Goal: Task Accomplishment & Management: Manage account settings

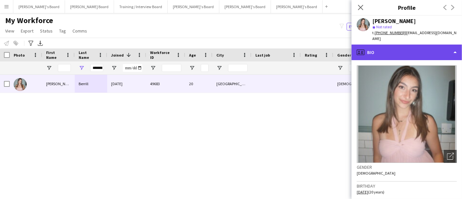
drag, startPoint x: 425, startPoint y: 44, endPoint x: 422, endPoint y: 50, distance: 7.3
click at [425, 45] on div "profile Bio" at bounding box center [407, 53] width 111 height 16
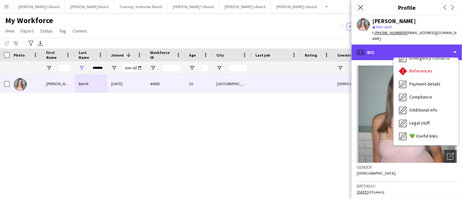
scroll to position [51, 0]
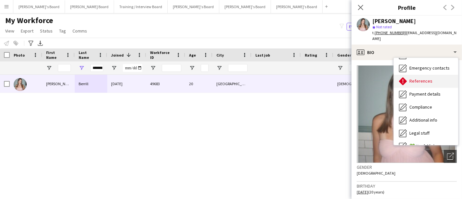
click at [421, 78] on span "References" at bounding box center [421, 81] width 23 height 6
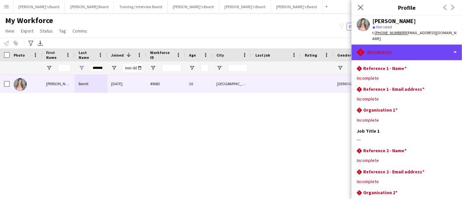
click at [399, 45] on div "rhombus-alert References" at bounding box center [407, 53] width 111 height 16
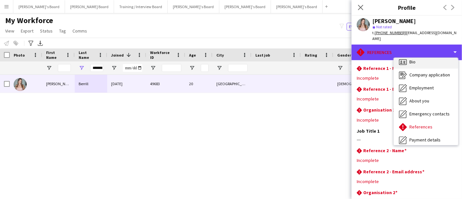
scroll to position [0, 0]
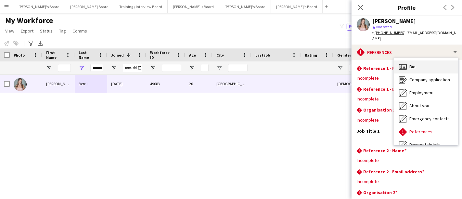
click at [417, 60] on div "Bio Bio" at bounding box center [426, 66] width 64 height 13
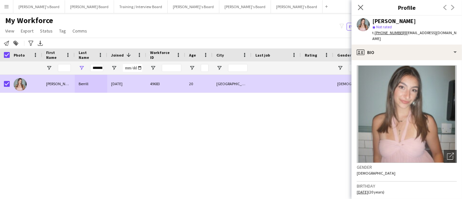
drag, startPoint x: 46, startPoint y: 32, endPoint x: 60, endPoint y: 50, distance: 23.2
click at [46, 32] on span "Status" at bounding box center [46, 31] width 13 height 6
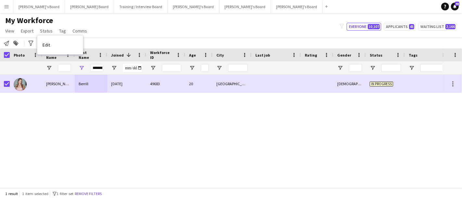
drag, startPoint x: 52, startPoint y: 44, endPoint x: 373, endPoint y: 36, distance: 321.0
click at [53, 44] on link "Edit" at bounding box center [60, 45] width 46 height 14
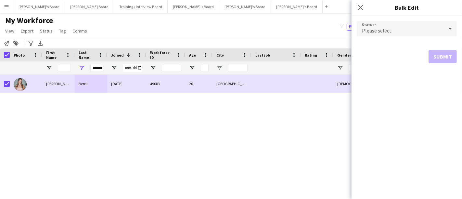
click at [380, 29] on span "Please select" at bounding box center [377, 30] width 30 height 7
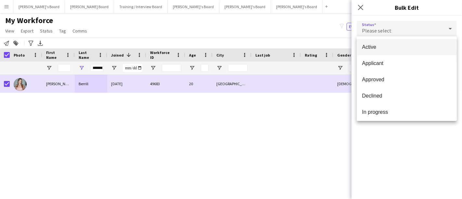
click at [392, 49] on span "Active" at bounding box center [407, 47] width 90 height 6
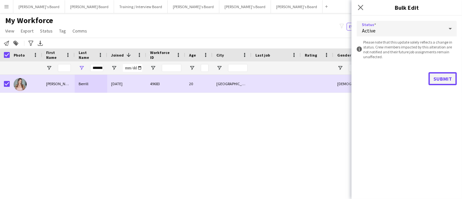
click at [437, 78] on button "Submit" at bounding box center [443, 78] width 28 height 13
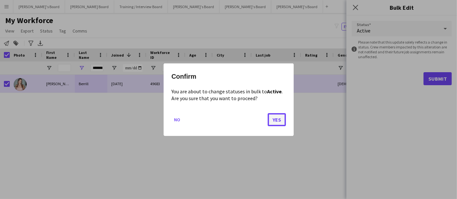
click at [282, 120] on button "Yes" at bounding box center [277, 119] width 18 height 13
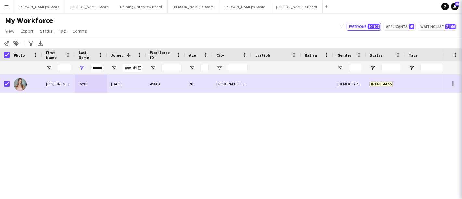
click at [175, 122] on div "Olivia Berrill 20-08-2025 49683 20 Oxford Female In progress" at bounding box center [221, 128] width 443 height 107
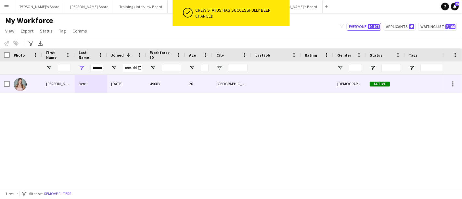
click at [99, 78] on div "Berrill" at bounding box center [91, 84] width 33 height 18
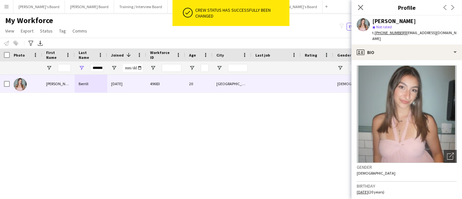
click at [399, 21] on div "[PERSON_NAME]" at bounding box center [395, 21] width 44 height 6
copy div "[PERSON_NAME]"
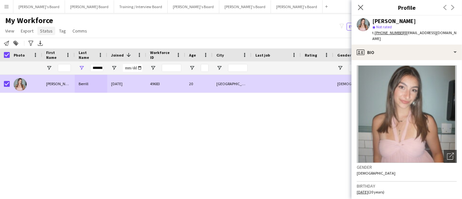
click at [43, 32] on span "Status" at bounding box center [46, 31] width 13 height 6
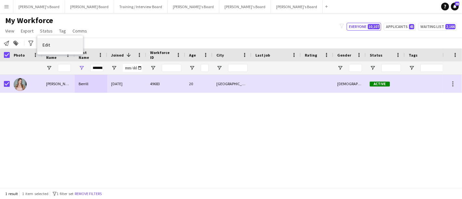
click at [56, 45] on link "Edit" at bounding box center [60, 45] width 46 height 14
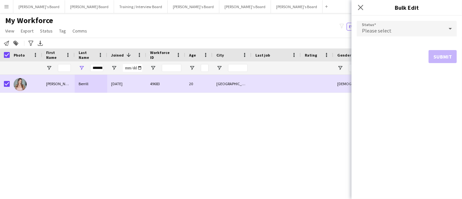
drag, startPoint x: 357, startPoint y: 7, endPoint x: 334, endPoint y: 62, distance: 59.5
click at [357, 9] on app-icon "Close pop-in" at bounding box center [361, 8] width 8 height 8
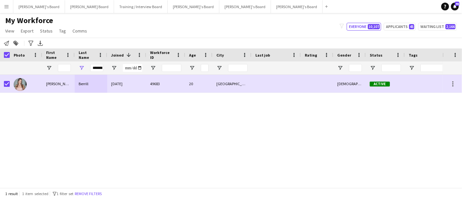
drag, startPoint x: 253, startPoint y: 131, endPoint x: 301, endPoint y: 131, distance: 48.1
click at [254, 131] on div "Olivia Berrill 20-08-2025 49683 20 Oxford Female Active" at bounding box center [221, 128] width 443 height 107
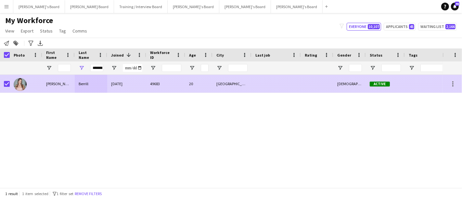
drag, startPoint x: 79, startPoint y: 80, endPoint x: 364, endPoint y: 34, distance: 288.2
click at [79, 80] on div "Berrill" at bounding box center [91, 84] width 33 height 18
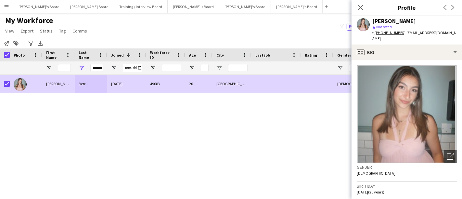
drag, startPoint x: 410, startPoint y: 20, endPoint x: 368, endPoint y: 22, distance: 42.0
click at [368, 22] on div "Olivia Berrill star Not rated t. +447731691302 | oliroberrill@icloud.com" at bounding box center [407, 30] width 111 height 29
copy div "[PERSON_NAME]"
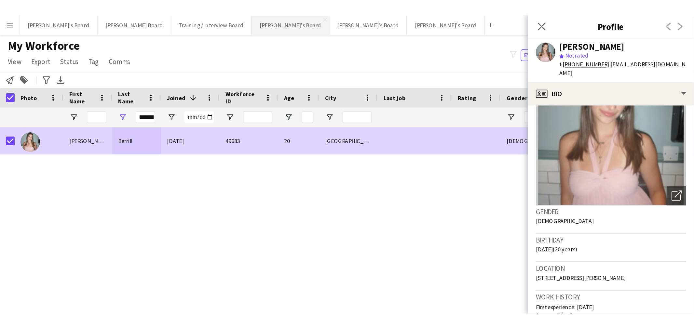
scroll to position [36, 0]
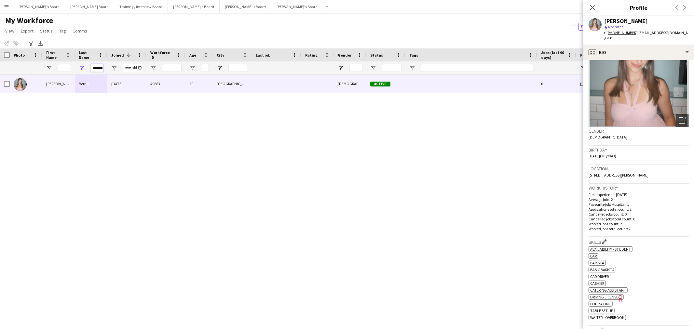
click at [98, 64] on input "*******" at bounding box center [96, 68] width 13 height 8
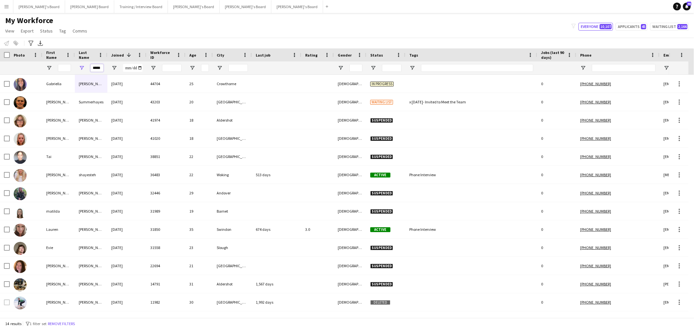
type input "*****"
click at [64, 69] on input "First Name Filter Input" at bounding box center [64, 68] width 13 height 8
click at [64, 68] on input "First Name Filter Input" at bounding box center [64, 68] width 13 height 8
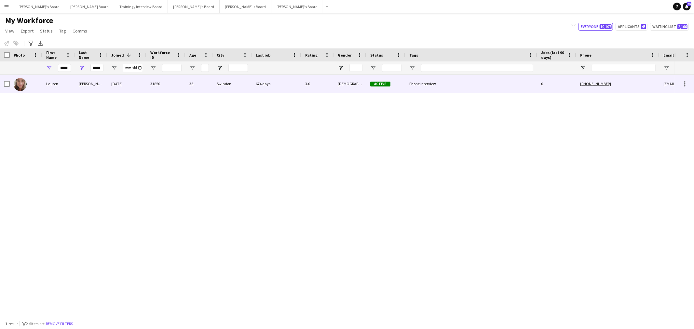
click at [119, 87] on div "26-09-2023" at bounding box center [126, 84] width 39 height 18
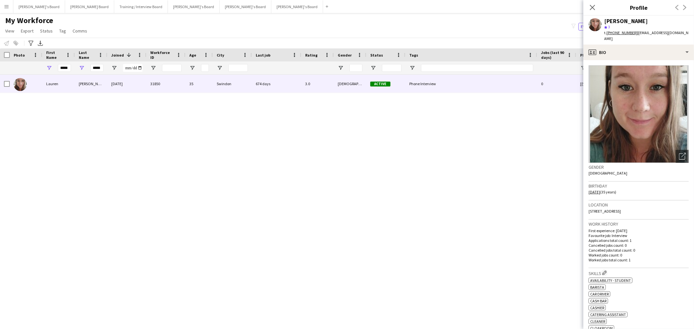
click at [462, 20] on div "[PERSON_NAME]" at bounding box center [626, 21] width 44 height 6
copy div "[PERSON_NAME]"
click at [68, 69] on input "*****" at bounding box center [64, 68] width 13 height 8
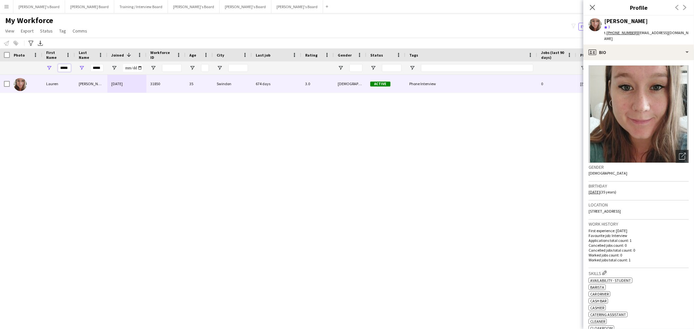
click at [68, 69] on input "*****" at bounding box center [64, 68] width 13 height 8
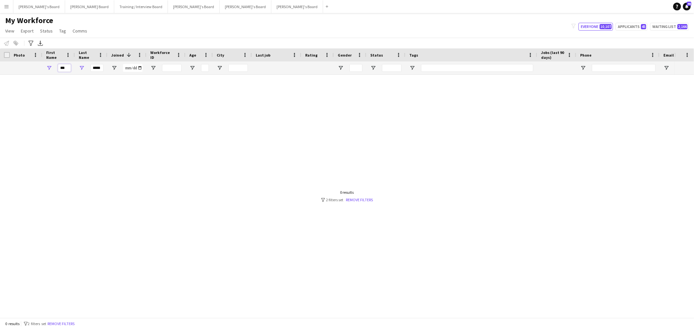
type input "***"
click at [100, 67] on input "*****" at bounding box center [96, 68] width 13 height 8
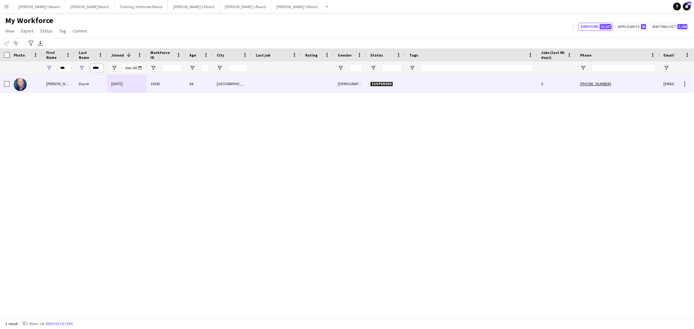
type input "****"
click at [66, 88] on div "Michael" at bounding box center [58, 84] width 33 height 18
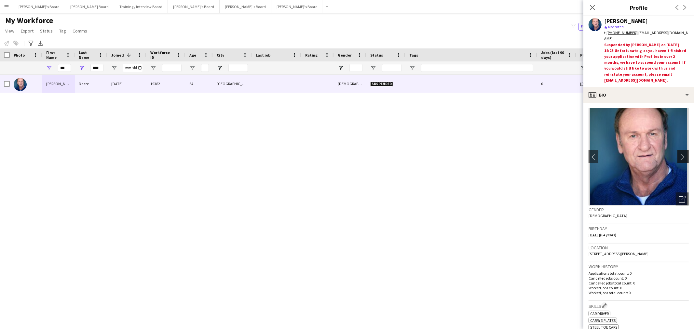
click at [462, 159] on app-icon "chevron-right" at bounding box center [684, 156] width 10 height 7
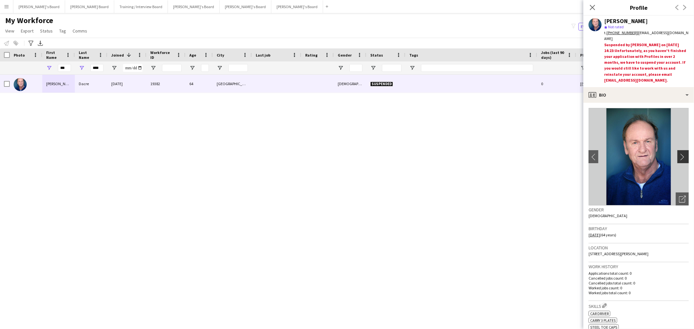
click at [462, 159] on app-icon "chevron-right" at bounding box center [684, 156] width 10 height 7
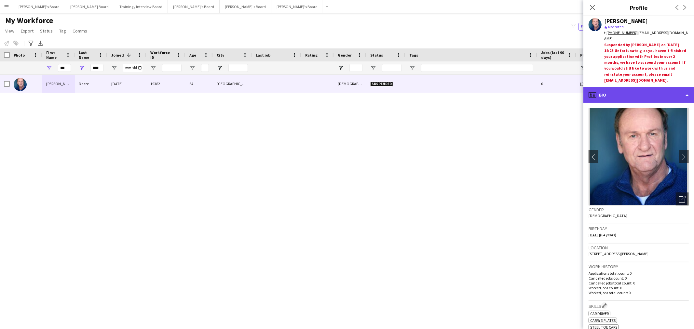
click at [462, 102] on div "profile Bio" at bounding box center [638, 95] width 111 height 16
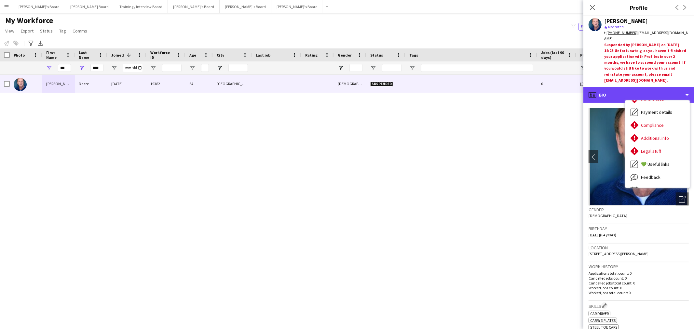
scroll to position [87, 0]
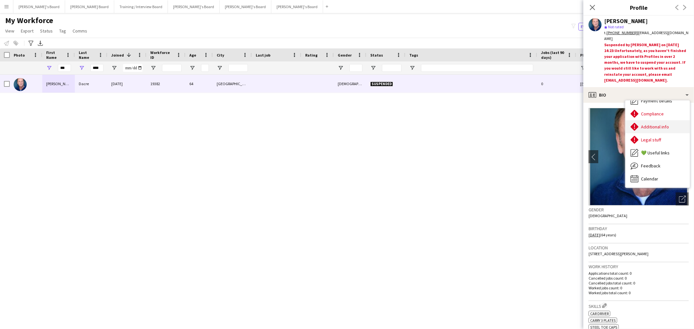
click at [462, 127] on div "Additional info Additional info" at bounding box center [657, 126] width 64 height 13
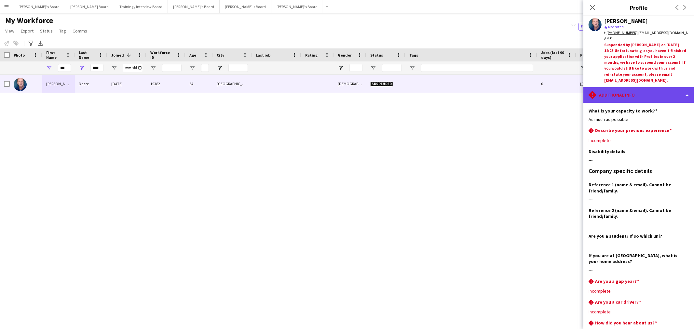
click at [462, 102] on div "rhombus-alert Additional info" at bounding box center [638, 95] width 111 height 16
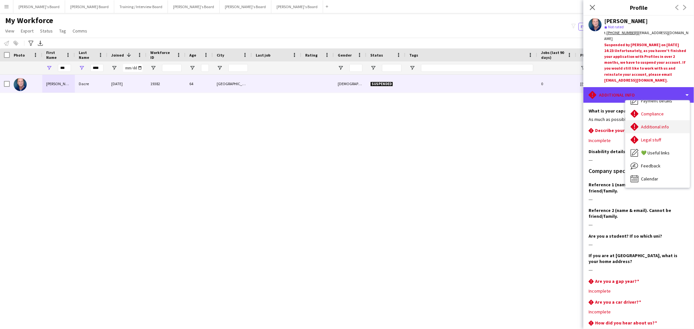
scroll to position [15, 0]
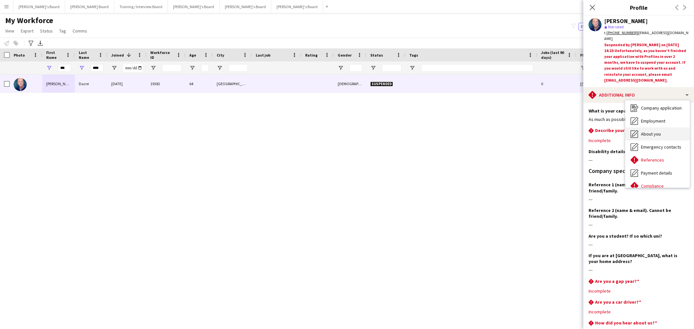
click at [462, 128] on div "About you About you" at bounding box center [657, 133] width 64 height 13
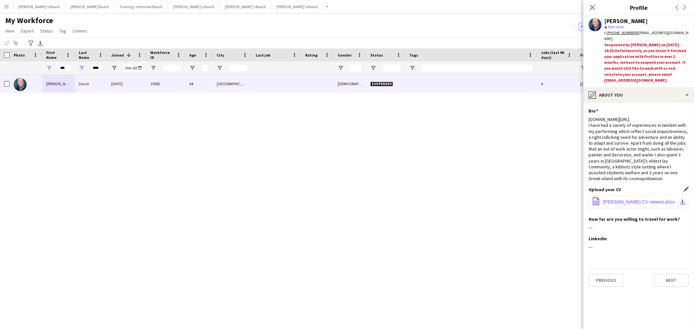
click at [462, 199] on app-icon "download-bottom" at bounding box center [682, 201] width 5 height 5
click at [63, 72] on input "***" at bounding box center [64, 68] width 13 height 8
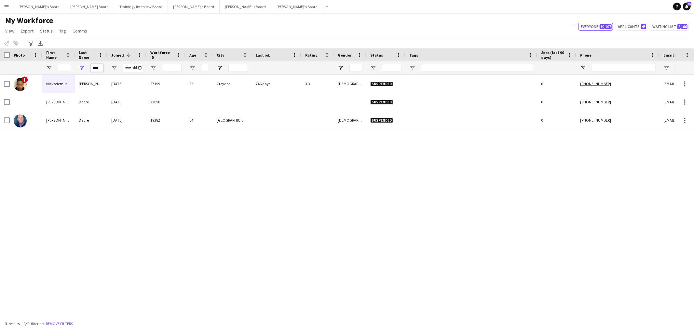
click at [96, 69] on input "****" at bounding box center [96, 68] width 13 height 8
click at [62, 72] on input "First Name Filter Input" at bounding box center [64, 68] width 13 height 8
click at [56, 68] on div at bounding box center [58, 67] width 33 height 13
click at [66, 68] on input "First Name Filter Input" at bounding box center [64, 68] width 13 height 8
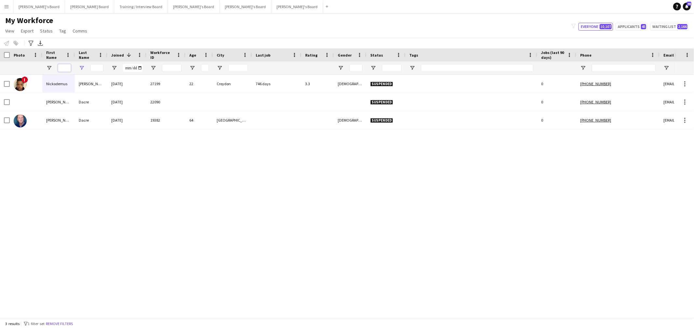
click at [63, 67] on input "First Name Filter Input" at bounding box center [64, 68] width 13 height 8
click at [462, 66] on input "Phone Filter Input" at bounding box center [623, 68] width 64 height 8
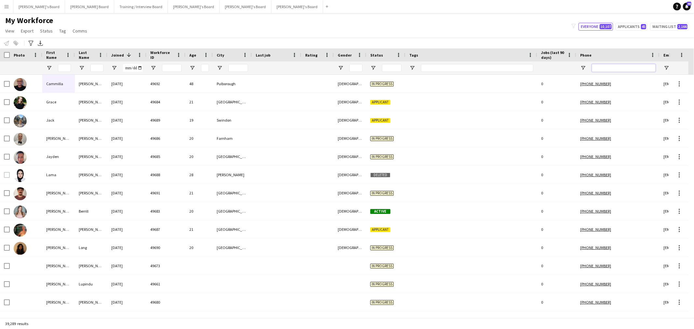
click at [462, 66] on input "Phone Filter Input" at bounding box center [623, 68] width 64 height 8
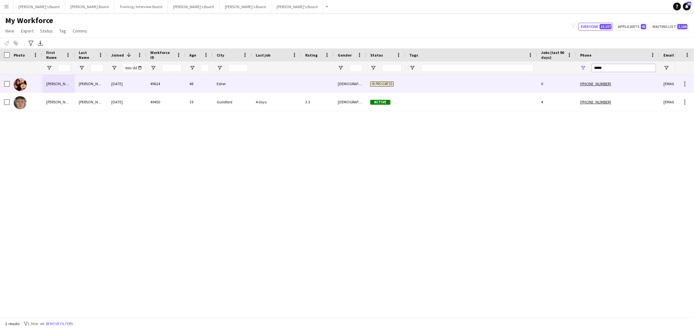
type input "*****"
click at [105, 85] on div "Corlett" at bounding box center [91, 84] width 33 height 18
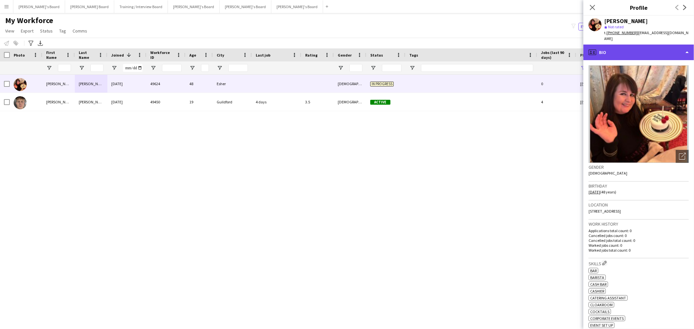
click at [462, 49] on div "profile Bio" at bounding box center [638, 53] width 111 height 16
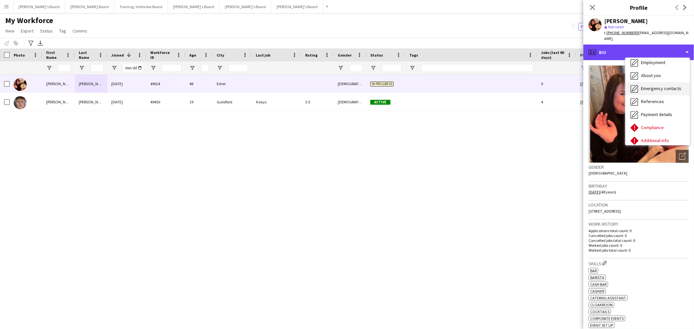
scroll to position [86, 0]
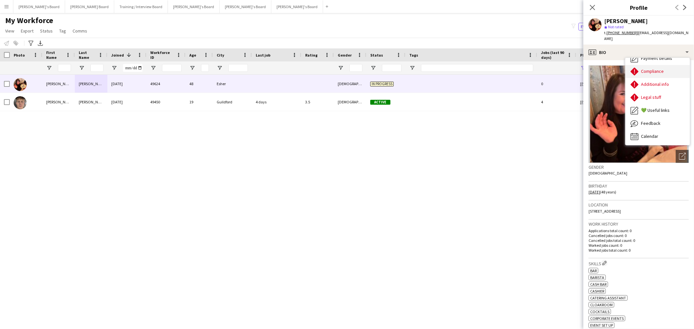
click at [462, 68] on span "Compliance" at bounding box center [652, 71] width 23 height 6
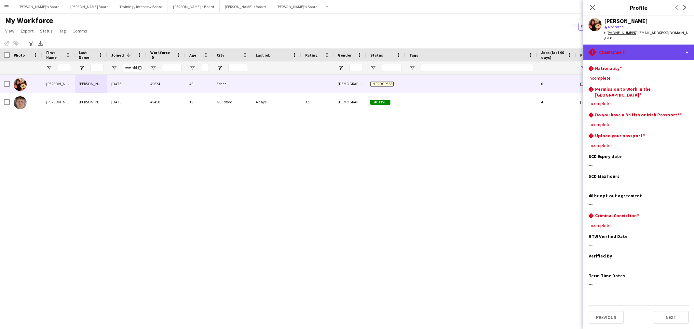
click at [462, 45] on div "rhombus-alert Compliance" at bounding box center [638, 53] width 111 height 16
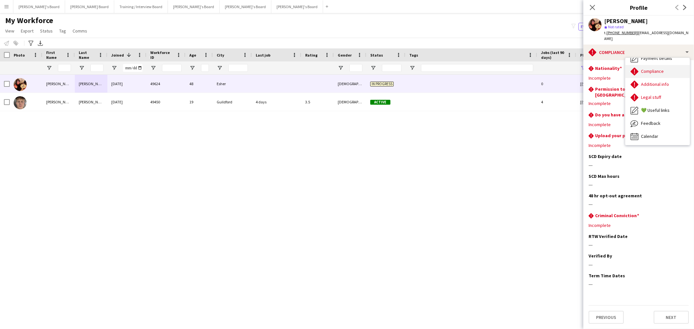
click at [462, 65] on div "Compliance Compliance" at bounding box center [657, 71] width 64 height 13
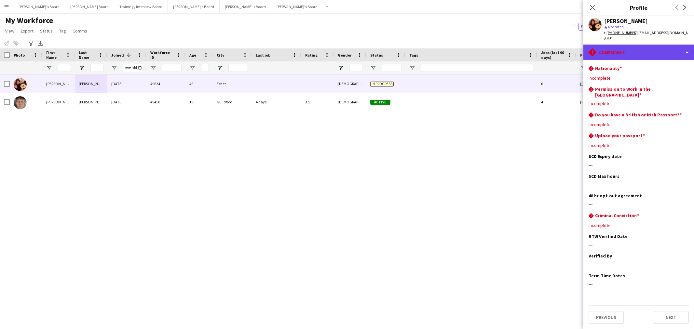
click at [462, 46] on div "rhombus-alert Compliance" at bounding box center [638, 53] width 111 height 16
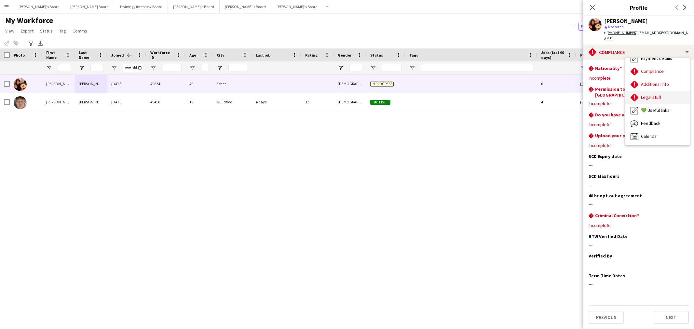
click at [462, 94] on span "Legal stuff" at bounding box center [651, 97] width 20 height 6
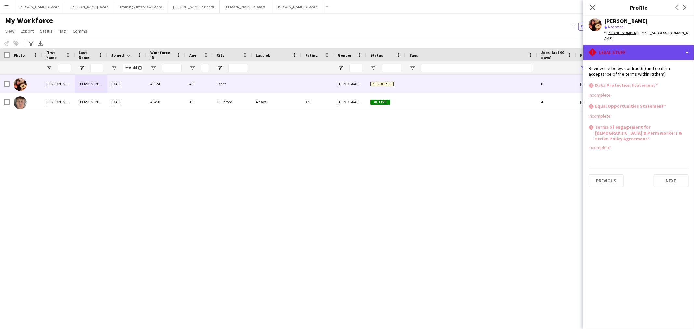
click at [462, 49] on div "rhombus-alert Legal stuff" at bounding box center [638, 53] width 111 height 16
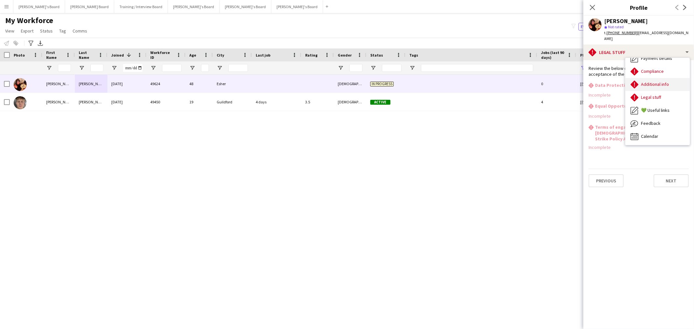
click at [462, 82] on div "Additional info Additional info" at bounding box center [657, 84] width 64 height 13
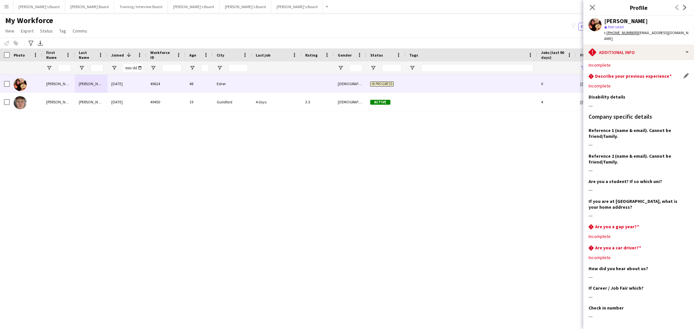
scroll to position [0, 0]
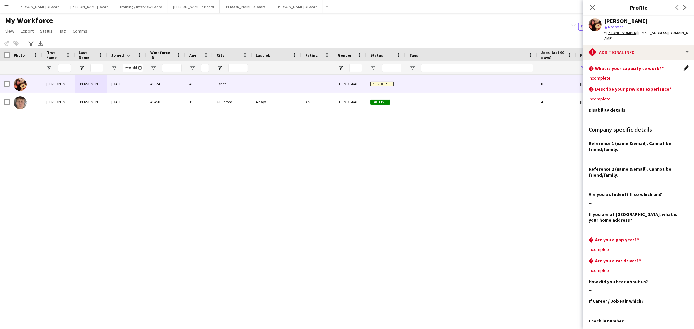
click at [462, 65] on app-icon "Edit this field" at bounding box center [685, 67] width 5 height 5
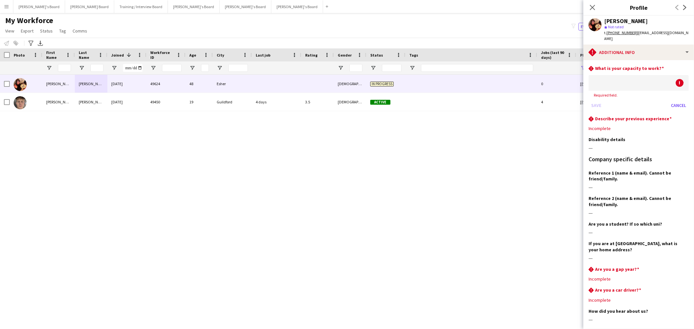
click at [462, 79] on div at bounding box center [631, 83] width 87 height 16
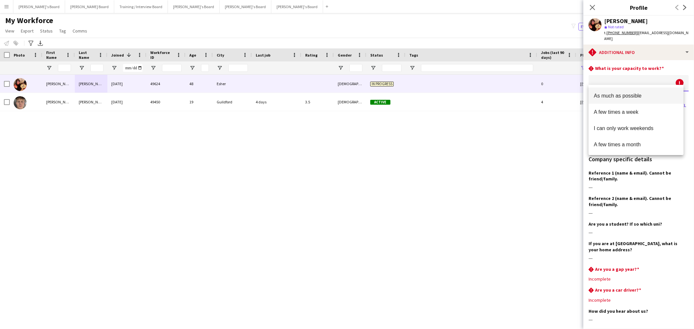
click at [462, 94] on span "As much as possible" at bounding box center [635, 96] width 84 height 6
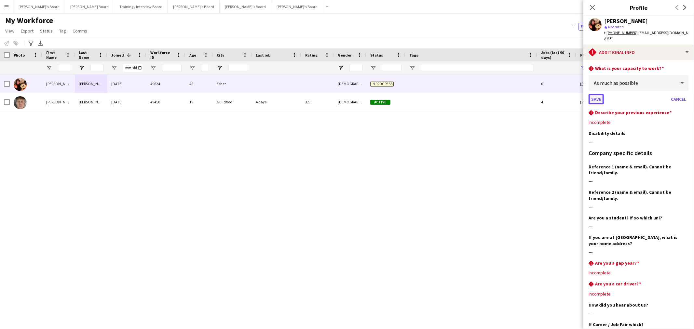
click at [462, 94] on button "Save" at bounding box center [595, 99] width 15 height 10
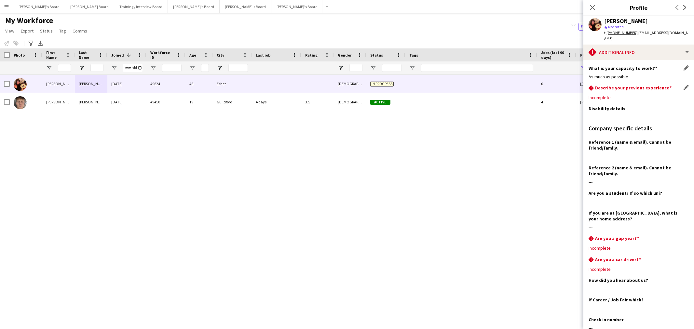
click at [462, 95] on div "Incomplete" at bounding box center [638, 98] width 100 height 6
click at [462, 199] on app-icon "Edit this field" at bounding box center [685, 237] width 5 height 5
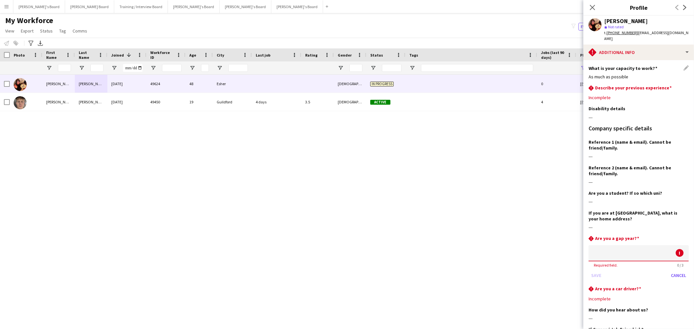
click at [462, 199] on input at bounding box center [638, 253] width 100 height 16
type input "**"
click at [462, 199] on button "Save" at bounding box center [595, 275] width 15 height 10
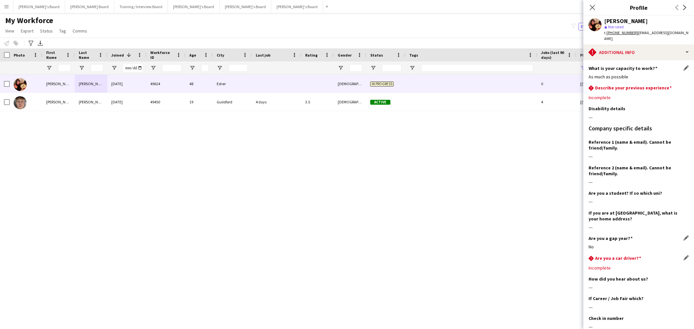
click at [462, 199] on div "Incomplete" at bounding box center [638, 268] width 100 height 6
click at [462, 199] on div "rhombus-alert Are you a car driver? Edit this field" at bounding box center [638, 258] width 100 height 7
click at [462, 199] on app-icon "Edit this field" at bounding box center [685, 257] width 5 height 5
click at [462, 199] on input at bounding box center [638, 273] width 100 height 16
type input "**"
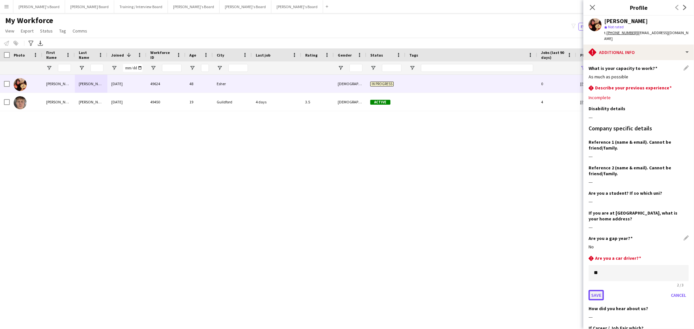
click at [462, 199] on button "Save" at bounding box center [595, 295] width 15 height 10
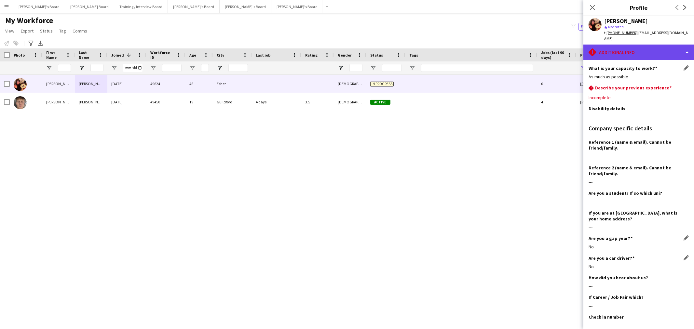
click at [462, 45] on div "rhombus-alert Additional info" at bounding box center [638, 53] width 111 height 16
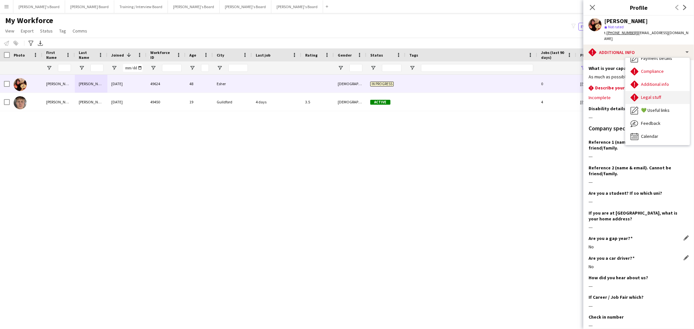
click at [462, 94] on span "Legal stuff" at bounding box center [651, 97] width 20 height 6
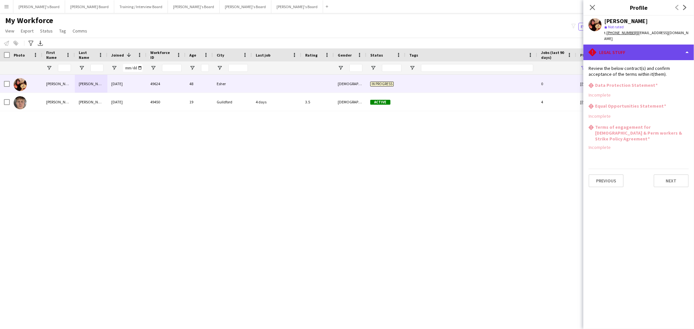
click at [462, 53] on div "rhombus-alert Legal stuff" at bounding box center [638, 53] width 111 height 16
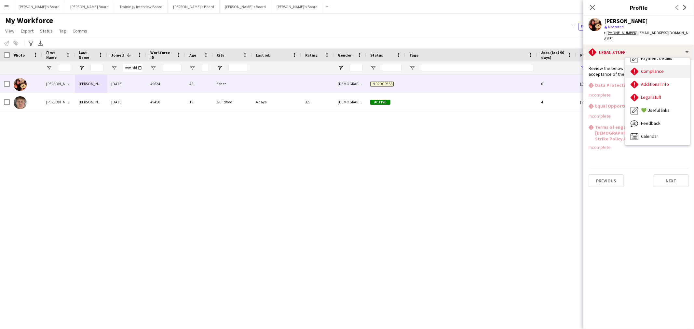
click at [462, 68] on span "Compliance" at bounding box center [652, 71] width 23 height 6
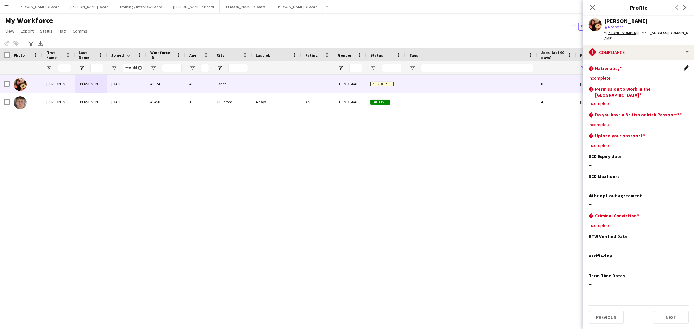
click at [462, 65] on app-icon "Edit this field" at bounding box center [685, 67] width 5 height 5
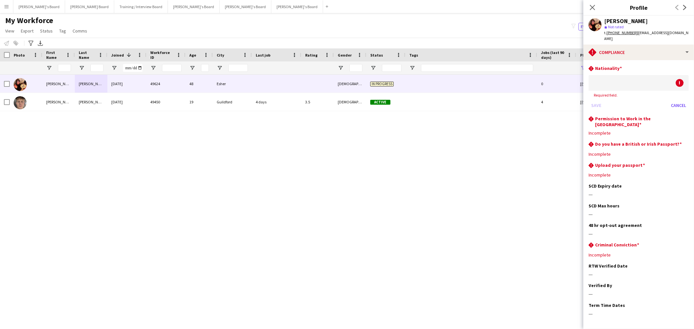
click at [462, 75] on div at bounding box center [631, 83] width 87 height 16
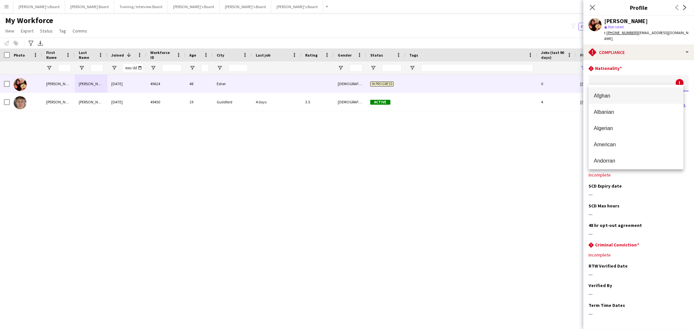
click at [462, 53] on div at bounding box center [347, 164] width 694 height 329
drag, startPoint x: 644, startPoint y: 41, endPoint x: 693, endPoint y: 86, distance: 67.0
click at [462, 45] on div "rhombus-alert Compliance" at bounding box center [638, 53] width 111 height 16
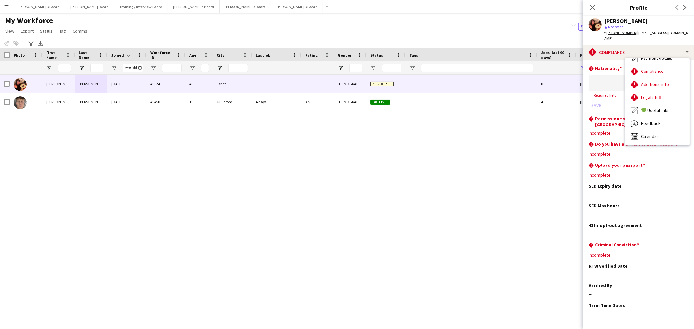
click at [462, 75] on div at bounding box center [631, 83] width 87 height 16
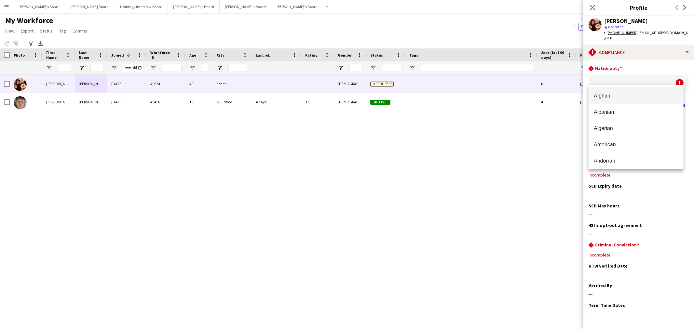
click at [462, 74] on div at bounding box center [347, 164] width 694 height 329
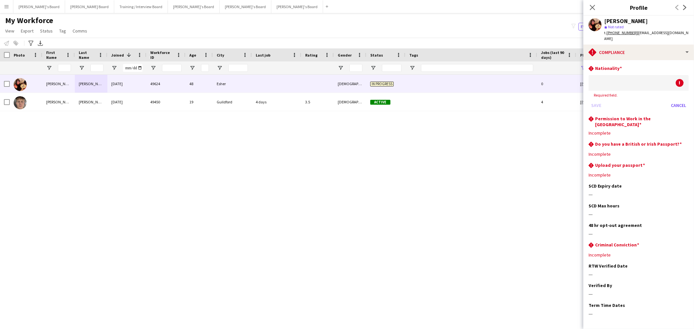
click at [462, 77] on div at bounding box center [631, 83] width 87 height 16
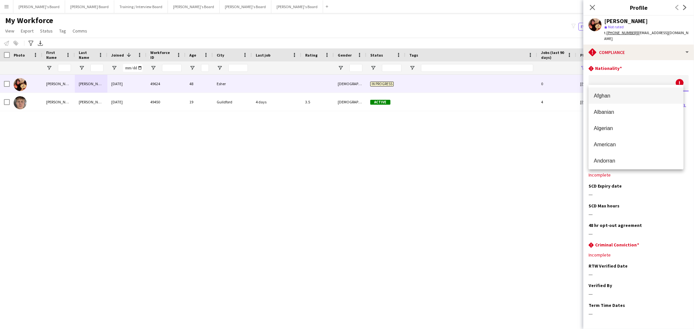
click at [462, 74] on div at bounding box center [347, 164] width 694 height 329
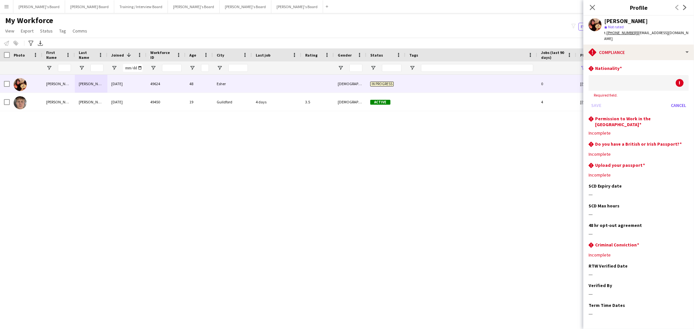
click at [462, 81] on div at bounding box center [631, 83] width 87 height 16
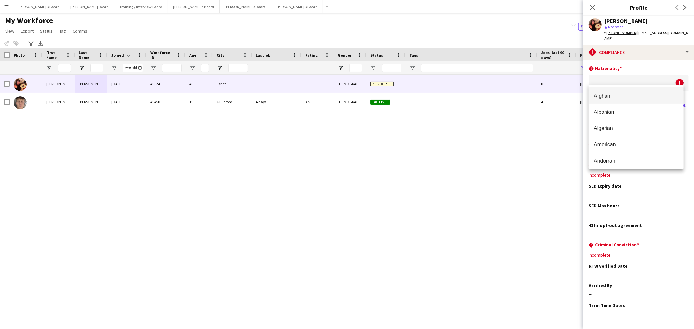
click at [462, 199] on div at bounding box center [347, 164] width 694 height 329
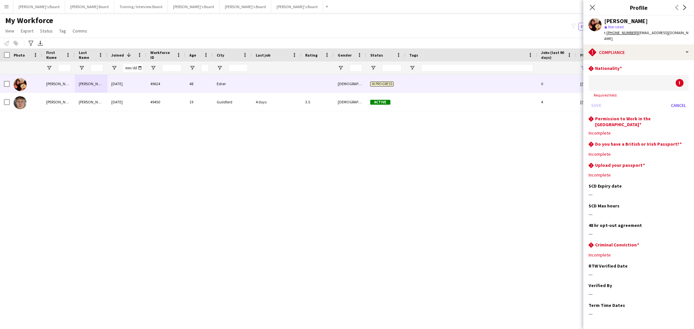
click at [462, 65] on h3 "Nationality" at bounding box center [608, 68] width 27 height 6
click at [462, 80] on div at bounding box center [631, 83] width 87 height 16
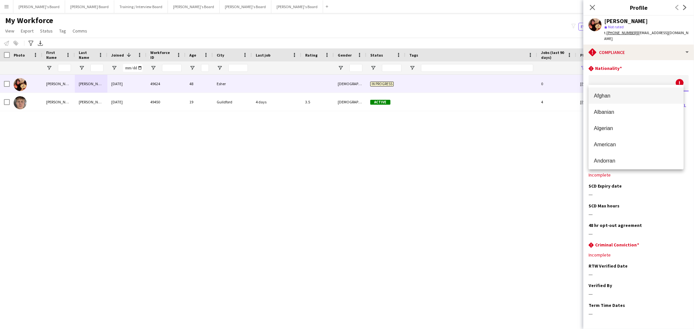
scroll to position [3074, 0]
click at [462, 199] on div at bounding box center [347, 164] width 694 height 329
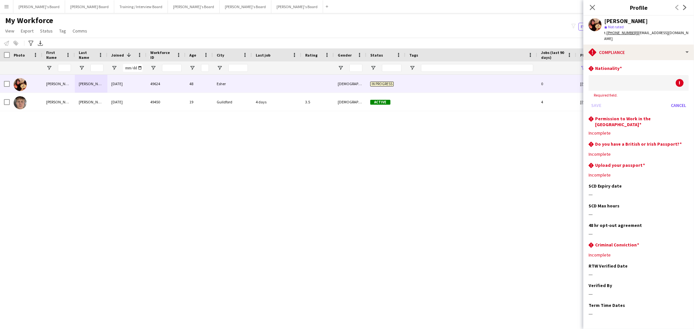
click at [462, 75] on div at bounding box center [631, 83] width 87 height 16
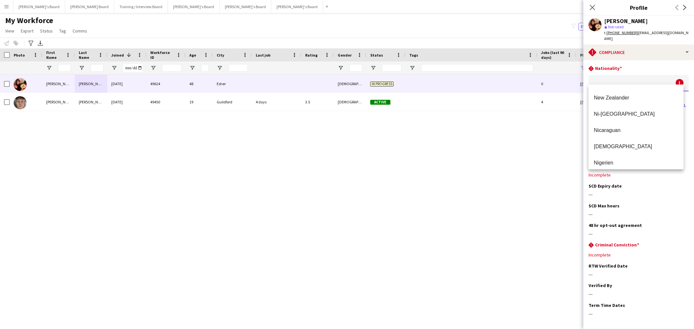
scroll to position [2027, 0]
click at [462, 133] on span "New Zealander" at bounding box center [635, 134] width 84 height 6
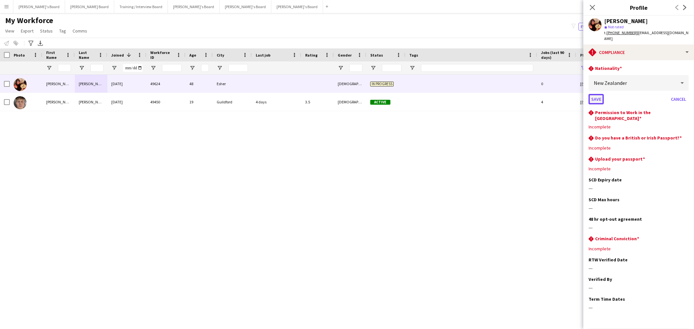
click at [462, 94] on button "Save" at bounding box center [595, 99] width 15 height 10
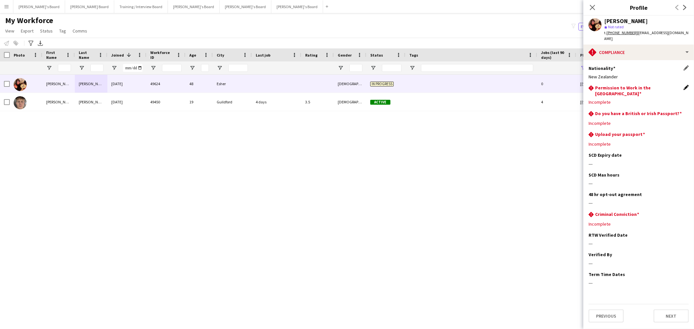
click at [462, 85] on app-icon "Edit this field" at bounding box center [685, 87] width 5 height 5
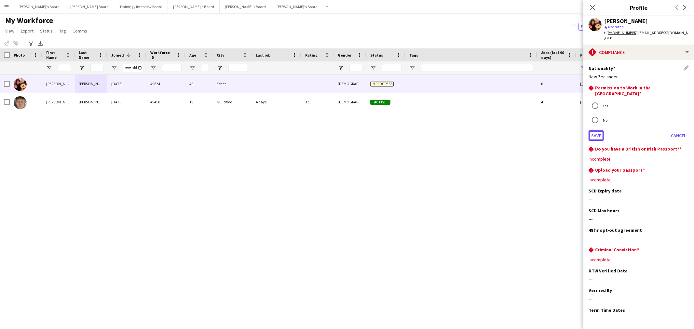
click at [462, 130] on button "Save" at bounding box center [595, 135] width 15 height 10
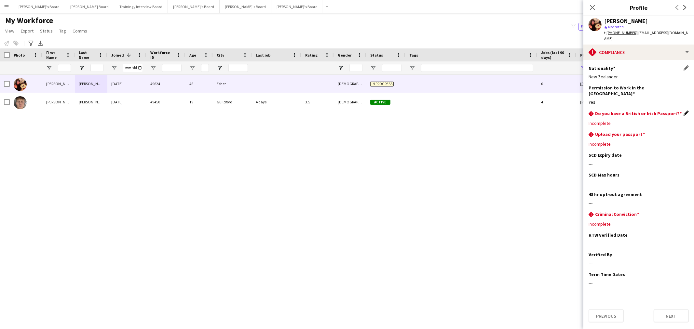
click at [462, 111] on app-icon "Edit this field" at bounding box center [685, 113] width 5 height 5
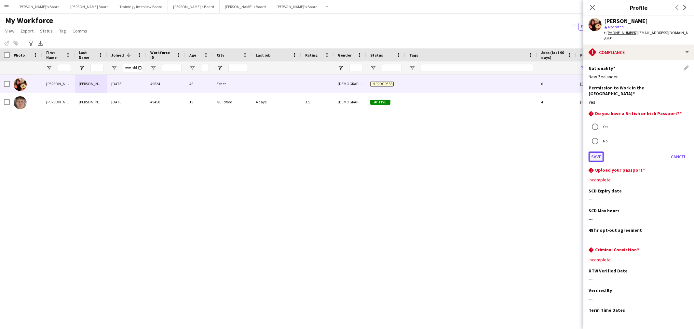
click at [462, 152] on button "Save" at bounding box center [595, 157] width 15 height 10
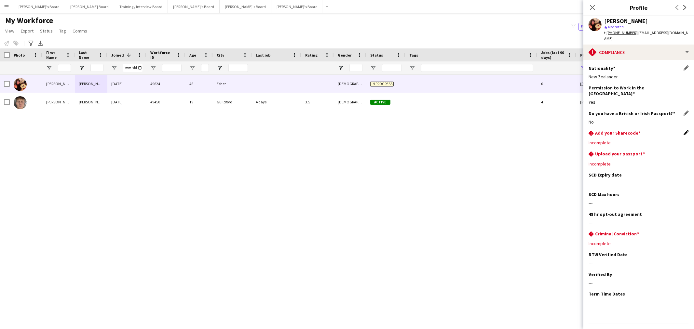
click at [462, 130] on app-icon "Edit this field" at bounding box center [685, 132] width 5 height 5
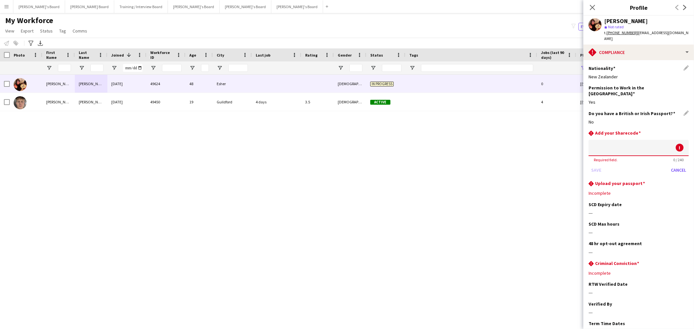
click at [462, 140] on input at bounding box center [638, 148] width 100 height 16
type input "*"
drag, startPoint x: 693, startPoint y: 159, endPoint x: 656, endPoint y: 275, distance: 122.2
click at [462, 199] on div "RTW Verified Date Edit this field ---" at bounding box center [638, 291] width 100 height 20
drag, startPoint x: 623, startPoint y: 140, endPoint x: 57, endPoint y: 199, distance: 568.8
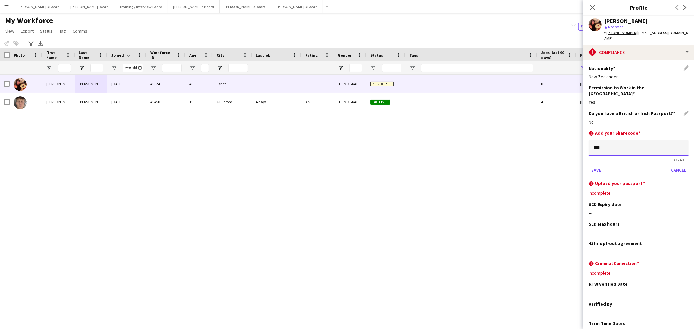
click at [265, 160] on body "Menu Boards Boards Boards All jobs Status Workforce Workforce My Workforce Recr…" at bounding box center [347, 164] width 694 height 329
type input "**********"
click at [462, 157] on app-section-data-types "**********" at bounding box center [638, 194] width 111 height 269
click at [462, 165] on button "Save" at bounding box center [595, 170] width 15 height 10
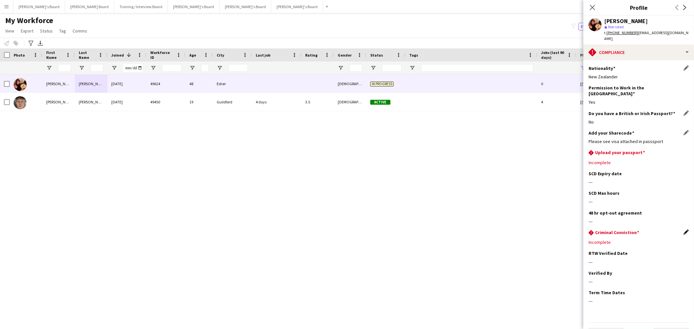
click at [462, 199] on app-icon "Edit this field" at bounding box center [685, 232] width 5 height 5
click at [462, 199] on button "Save" at bounding box center [595, 276] width 15 height 10
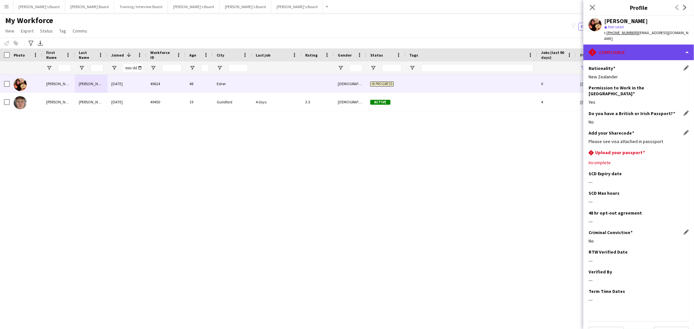
click at [462, 50] on div "rhombus-alert Compliance" at bounding box center [638, 53] width 111 height 16
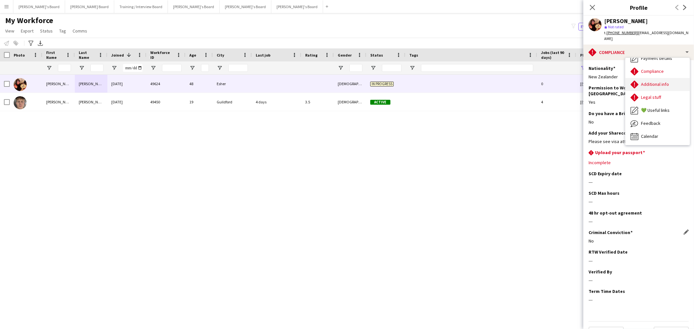
click at [462, 81] on span "Additional info" at bounding box center [655, 84] width 28 height 6
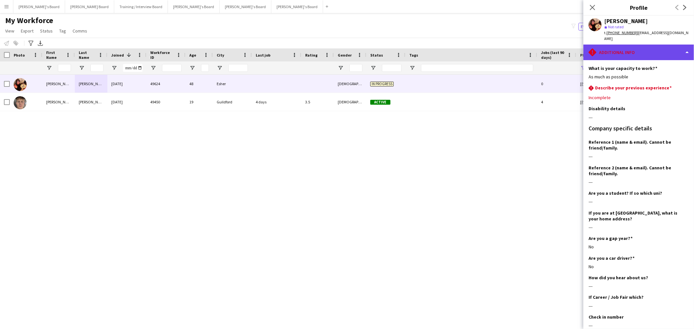
click at [462, 45] on div "rhombus-alert Additional info" at bounding box center [638, 53] width 111 height 16
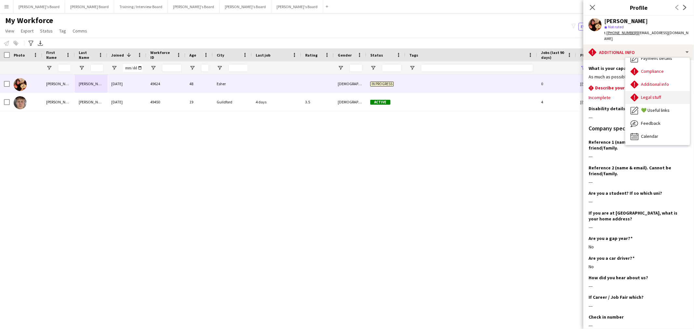
click at [462, 93] on div "Legal stuff Legal stuff" at bounding box center [657, 97] width 64 height 13
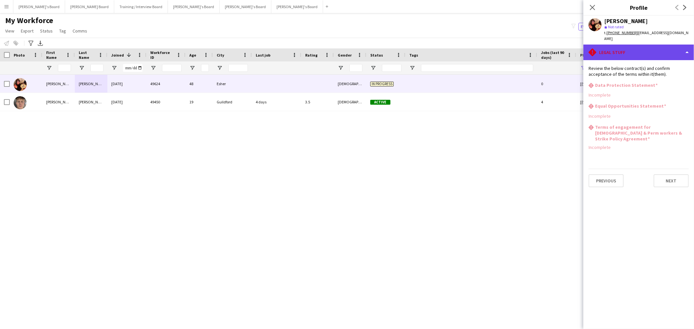
click at [462, 45] on div "rhombus-alert Legal stuff" at bounding box center [638, 53] width 111 height 16
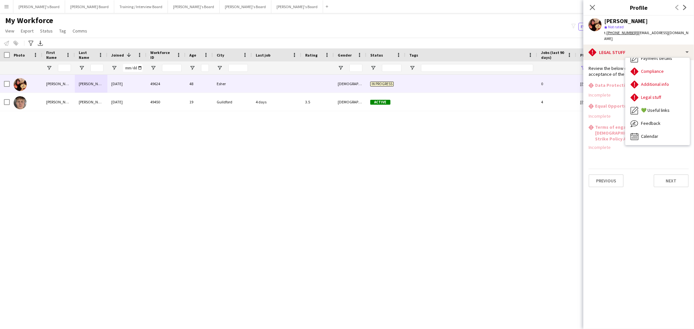
click at [462, 103] on h3 "Equal Opportunities Statement" at bounding box center [630, 106] width 71 height 6
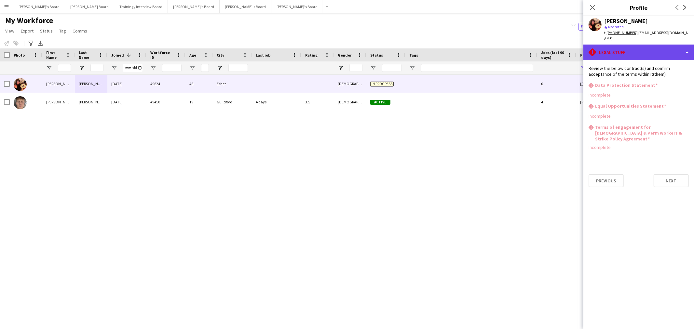
click at [462, 53] on div "rhombus-alert Legal stuff" at bounding box center [638, 53] width 111 height 16
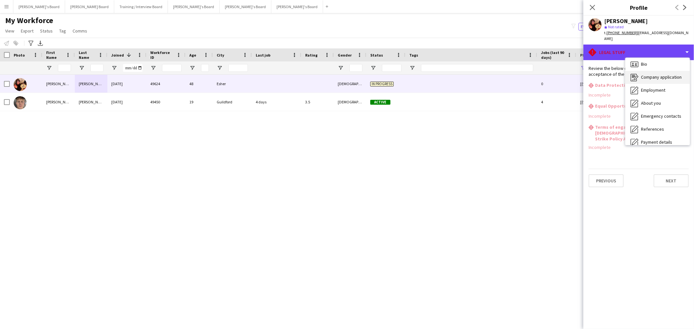
scroll to position [0, 0]
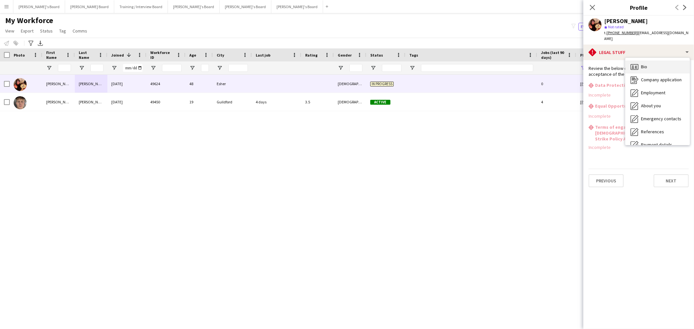
click at [462, 64] on span "Bio" at bounding box center [644, 67] width 6 height 6
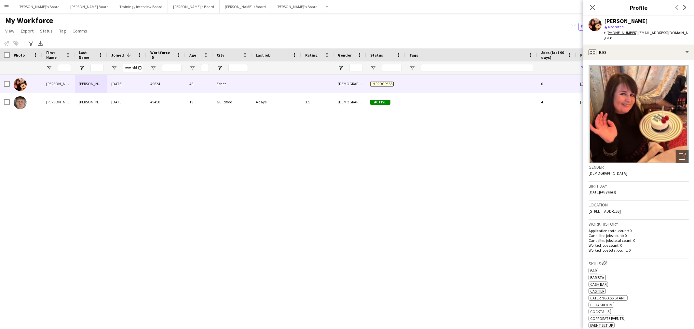
click at [462, 2] on div "Close pop-in" at bounding box center [592, 7] width 18 height 15
click at [462, 7] on icon "Close pop-in" at bounding box center [592, 7] width 5 height 5
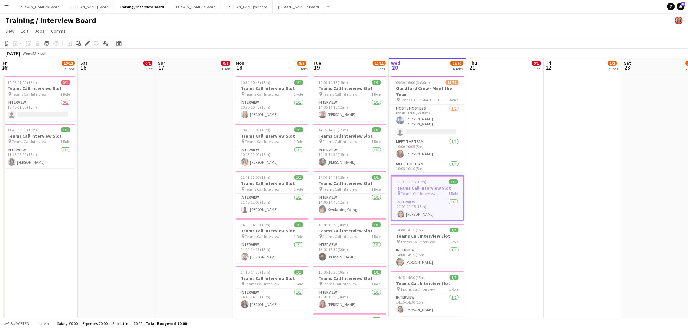
scroll to position [0, 223]
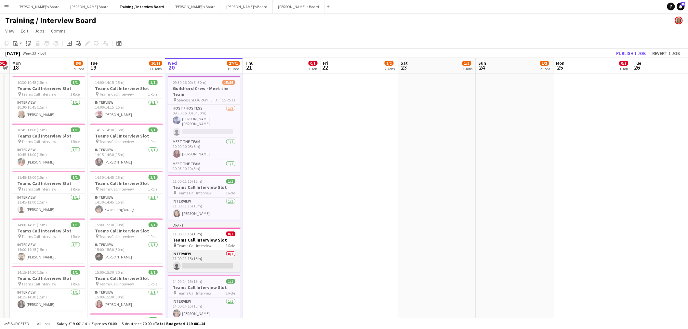
drag, startPoint x: 196, startPoint y: 271, endPoint x: 211, endPoint y: 267, distance: 15.5
click at [196, 269] on app-card-role "Interview 0/1 11:00-11:15 (15m) single-neutral-actions" at bounding box center [204, 261] width 73 height 22
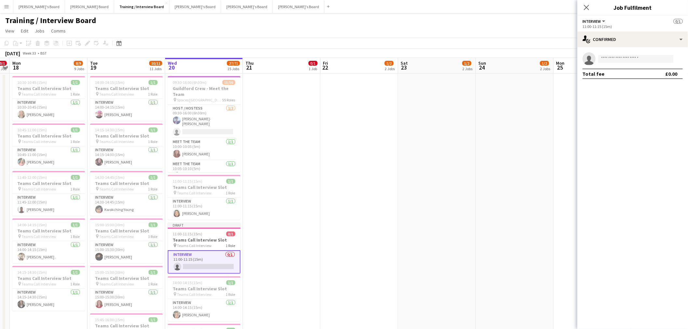
click at [623, 63] on app-invite-slot "single-neutral-actions" at bounding box center [632, 58] width 111 height 13
click at [621, 60] on input at bounding box center [635, 59] width 75 height 8
paste input "**********"
type input "**********"
click at [625, 67] on span "[PERSON_NAME]" at bounding box center [622, 68] width 37 height 6
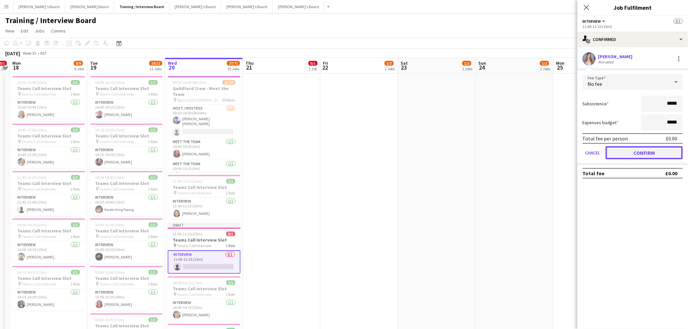
click at [639, 149] on button "Confirm" at bounding box center [644, 152] width 77 height 13
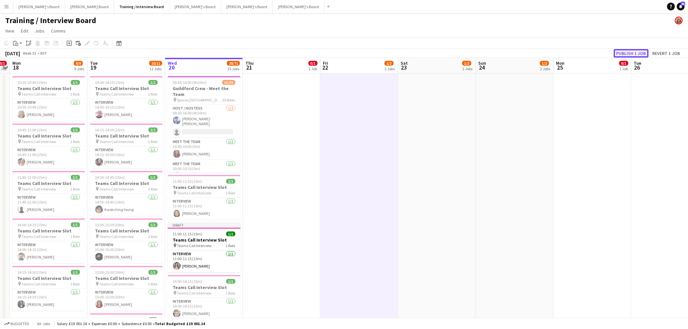
click at [636, 50] on button "Publish 1 job" at bounding box center [631, 53] width 35 height 8
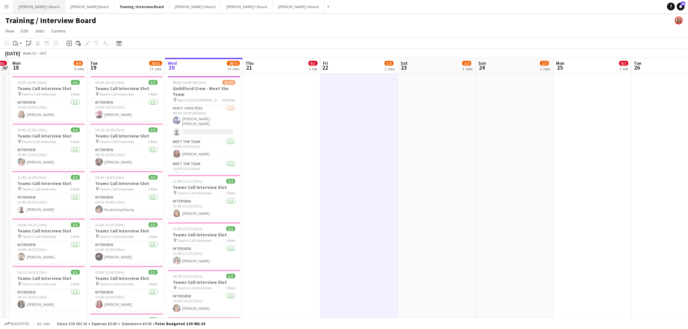
click at [39, 7] on button "[PERSON_NAME]'s Board Close" at bounding box center [39, 6] width 52 height 13
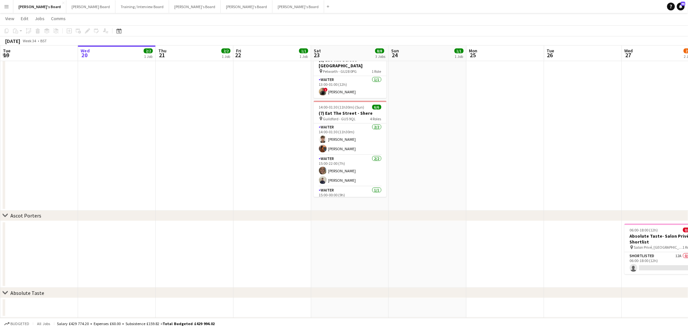
click at [73, 176] on app-calendar-viewport "Sun 17 Mon 18 Tue 19 Wed 20 2/2 1 Job Thu 21 2/2 1 Job Fri 22 1/1 1 Job Sat 23 …" at bounding box center [344, 129] width 688 height 497
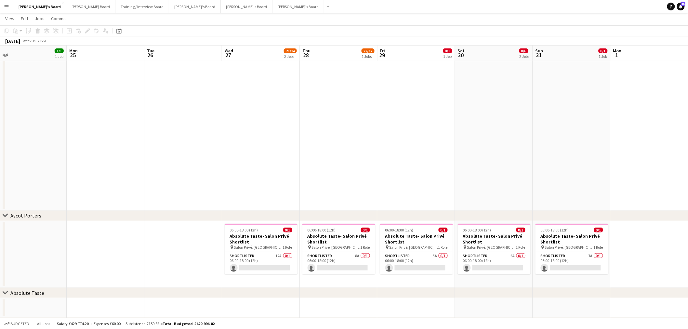
drag, startPoint x: 225, startPoint y: 157, endPoint x: 411, endPoint y: 149, distance: 186.2
click at [121, 166] on app-calendar-viewport "Fri 22 1/1 1 Job Sat 23 8/8 3 Jobs Sun 24 1/1 1 Job Mon 25 Tue 26 Wed 27 21/24 …" at bounding box center [344, 129] width 688 height 497
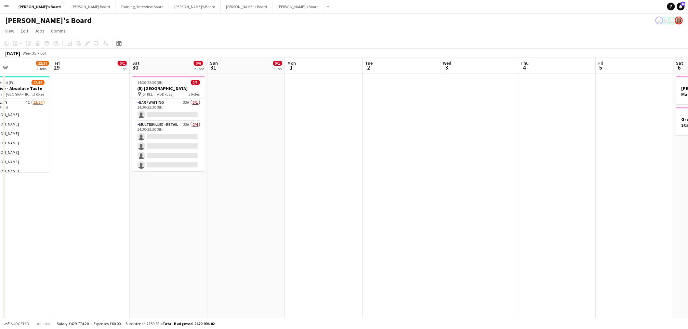
scroll to position [0, 164]
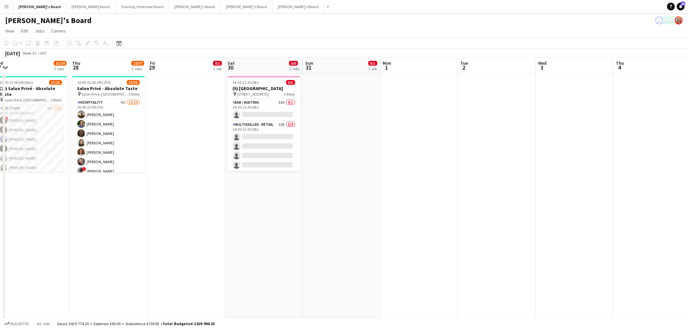
drag, startPoint x: 190, startPoint y: 197, endPoint x: 285, endPoint y: 197, distance: 95.3
click at [285, 197] on app-calendar-viewport "Mon 25 Tue 26 Wed 27 21/24 2 Jobs Thu 28 22/37 2 Jobs Fri 29 0/1 1 Job Sat 30 0…" at bounding box center [344, 290] width 688 height 465
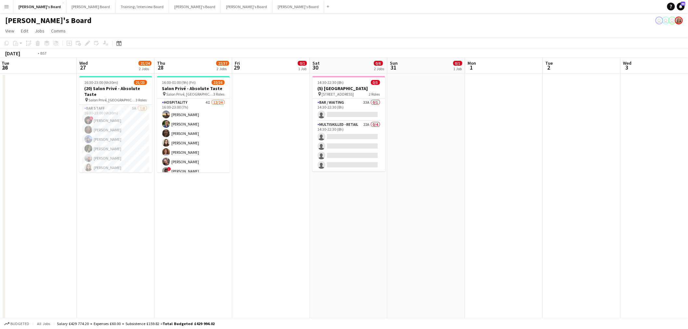
drag, startPoint x: 196, startPoint y: 184, endPoint x: 403, endPoint y: 190, distance: 207.5
click at [434, 190] on app-calendar-viewport "Sun 24 1/1 1 Job Mon 25 Tue 26 Wed 27 21/24 2 Jobs Thu 28 22/37 2 Jobs Fri 29 0…" at bounding box center [344, 290] width 688 height 465
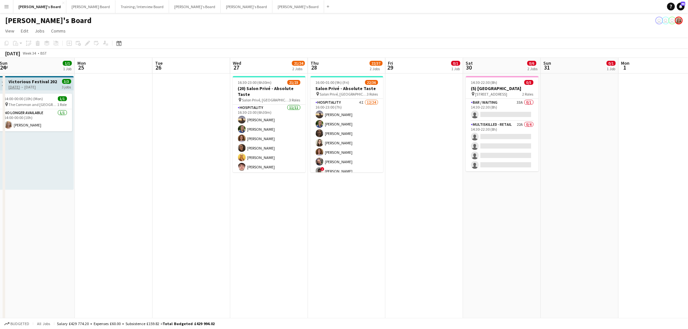
scroll to position [0, 0]
click at [265, 133] on app-card-role "BAR STAFF 5A [DATE] 16:30-23:00 (6h30m) ! [PERSON_NAME] [PERSON_NAME] [PERSON_N…" at bounding box center [269, 149] width 73 height 88
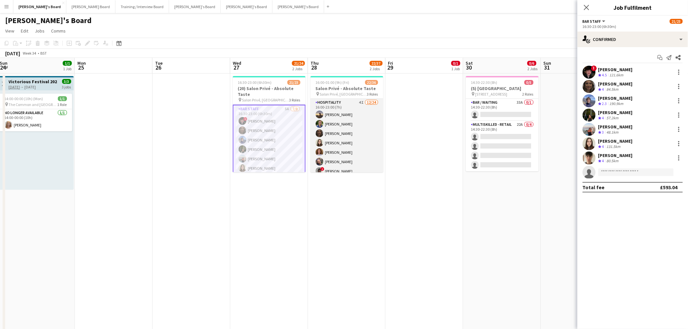
click at [346, 135] on app-card-role "Hospitality 4I [DATE] 16:00-23:00 (7h) [PERSON_NAME] [PERSON_NAME] [PERSON_NAME…" at bounding box center [347, 218] width 73 height 239
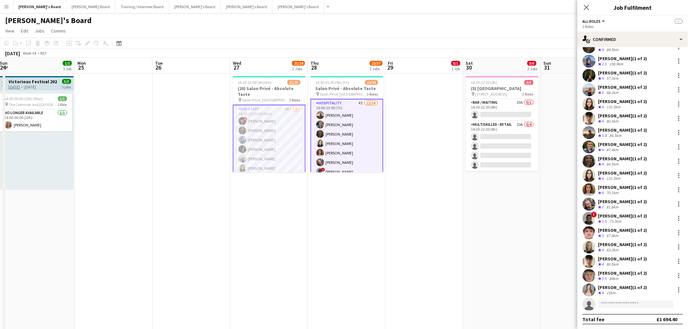
scroll to position [40, 0]
click at [616, 308] on app-invite-slot "single-neutral-actions" at bounding box center [632, 304] width 111 height 13
click at [615, 305] on input at bounding box center [635, 304] width 75 height 8
paste input "**********"
type input "**********"
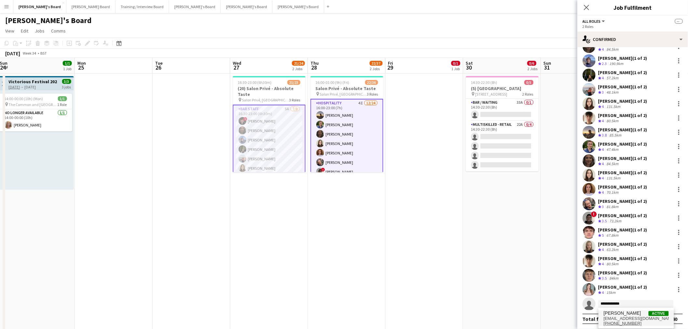
click at [631, 315] on span "[PERSON_NAME]" at bounding box center [622, 314] width 37 height 6
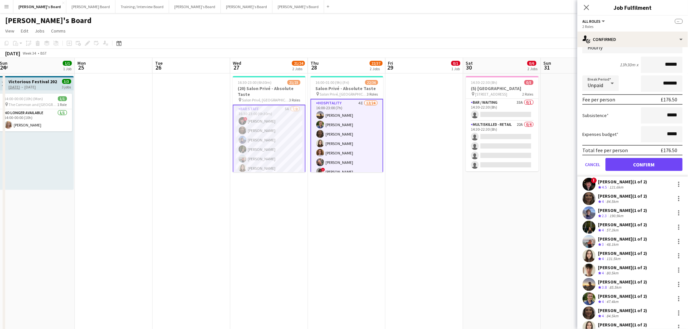
scroll to position [108, 0]
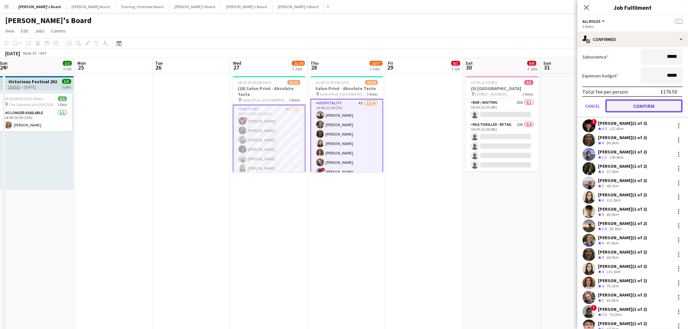
click at [640, 102] on button "Confirm" at bounding box center [644, 105] width 77 height 13
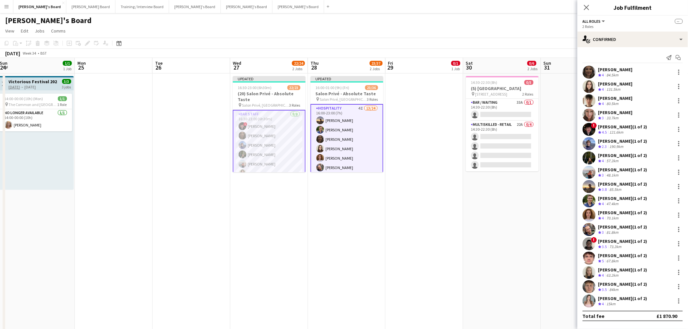
scroll to position [0, 0]
click at [343, 249] on app-date-cell "Updated 16:00-01:00 (9h) (Fri) 23/36 Salon Privé - Absolute Taste pin Salon Pri…" at bounding box center [347, 214] width 78 height 282
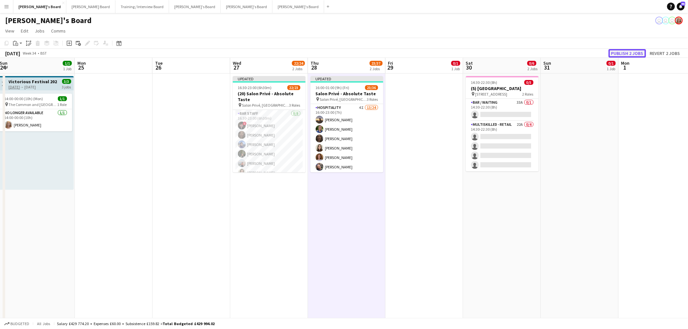
click at [623, 53] on button "Publish 2 jobs" at bounding box center [627, 53] width 37 height 8
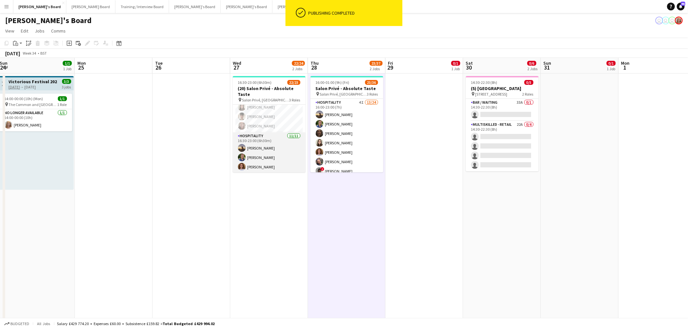
scroll to position [72, 0]
click at [274, 150] on app-card-role "Hospitality [DATE] 16:30-23:00 (6h30m) [PERSON_NAME] [PERSON_NAME] [PERSON_NAME…" at bounding box center [269, 179] width 73 height 116
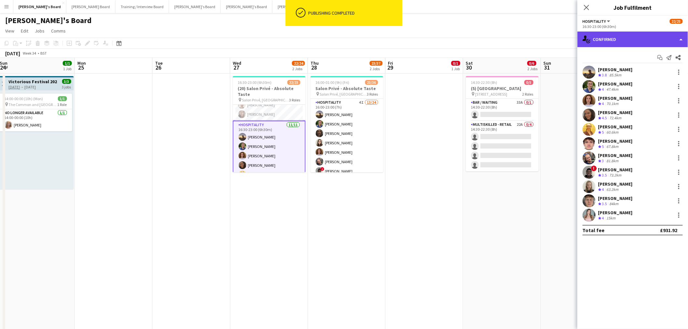
click at [630, 38] on div "single-neutral-actions-check-2 Confirmed" at bounding box center [632, 40] width 111 height 16
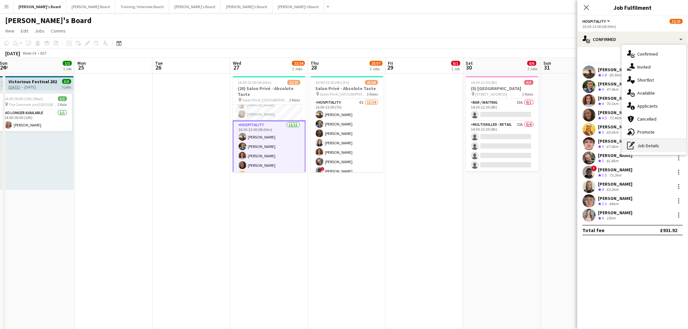
click at [648, 150] on div "pen-write Job Details" at bounding box center [654, 145] width 64 height 13
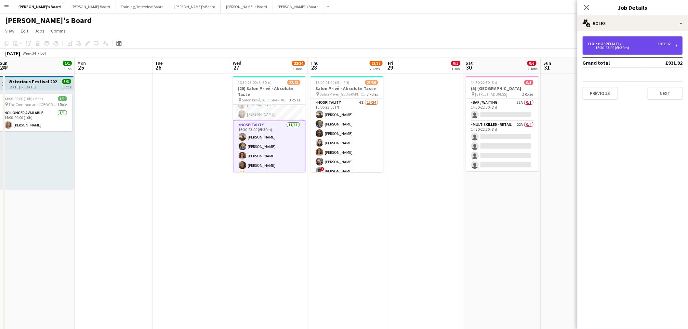
click at [632, 43] on div "11 x Hospitality £931.92" at bounding box center [629, 44] width 83 height 5
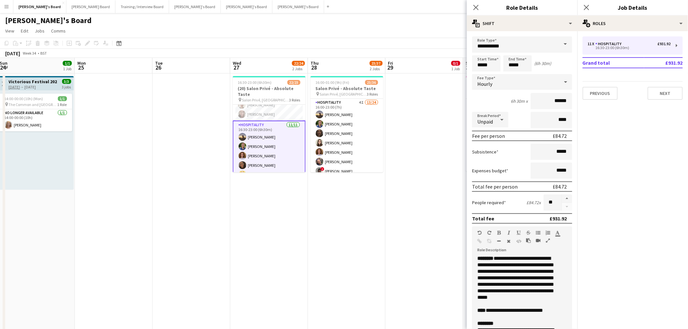
click at [561, 191] on form "**********" at bounding box center [522, 238] width 111 height 404
click at [380, 249] on app-date-cell "16:00-01:00 (9h) (Fri) 23/36 Salon Privé - Absolute Taste pin Salon Privé, [GEO…" at bounding box center [347, 214] width 78 height 282
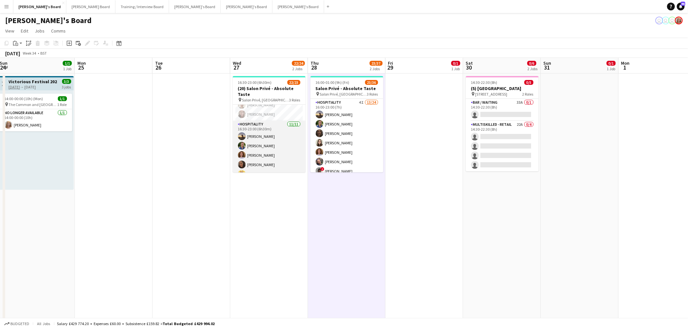
click at [290, 137] on app-card-role "Hospitality [DATE] 16:30-23:00 (6h30m) [PERSON_NAME] [PERSON_NAME] [PERSON_NAME…" at bounding box center [269, 179] width 73 height 116
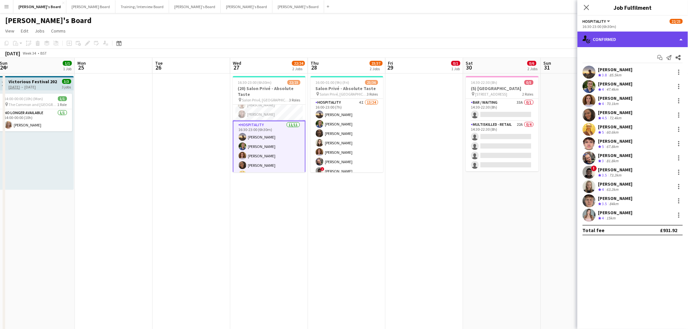
click at [592, 38] on div "single-neutral-actions-check-2 Confirmed" at bounding box center [632, 40] width 111 height 16
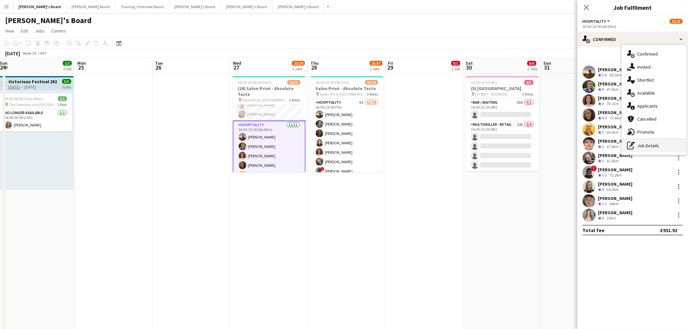
click at [641, 145] on div "pen-write Job Details" at bounding box center [654, 145] width 64 height 13
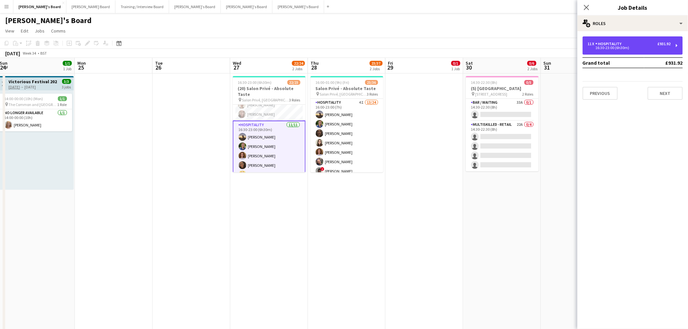
click at [622, 49] on div "16:30-23:00 (6h30m)" at bounding box center [629, 47] width 83 height 3
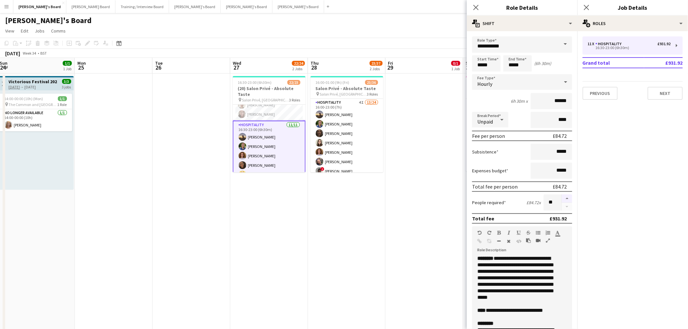
click at [563, 194] on button "button" at bounding box center [567, 198] width 10 height 8
type input "**"
click at [264, 258] on app-date-cell "16:30-23:00 (6h30m) 22/23 (20) Salon Privé - Absolute Taste pin Salon Privé, [G…" at bounding box center [269, 214] width 78 height 282
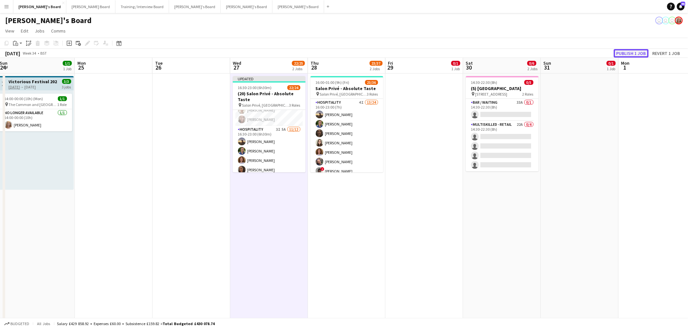
click at [639, 51] on button "Publish 1 job" at bounding box center [631, 53] width 35 height 8
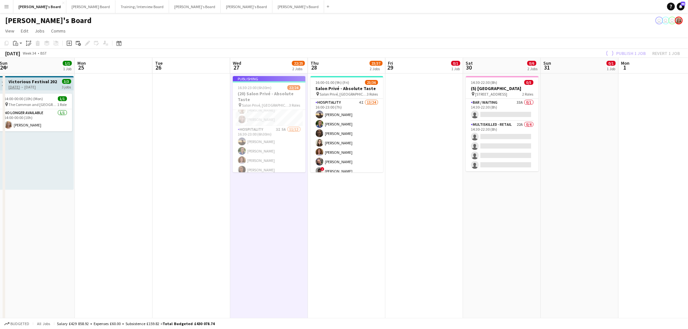
click at [271, 142] on app-job-card "Publishing 16:30-23:00 (6h30m) 22/24 (20) Salon Privé - Absolute Taste pin Salo…" at bounding box center [269, 124] width 73 height 96
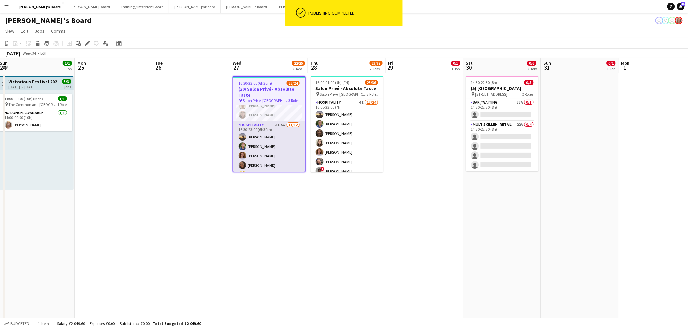
click at [263, 142] on app-card-role "Hospitality 3I 5A [DATE] 16:30-23:00 (6h30m) [PERSON_NAME] [PERSON_NAME] [PERSO…" at bounding box center [269, 184] width 72 height 126
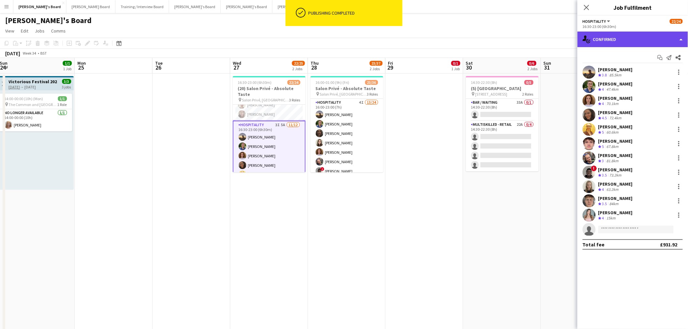
click at [602, 36] on div "single-neutral-actions-check-2 Confirmed" at bounding box center [632, 40] width 111 height 16
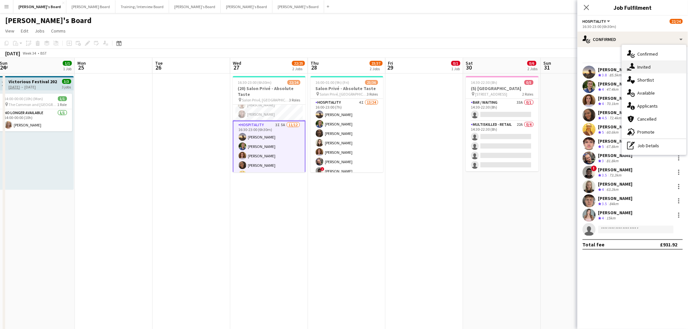
click at [634, 63] on icon "single-neutral-actions-share-1" at bounding box center [631, 67] width 8 height 8
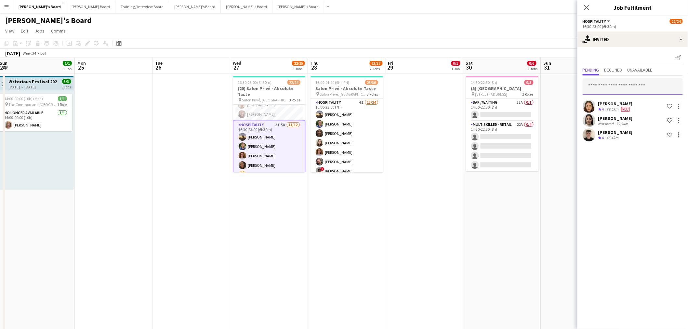
click at [620, 81] on input "text" at bounding box center [633, 86] width 100 height 16
paste input "**********"
type input "**********"
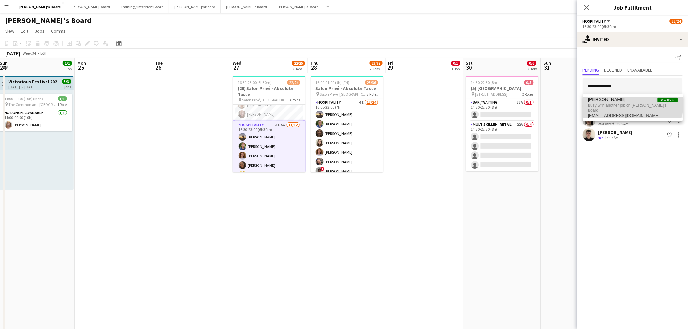
click at [618, 99] on span "[PERSON_NAME] Active" at bounding box center [633, 100] width 90 height 6
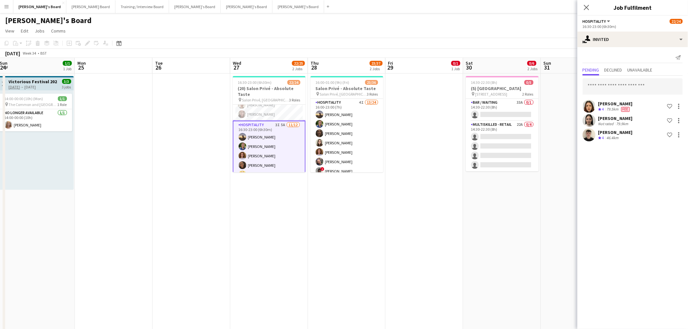
click at [316, 238] on app-date-cell "16:00-01:00 (9h) (Fri) 23/36 Salon Privé - Absolute Taste pin Salon Privé, [GEO…" at bounding box center [347, 214] width 78 height 282
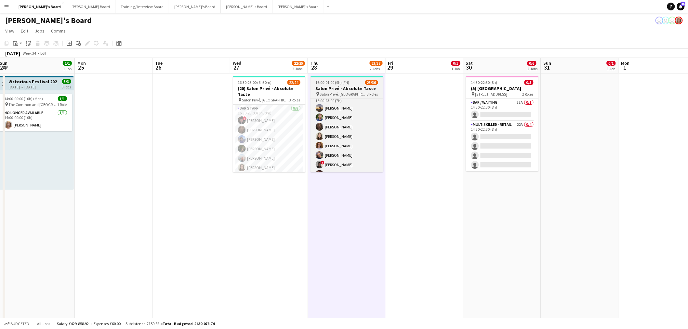
scroll to position [0, 0]
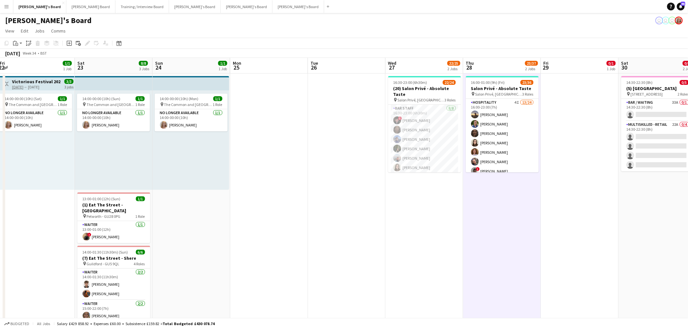
drag, startPoint x: 260, startPoint y: 187, endPoint x: 401, endPoint y: 187, distance: 140.8
click at [413, 189] on app-calendar-viewport "Wed 20 2/2 1 Job Thu 21 2/2 1 Job Fri 22 1/1 1 Job Sat 23 8/8 3 Jobs Sun 24 1/1…" at bounding box center [344, 290] width 688 height 465
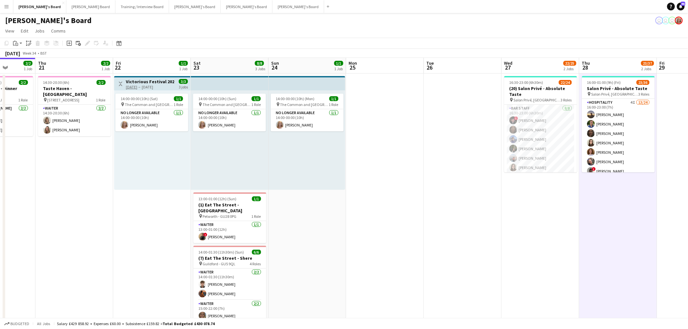
drag, startPoint x: 310, startPoint y: 177, endPoint x: 324, endPoint y: 176, distance: 14.4
click at [324, 176] on app-calendar-viewport "Mon 18 Tue 19 Wed 20 2/2 1 Job Thu 21 2/2 1 Job Fri 22 1/1 1 Job Sat 23 8/8 3 J…" at bounding box center [344, 290] width 688 height 465
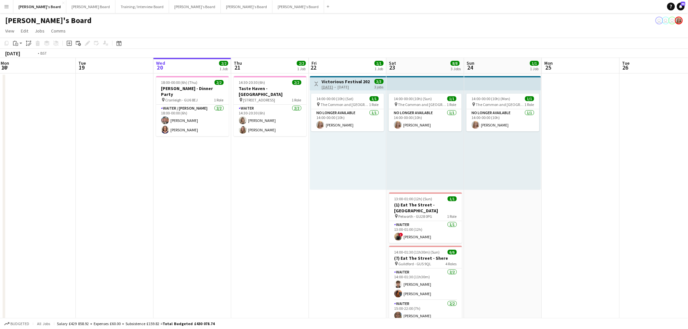
drag, startPoint x: 95, startPoint y: 200, endPoint x: 212, endPoint y: 189, distance: 117.2
click at [236, 190] on app-calendar-viewport "Sat 16 3/3 1 Job Sun 17 Mon 18 Tue 19 Wed 20 2/2 1 Job Thu 21 2/2 1 Job Fri 22 …" at bounding box center [344, 290] width 688 height 465
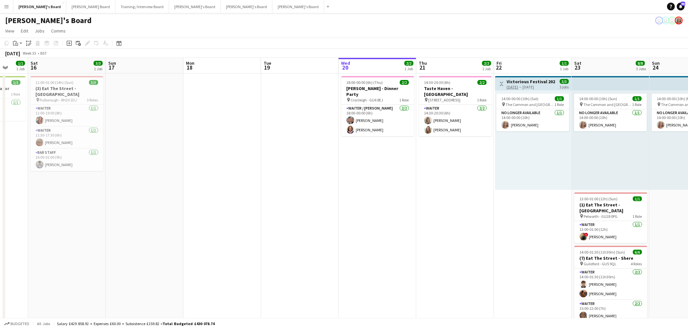
drag, startPoint x: 157, startPoint y: 206, endPoint x: 123, endPoint y: 210, distance: 34.8
click at [233, 203] on app-calendar-viewport "Wed 13 1/1 1 Job Thu 14 3/3 2 Jobs Fri 15 1/1 1 Job Sat 16 3/3 1 Job Sun 17 Mon…" at bounding box center [344, 290] width 688 height 465
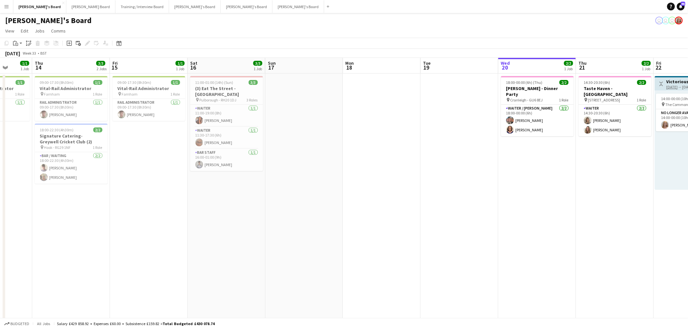
drag, startPoint x: 80, startPoint y: 209, endPoint x: 268, endPoint y: 194, distance: 188.2
click at [267, 194] on app-calendar-viewport "Mon 11 1/1 1 Job Tue 12 1/1 1 Job Wed 13 1/1 1 Job Thu 14 3/3 2 Jobs Fri 15 1/1…" at bounding box center [344, 290] width 688 height 465
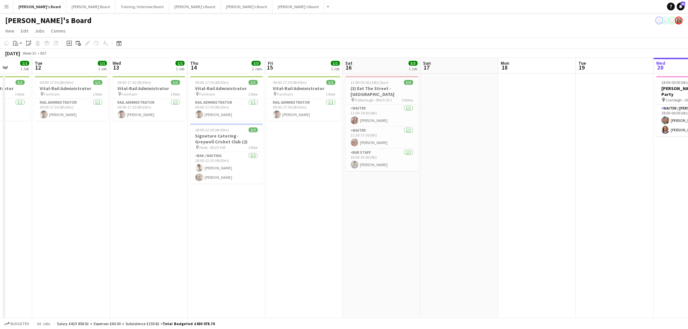
scroll to position [0, 152]
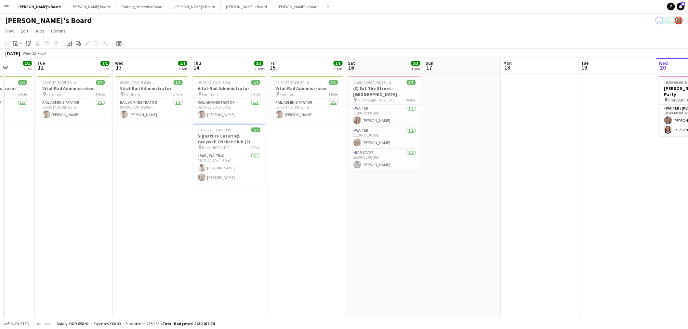
drag, startPoint x: 180, startPoint y: 186, endPoint x: 215, endPoint y: 212, distance: 43.2
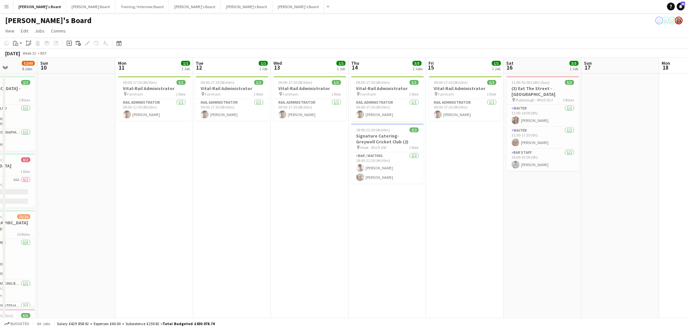
drag, startPoint x: 193, startPoint y: 199, endPoint x: 260, endPoint y: 219, distance: 69.6
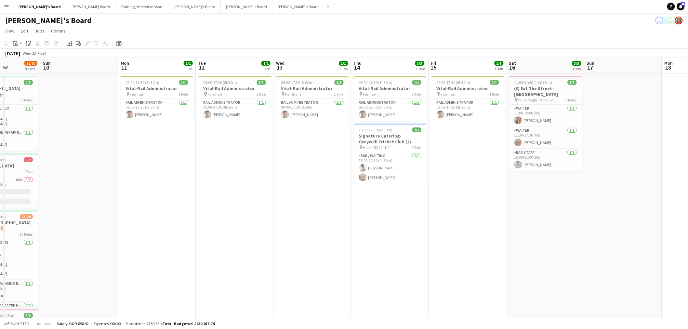
drag, startPoint x: 152, startPoint y: 190, endPoint x: 354, endPoint y: 197, distance: 202.4
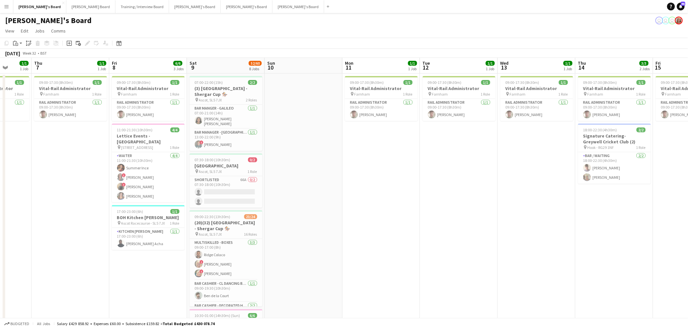
scroll to position [0, 202]
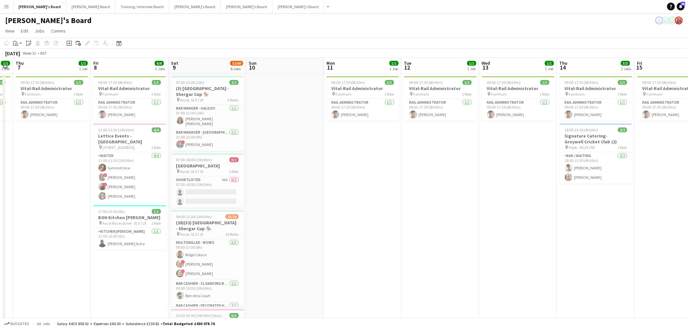
drag, startPoint x: 191, startPoint y: 219, endPoint x: 329, endPoint y: 242, distance: 140.7
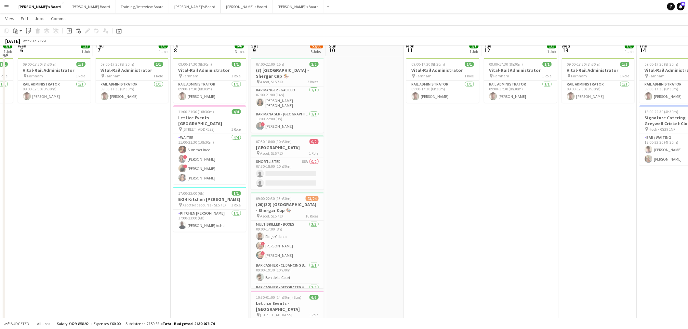
scroll to position [0, 0]
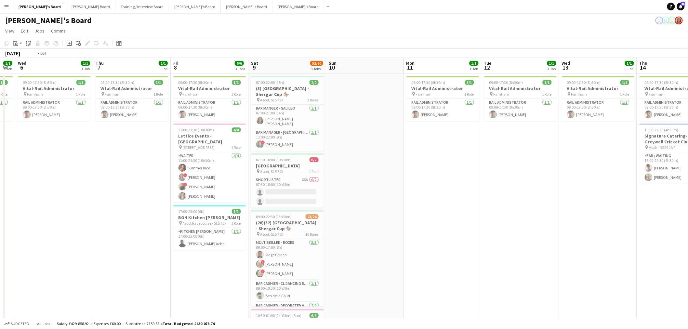
drag, startPoint x: 160, startPoint y: 164, endPoint x: 551, endPoint y: 160, distance: 391.2
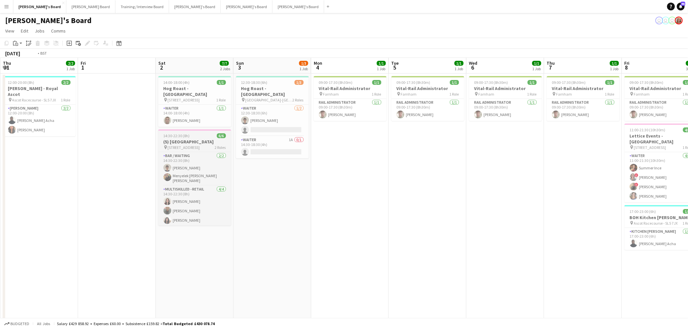
drag, startPoint x: 327, startPoint y: 177, endPoint x: 508, endPoint y: 159, distance: 181.7
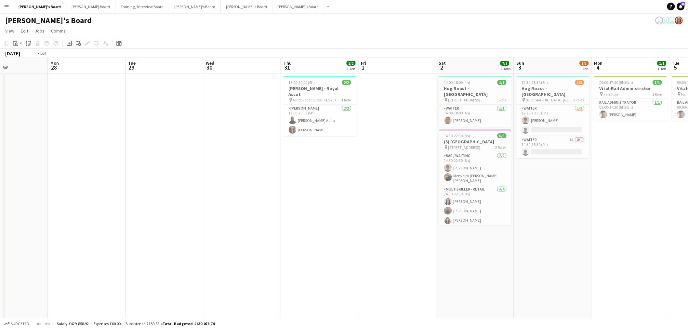
drag, startPoint x: 590, startPoint y: 163, endPoint x: 346, endPoint y: 183, distance: 244.7
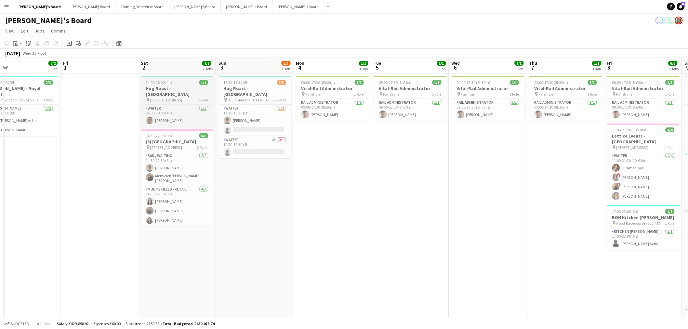
click at [167, 89] on h3 "Hog Roast - [GEOGRAPHIC_DATA]" at bounding box center [177, 92] width 73 height 12
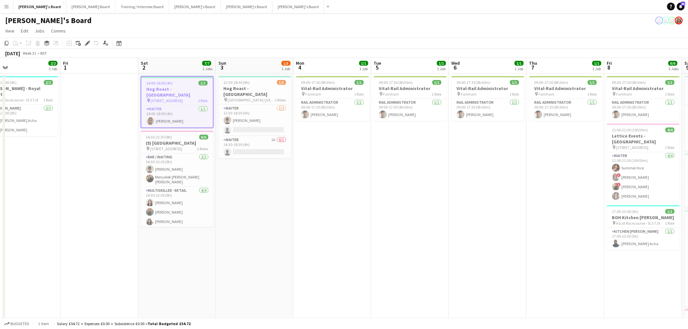
drag, startPoint x: 405, startPoint y: 157, endPoint x: 78, endPoint y: 187, distance: 327.8
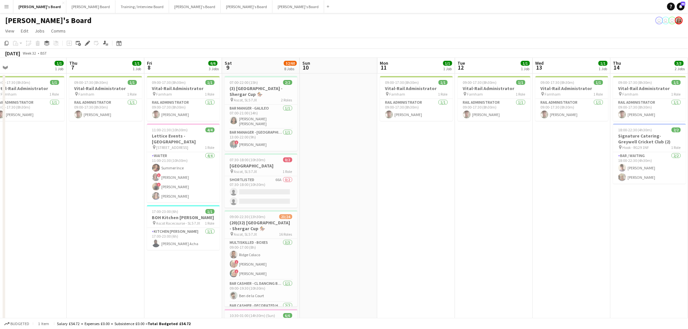
drag, startPoint x: 574, startPoint y: 137, endPoint x: 349, endPoint y: 152, distance: 225.2
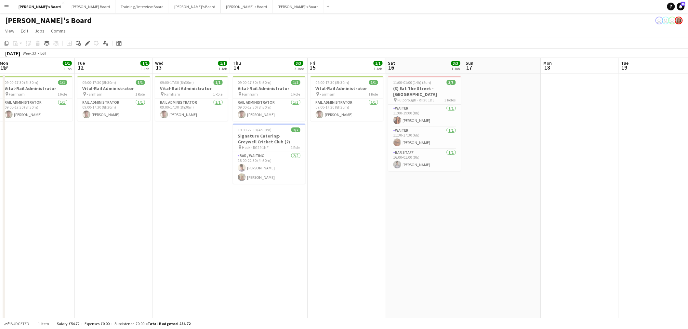
drag, startPoint x: 283, startPoint y: 152, endPoint x: 148, endPoint y: 163, distance: 135.0
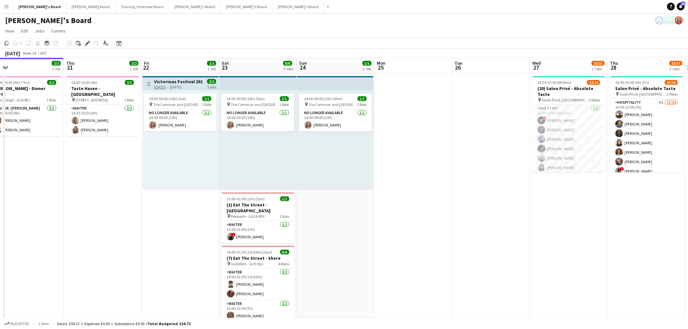
scroll to position [0, 187]
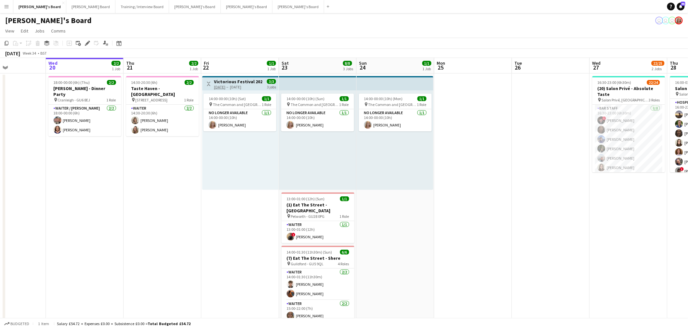
drag, startPoint x: 214, startPoint y: 180, endPoint x: 273, endPoint y: 161, distance: 62.5
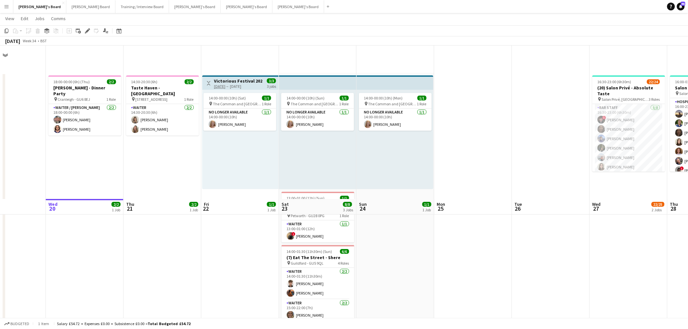
scroll to position [217, 0]
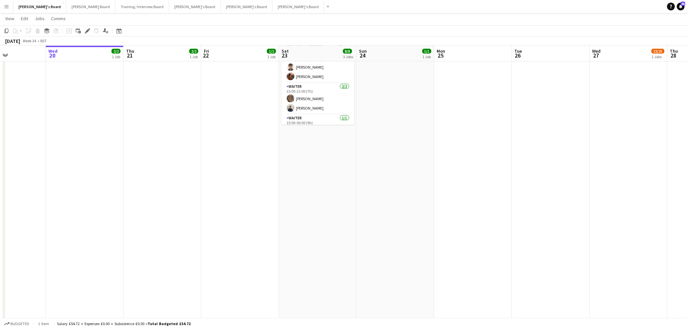
click at [312, 173] on app-date-cell "14:00-00:00 (10h) (Sun) 1/1 pin The [GEOGRAPHIC_DATA], [GEOGRAPHIC_DATA], [GEOG…" at bounding box center [318, 208] width 78 height 704
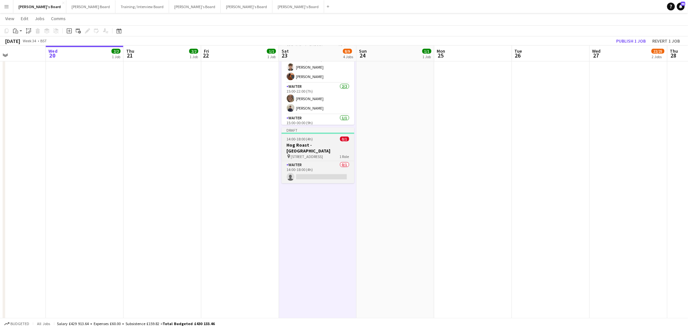
click at [319, 133] on div at bounding box center [318, 133] width 73 height 1
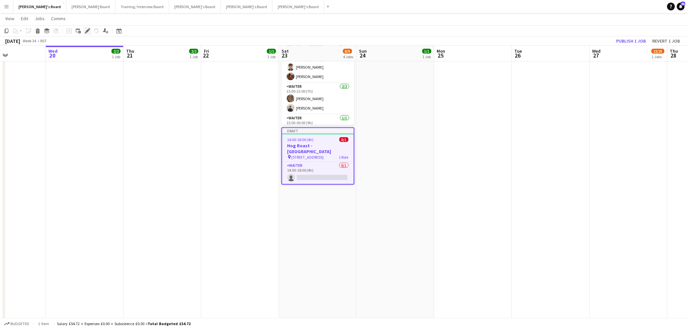
click at [85, 30] on icon "Edit" at bounding box center [87, 30] width 5 height 5
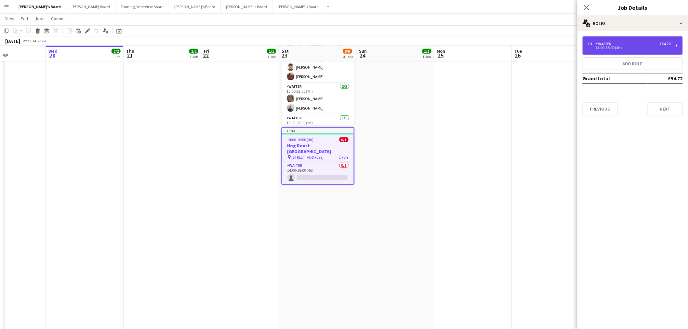
click at [592, 39] on div "1 x Waiter £54.72 14:00-18:00 (4h)" at bounding box center [633, 45] width 100 height 18
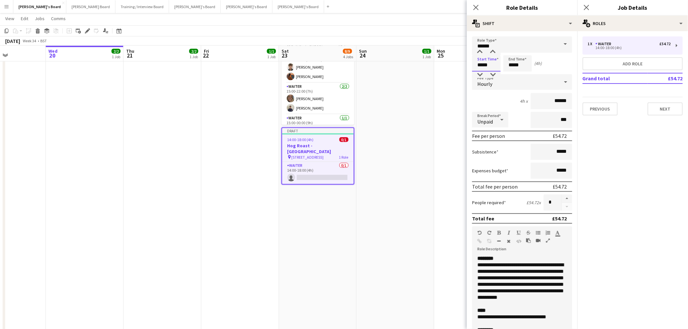
click at [489, 64] on input "*****" at bounding box center [486, 63] width 29 height 16
click at [479, 72] on div at bounding box center [479, 75] width 13 height 7
click at [489, 55] on div at bounding box center [492, 52] width 13 height 7
click at [492, 54] on div at bounding box center [492, 52] width 13 height 7
click at [384, 115] on body "Menu Boards Boards Boards All jobs Status Workforce Workforce My Workforce Recr…" at bounding box center [344, 260] width 688 height 955
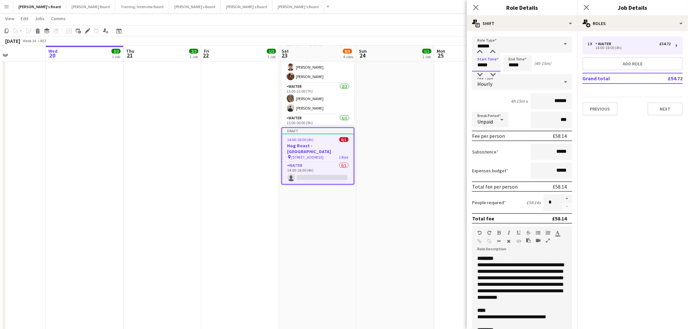
click at [495, 69] on input "*****" at bounding box center [486, 63] width 29 height 16
type input "*****"
click at [491, 74] on div at bounding box center [492, 75] width 13 height 7
click at [515, 64] on input "*****" at bounding box center [517, 63] width 29 height 16
click at [511, 50] on div at bounding box center [511, 52] width 13 height 7
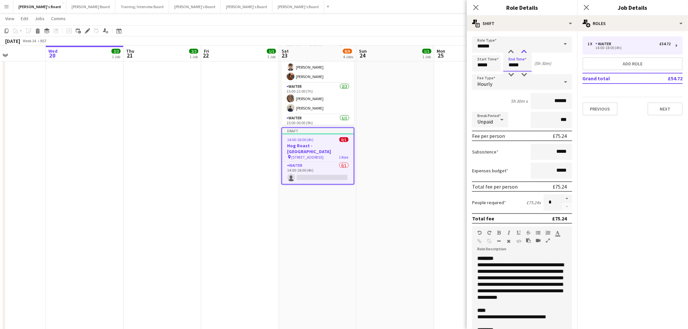
click at [527, 50] on div at bounding box center [524, 52] width 13 height 7
type input "*****"
click at [527, 50] on div at bounding box center [524, 52] width 13 height 7
click at [550, 66] on div "Start Time ***** End Time ***** (6h)" at bounding box center [522, 63] width 100 height 16
click at [550, 115] on input "***" at bounding box center [552, 120] width 42 height 16
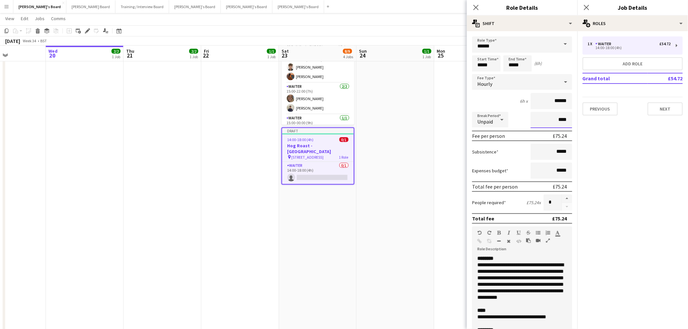
type input "***"
click at [499, 99] on div "6h x ******" at bounding box center [522, 101] width 100 height 16
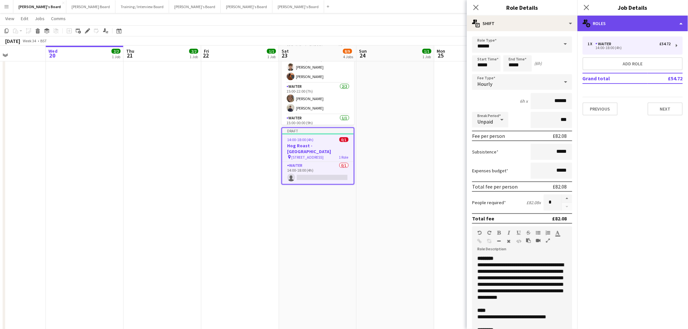
click at [637, 23] on div "multiple-users-add Roles" at bounding box center [632, 24] width 111 height 16
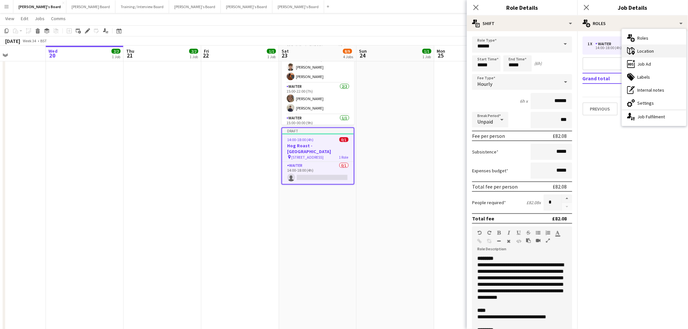
click at [650, 50] on div "maps-pin-1 Location" at bounding box center [654, 51] width 64 height 13
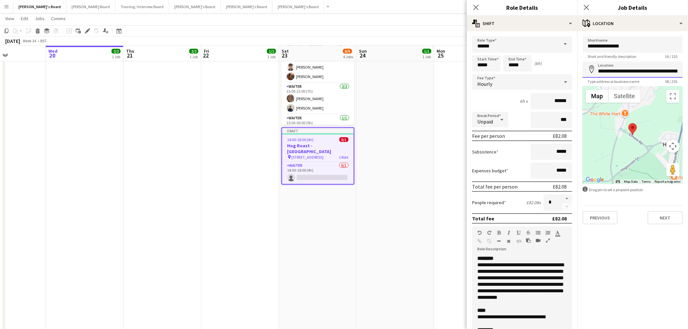
click at [630, 72] on input "**********" at bounding box center [633, 69] width 100 height 16
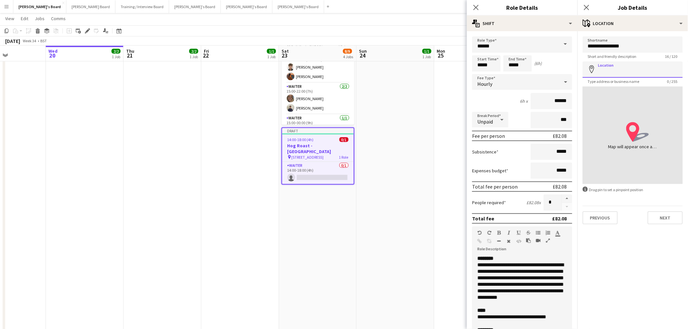
paste input "**********"
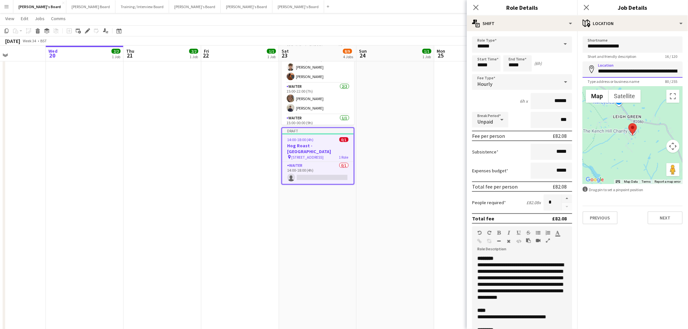
click at [664, 73] on input "**********" at bounding box center [633, 69] width 100 height 16
drag, startPoint x: 668, startPoint y: 72, endPoint x: 626, endPoint y: 68, distance: 42.1
click at [626, 68] on input "**********" at bounding box center [633, 69] width 100 height 16
type input "**********"
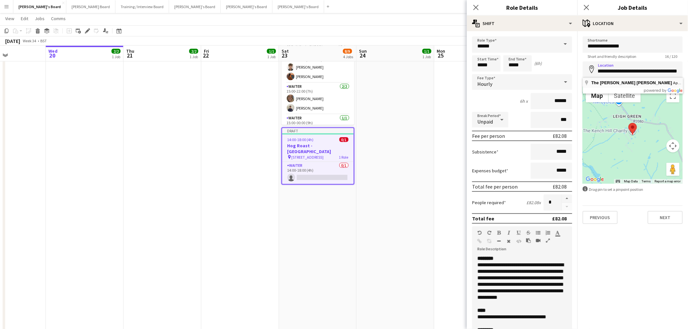
scroll to position [0, 0]
drag, startPoint x: 631, startPoint y: 44, endPoint x: 545, endPoint y: 40, distance: 86.2
click at [534, 43] on body "Menu Boards Boards Boards All jobs Status Workforce Workforce My Workforce Recr…" at bounding box center [344, 260] width 688 height 955
drag, startPoint x: 626, startPoint y: 47, endPoint x: 578, endPoint y: 50, distance: 48.5
click at [578, 50] on form "**********" at bounding box center [632, 130] width 111 height 188
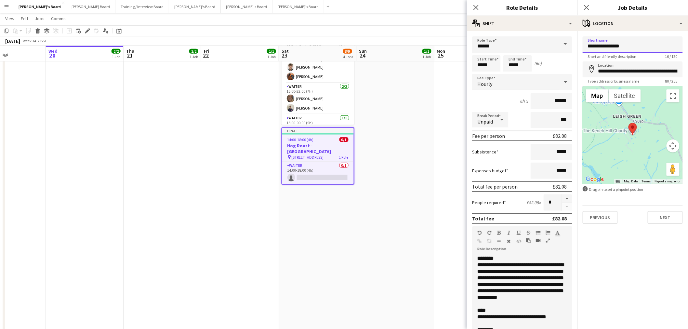
paste input "**"
click at [610, 48] on input "**********" at bounding box center [633, 44] width 100 height 16
type input "**********"
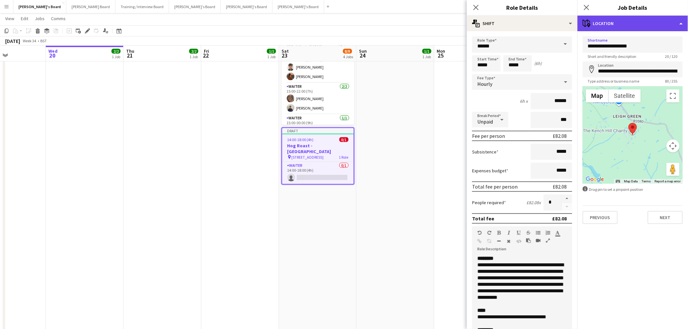
click at [619, 24] on div "maps-pin-1 Location" at bounding box center [632, 24] width 111 height 16
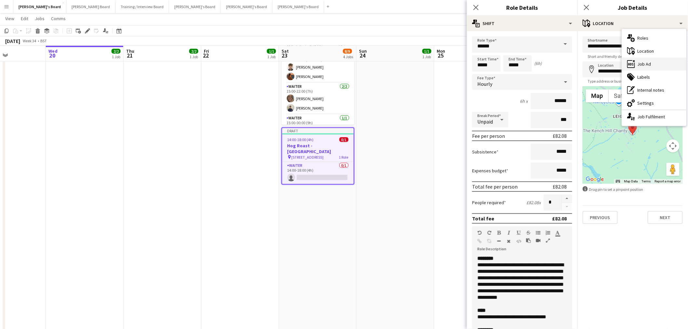
click at [645, 62] on div "ads-window Job Ad" at bounding box center [654, 64] width 64 height 13
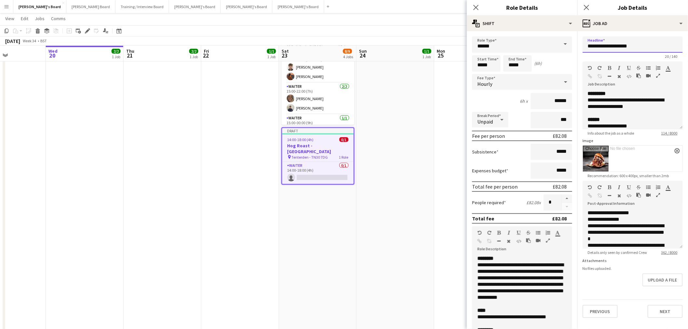
drag, startPoint x: 646, startPoint y: 47, endPoint x: 613, endPoint y: 50, distance: 34.0
click at [613, 50] on input "**********" at bounding box center [633, 44] width 100 height 16
paste input "text"
click at [615, 46] on input "**********" at bounding box center [633, 44] width 100 height 16
click at [613, 46] on input "**********" at bounding box center [633, 44] width 100 height 16
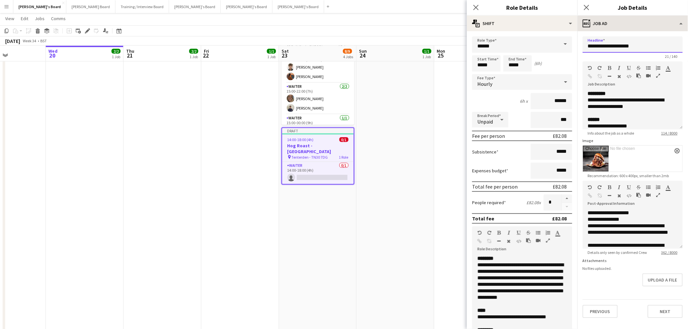
type input "**********"
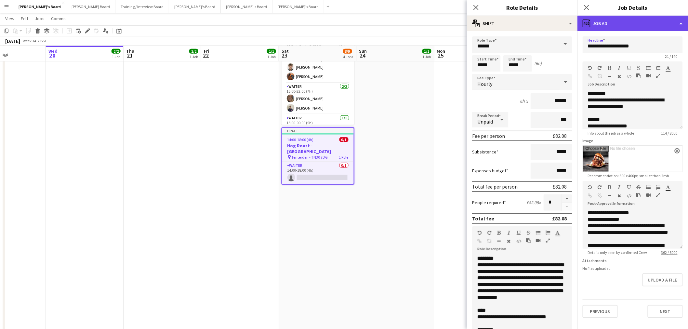
click at [642, 23] on div "ads-window Job Ad" at bounding box center [632, 24] width 111 height 16
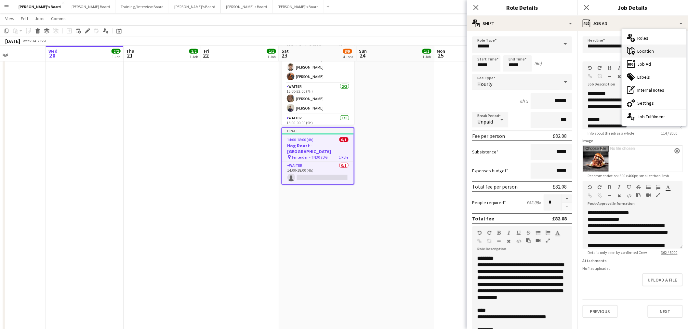
click at [655, 52] on div "maps-pin-1 Location" at bounding box center [654, 51] width 64 height 13
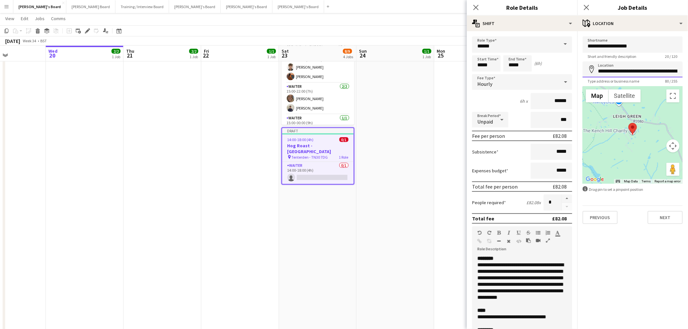
click at [631, 71] on input "**********" at bounding box center [633, 69] width 100 height 16
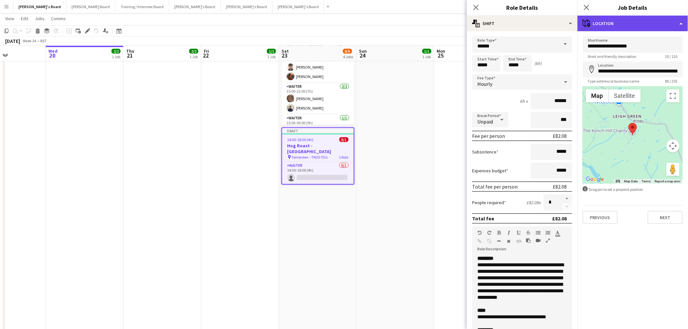
drag, startPoint x: 635, startPoint y: 28, endPoint x: 638, endPoint y: 36, distance: 8.6
click at [634, 28] on div "maps-pin-1 Location" at bounding box center [632, 24] width 111 height 16
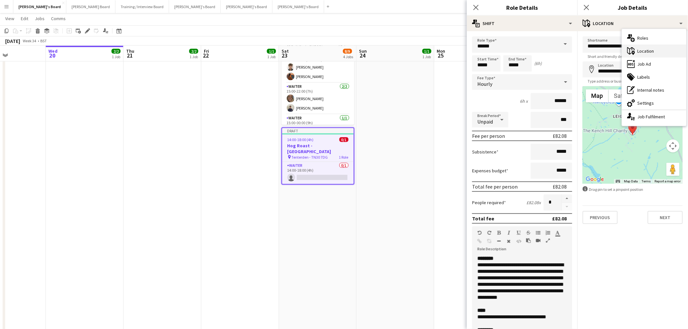
click at [643, 51] on div "maps-pin-1 Location" at bounding box center [654, 51] width 64 height 13
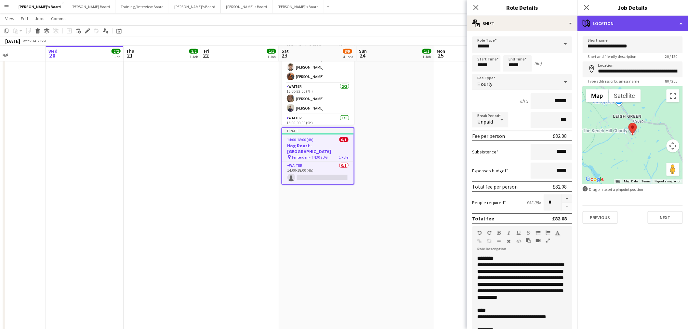
click at [649, 23] on div "maps-pin-1 Location" at bounding box center [632, 24] width 111 height 16
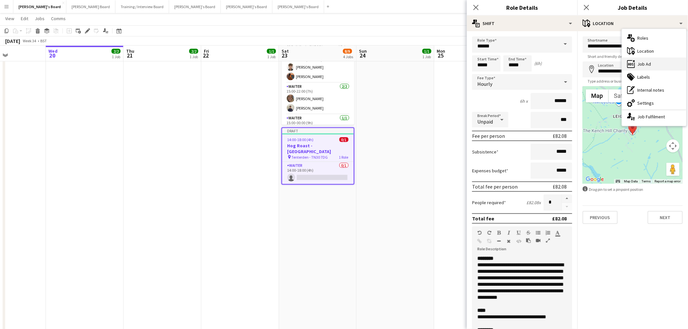
click at [642, 65] on div "ads-window Job Ad" at bounding box center [654, 64] width 64 height 13
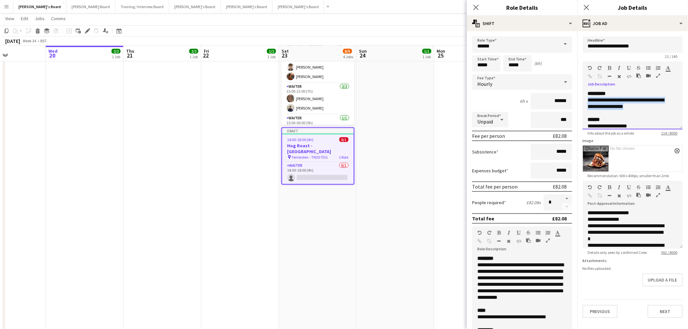
drag, startPoint x: 666, startPoint y: 107, endPoint x: 588, endPoint y: 100, distance: 78.7
click at [588, 100] on div "**********" at bounding box center [633, 109] width 100 height 39
paste div
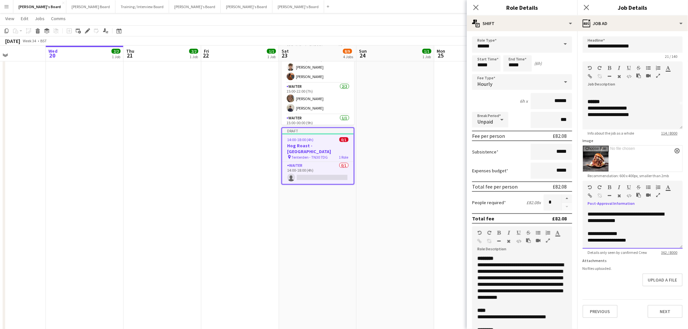
drag, startPoint x: 641, startPoint y: 240, endPoint x: 566, endPoint y: 245, distance: 74.3
click at [566, 245] on body "Menu Boards Boards Boards All jobs Status Workforce Workforce My Workforce Recr…" at bounding box center [344, 260] width 688 height 955
drag, startPoint x: 630, startPoint y: 238, endPoint x: 580, endPoint y: 238, distance: 49.7
click at [580, 238] on form "**********" at bounding box center [632, 177] width 111 height 282
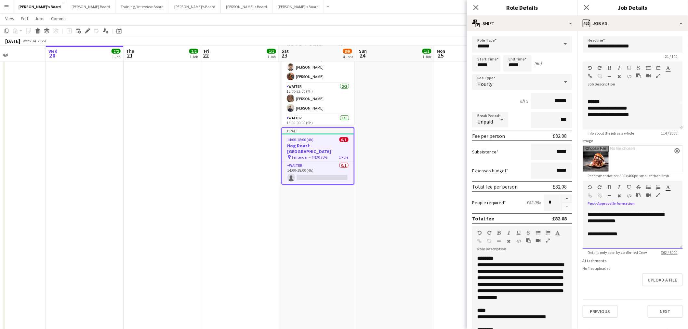
click at [594, 246] on div "**********" at bounding box center [633, 229] width 100 height 39
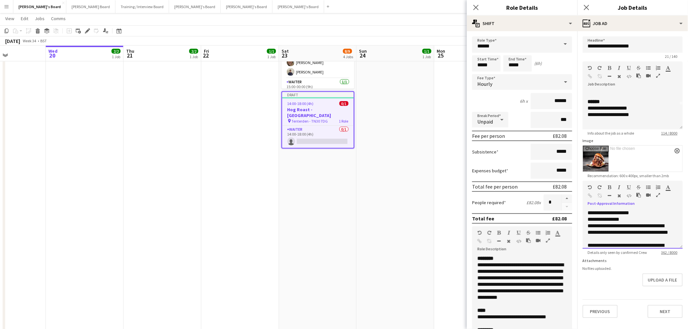
scroll to position [0, 0]
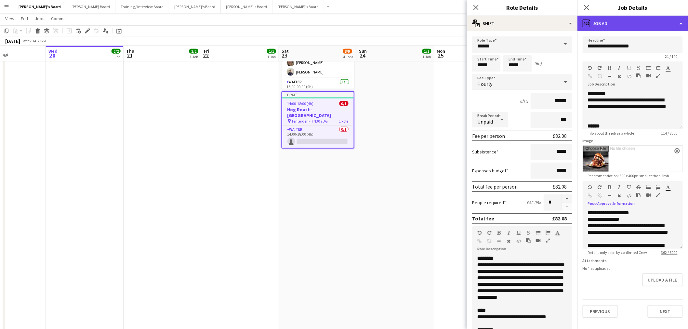
click at [612, 24] on div "ads-window Job Ad" at bounding box center [632, 24] width 111 height 16
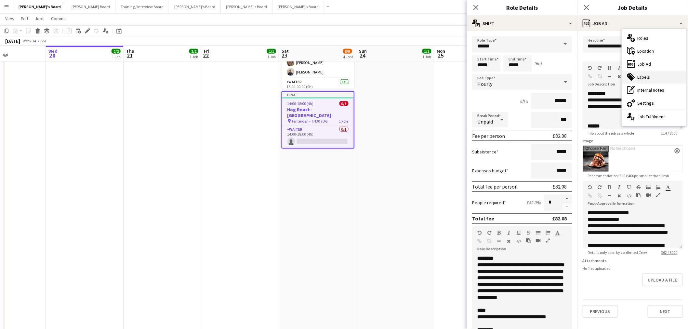
click at [642, 81] on div "tags-double Labels" at bounding box center [654, 77] width 64 height 13
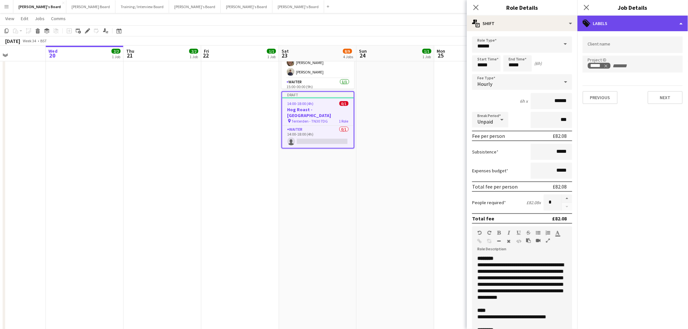
click at [630, 21] on div "tags-double Labels" at bounding box center [632, 24] width 111 height 16
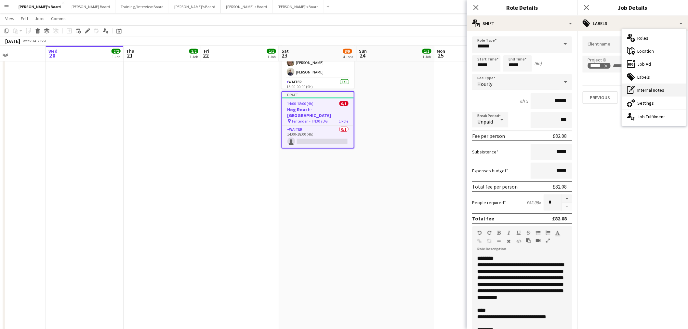
click at [653, 94] on div "pen-write Internal notes" at bounding box center [654, 90] width 64 height 13
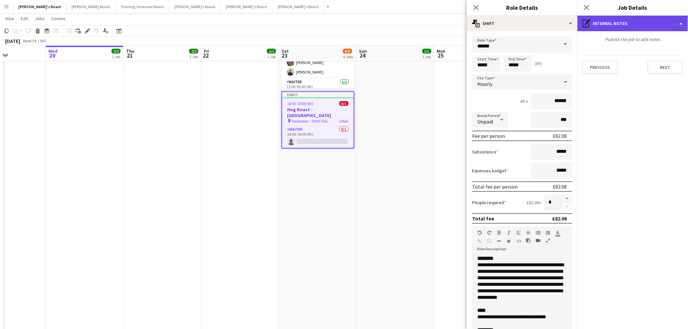
click at [652, 30] on div "pen-write Internal notes" at bounding box center [632, 24] width 111 height 16
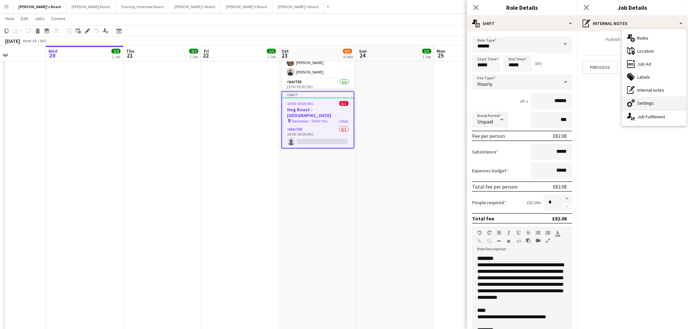
click at [652, 106] on div "cog-double-3 Settings" at bounding box center [654, 103] width 64 height 13
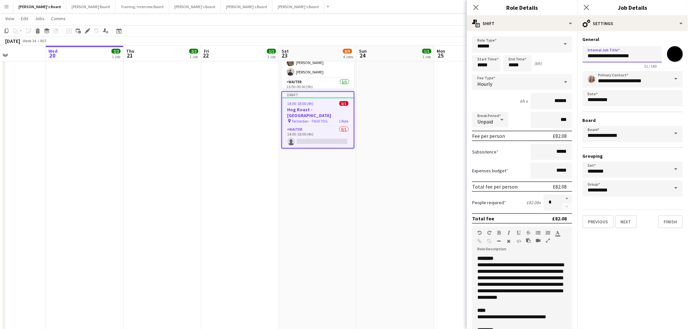
drag, startPoint x: 639, startPoint y: 52, endPoint x: 613, endPoint y: 52, distance: 26.0
click at [613, 52] on input "**********" at bounding box center [622, 54] width 79 height 16
paste input "**********"
click at [654, 56] on input "**********" at bounding box center [622, 54] width 79 height 16
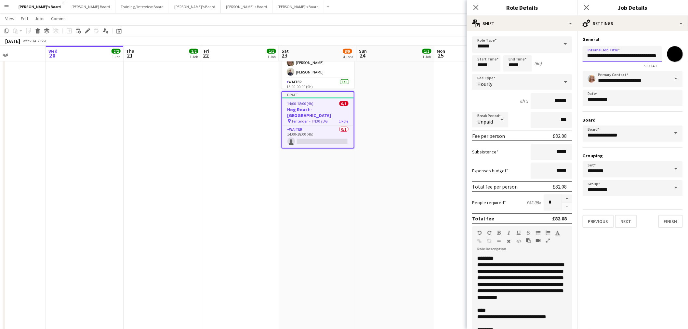
click at [654, 56] on input "**********" at bounding box center [622, 54] width 79 height 16
click at [650, 54] on input "**********" at bounding box center [622, 54] width 79 height 16
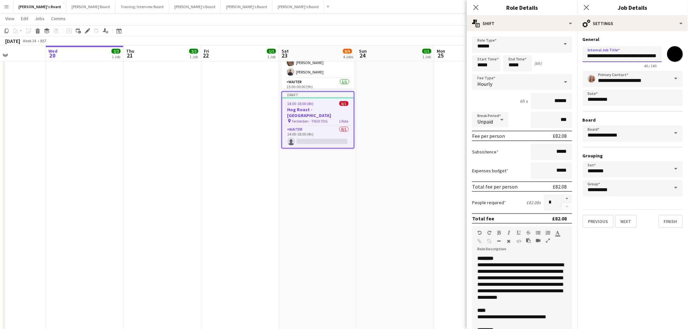
click at [639, 60] on input "**********" at bounding box center [622, 54] width 79 height 16
drag, startPoint x: 596, startPoint y: 56, endPoint x: 664, endPoint y: 55, distance: 68.3
click at [664, 55] on div "**********" at bounding box center [633, 56] width 100 height 25
click at [642, 63] on app-form-group "**********" at bounding box center [622, 57] width 79 height 22
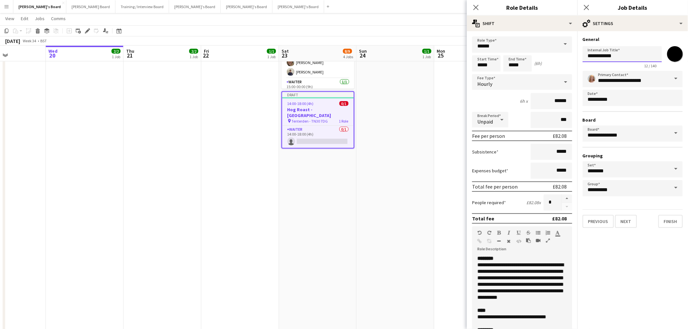
click at [638, 56] on input "**********" at bounding box center [622, 54] width 79 height 16
paste input "**********"
type input "**********"
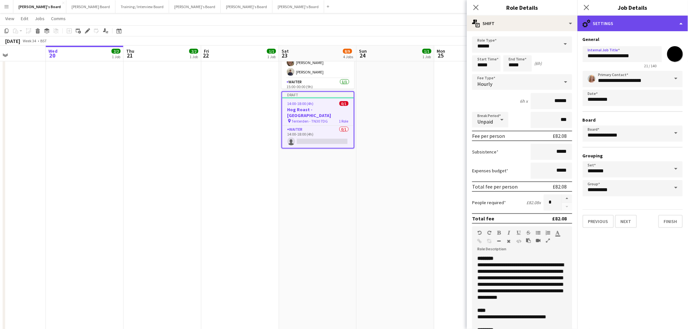
click at [636, 27] on div "cog-double-3 Settings" at bounding box center [632, 24] width 111 height 16
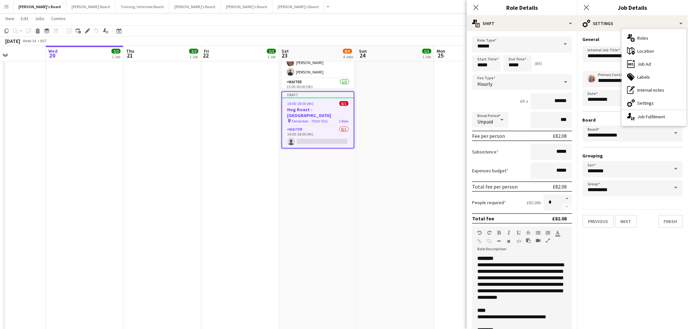
click at [353, 194] on app-date-cell "14:00-00:00 (10h) (Sun) 1/1 pin The [GEOGRAPHIC_DATA], [GEOGRAPHIC_DATA], [GEOG…" at bounding box center [318, 172] width 78 height 704
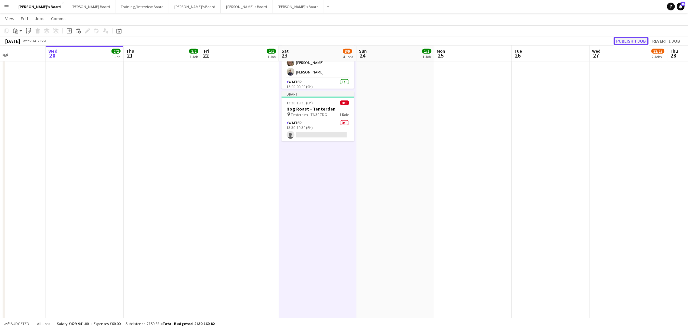
click at [638, 40] on button "Publish 1 job" at bounding box center [631, 41] width 35 height 8
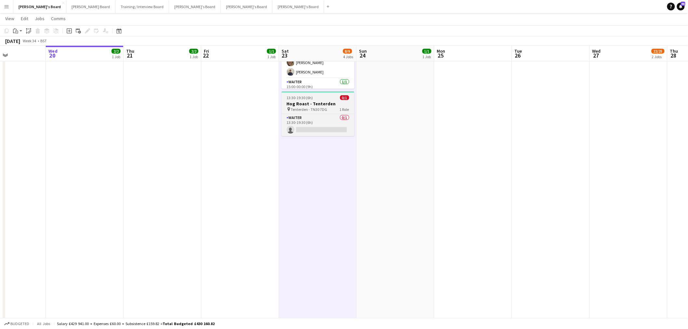
click at [330, 91] on div at bounding box center [318, 91] width 73 height 1
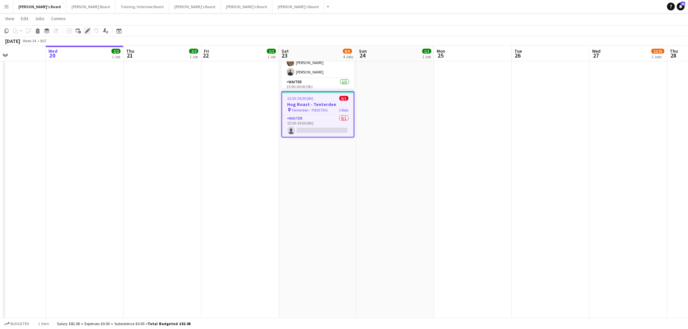
click at [87, 33] on div "Edit" at bounding box center [88, 31] width 8 height 8
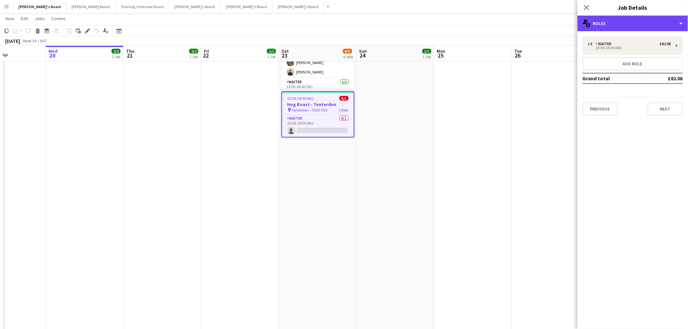
drag, startPoint x: 618, startPoint y: 18, endPoint x: 623, endPoint y: 33, distance: 15.6
click at [619, 25] on div "multiple-users-add Roles" at bounding box center [632, 24] width 111 height 16
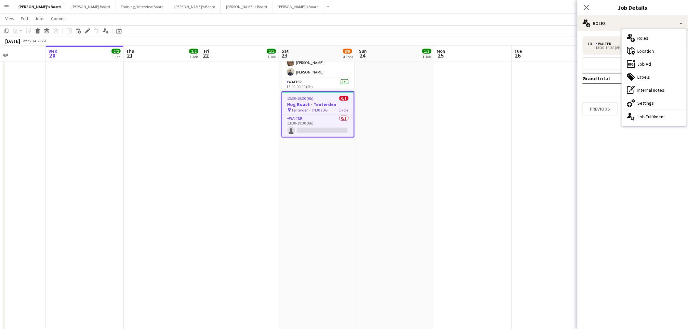
click at [419, 163] on app-date-cell "14:00-00:00 (10h) (Mon) 1/1 pin The [GEOGRAPHIC_DATA], [GEOGRAPHIC_DATA], [GEOG…" at bounding box center [396, 172] width 78 height 704
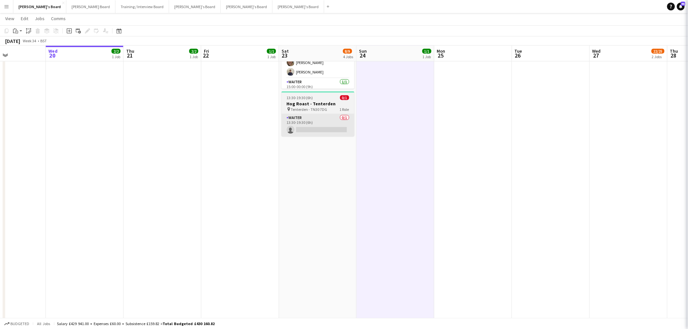
click at [337, 114] on app-card-role "Waiter 0/1 13:30-19:30 (6h) single-neutral-actions" at bounding box center [318, 125] width 73 height 22
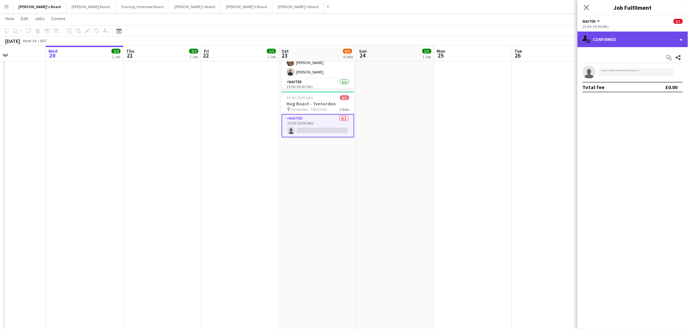
click at [636, 44] on div "single-neutral-actions-check-2 Confirmed" at bounding box center [632, 40] width 111 height 16
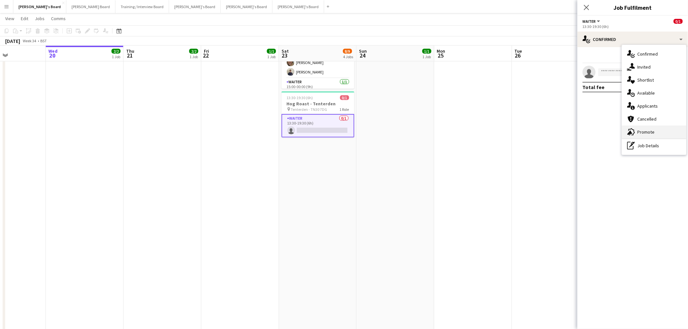
click at [641, 132] on div "advertising-megaphone Promote" at bounding box center [654, 132] width 64 height 13
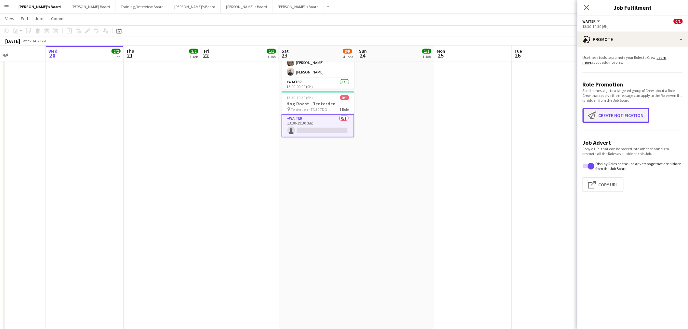
click at [601, 116] on button "Create notification Create notification" at bounding box center [616, 115] width 67 height 15
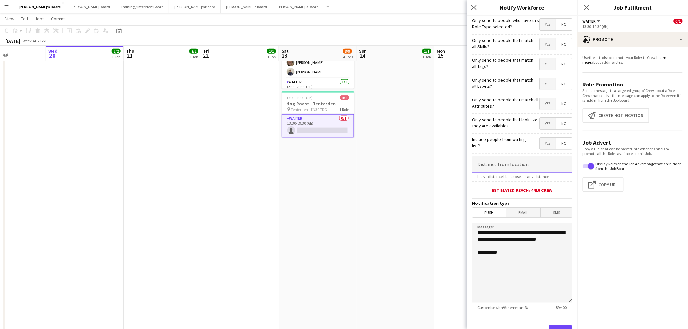
drag, startPoint x: 483, startPoint y: 167, endPoint x: 537, endPoint y: 181, distance: 55.1
click at [485, 167] on input at bounding box center [522, 164] width 100 height 16
type input "****"
type input "*****"
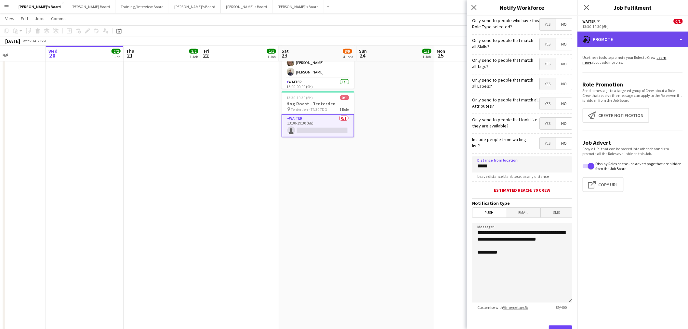
click at [619, 37] on div "advertising-megaphone Promote" at bounding box center [632, 40] width 111 height 16
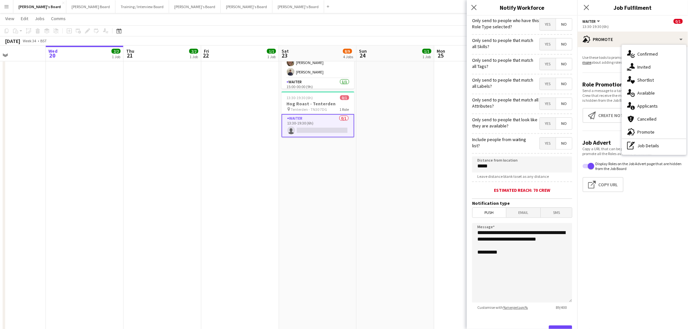
click at [354, 185] on app-date-cell "14:00-00:00 (10h) (Sun) 1/1 pin The [GEOGRAPHIC_DATA], [GEOGRAPHIC_DATA], [GEOG…" at bounding box center [318, 172] width 78 height 704
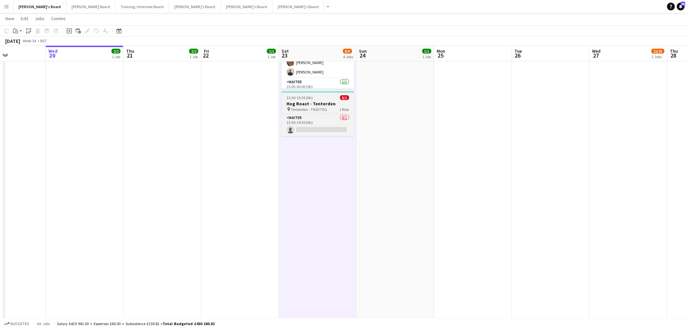
click at [314, 101] on h3 "Hog Roast - Tenterden" at bounding box center [318, 104] width 73 height 6
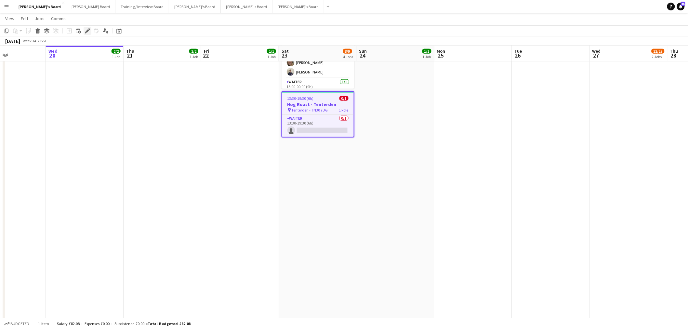
click at [88, 32] on icon "Edit" at bounding box center [87, 30] width 5 height 5
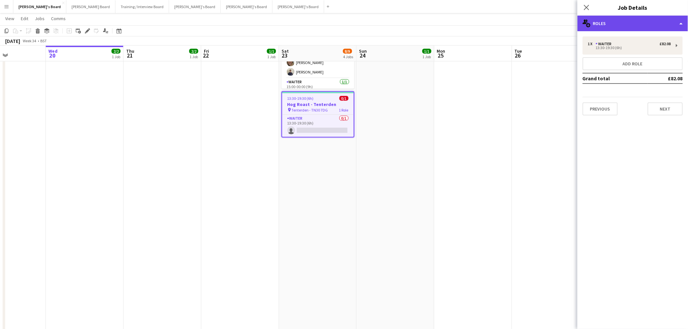
click at [595, 28] on div "multiple-users-add Roles" at bounding box center [632, 24] width 111 height 16
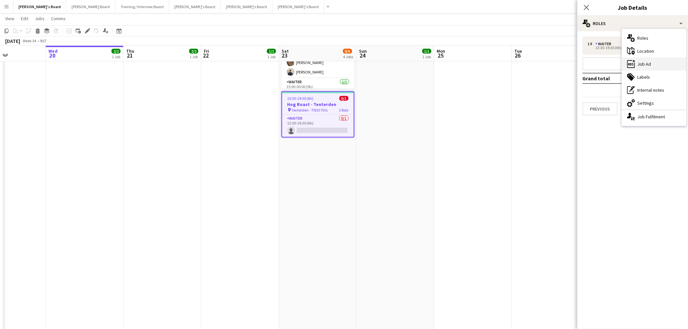
click at [657, 66] on div "ads-window Job Ad" at bounding box center [654, 64] width 64 height 13
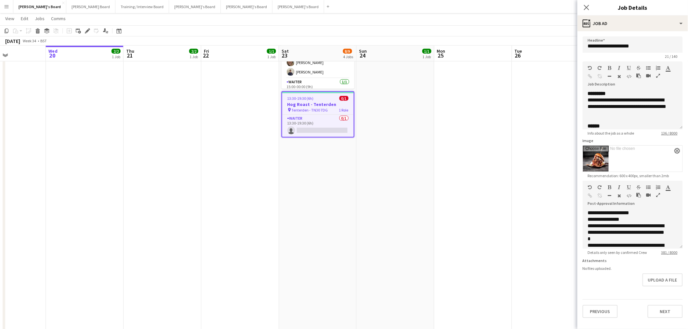
click at [675, 150] on app-icon "close" at bounding box center [677, 151] width 4 height 3
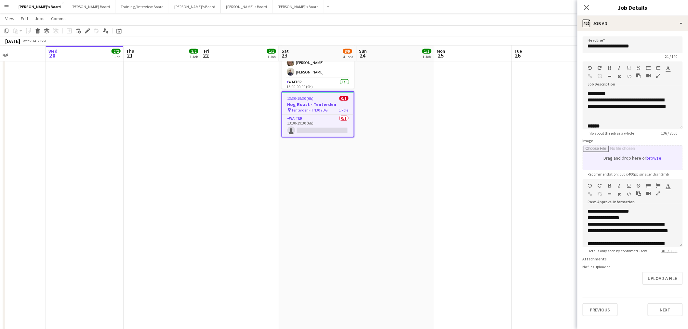
click at [655, 155] on input "Image" at bounding box center [632, 158] width 99 height 24
type input "**********"
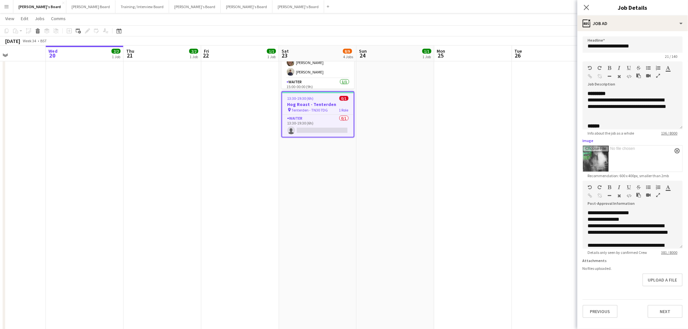
click at [487, 243] on app-date-cell at bounding box center [473, 172] width 78 height 704
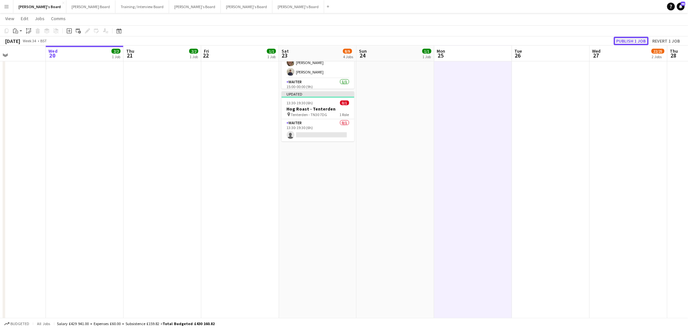
click at [638, 38] on button "Publish 1 job" at bounding box center [631, 41] width 35 height 8
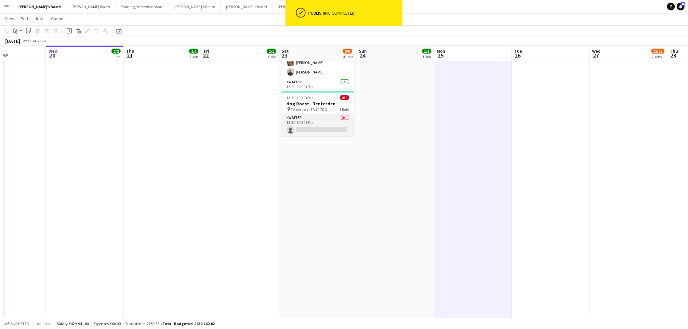
click at [318, 119] on app-card-role "Waiter 0/1 13:30-19:30 (6h) single-neutral-actions" at bounding box center [318, 125] width 73 height 22
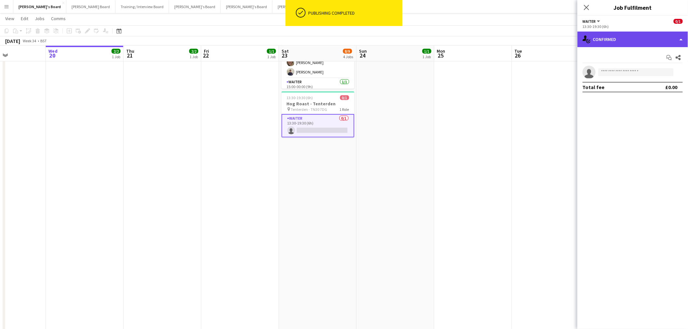
click at [628, 40] on div "single-neutral-actions-check-2 Confirmed" at bounding box center [632, 40] width 111 height 16
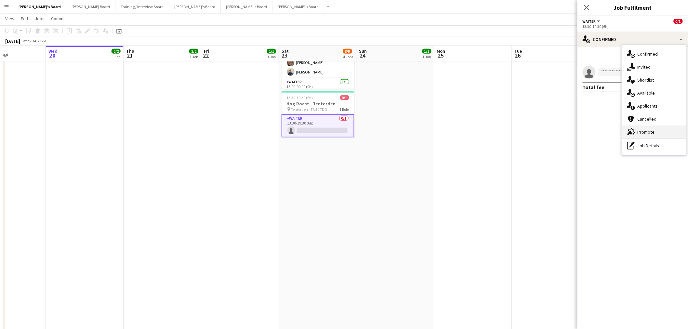
click at [649, 132] on div "advertising-megaphone Promote" at bounding box center [654, 132] width 64 height 13
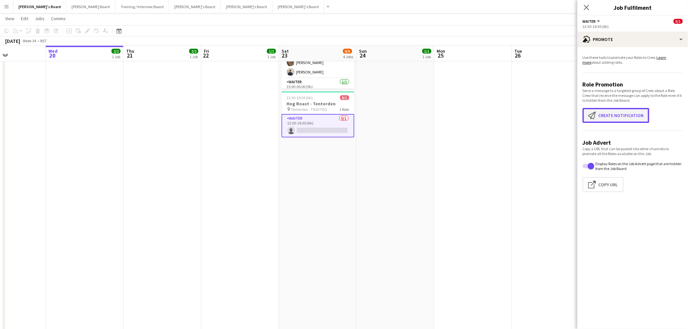
click at [637, 112] on button "Create notification Create notification" at bounding box center [616, 115] width 67 height 15
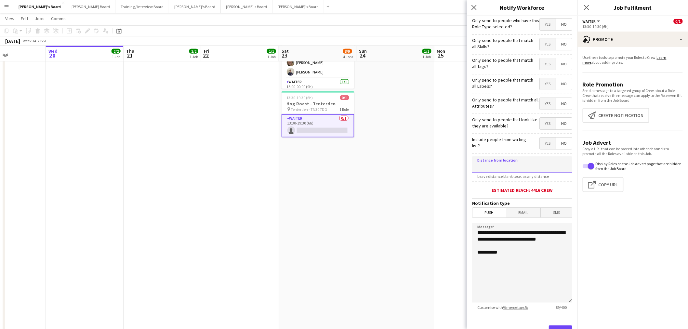
click at [512, 168] on input at bounding box center [522, 164] width 100 height 16
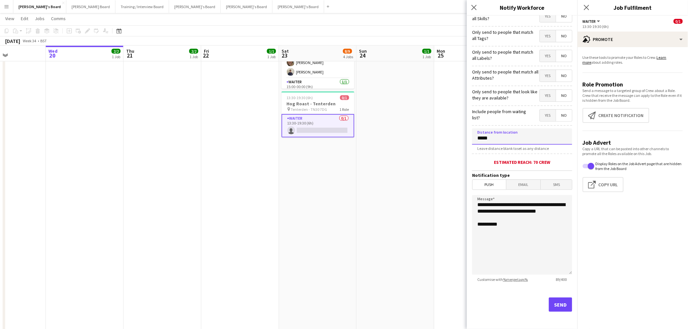
type input "*****"
click at [558, 309] on button "Send" at bounding box center [560, 305] width 23 height 14
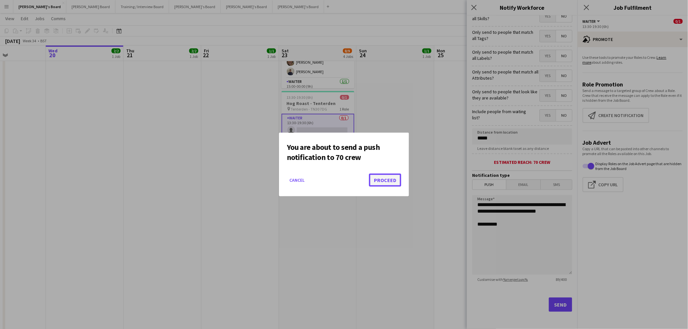
click at [389, 179] on button "Proceed" at bounding box center [385, 180] width 32 height 13
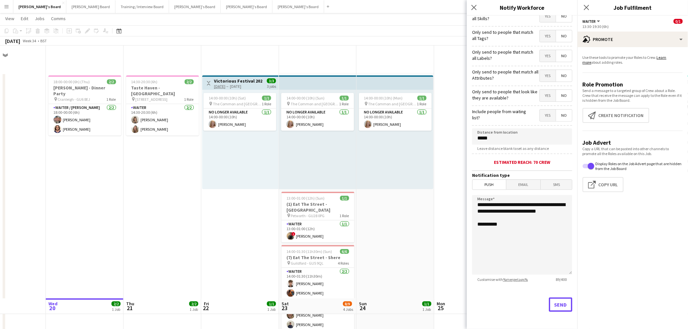
scroll to position [253, 0]
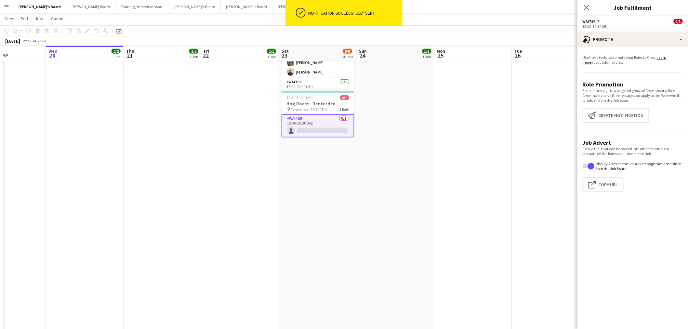
click at [462, 176] on app-date-cell at bounding box center [473, 172] width 78 height 704
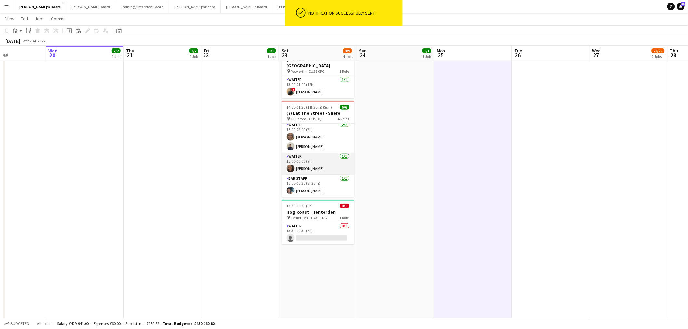
scroll to position [0, 0]
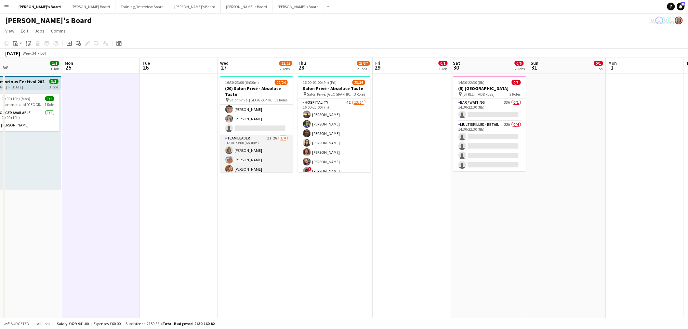
scroll to position [197, 0]
click at [254, 135] on app-card-role "TEAM LEADER 1I 2A [DATE] 16:30-23:00 (6h30m) [PERSON_NAME] [PERSON_NAME] [PERSO…" at bounding box center [256, 147] width 73 height 50
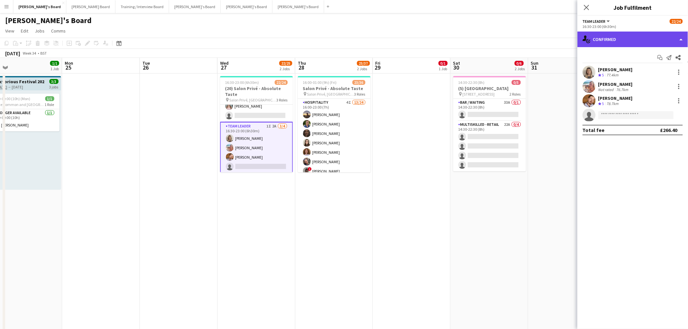
click at [639, 41] on div "single-neutral-actions-check-2 Confirmed" at bounding box center [632, 40] width 111 height 16
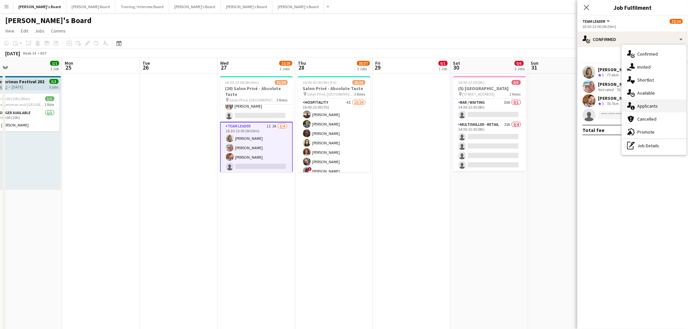
click at [656, 102] on div "single-neutral-actions-information Applicants" at bounding box center [654, 105] width 64 height 13
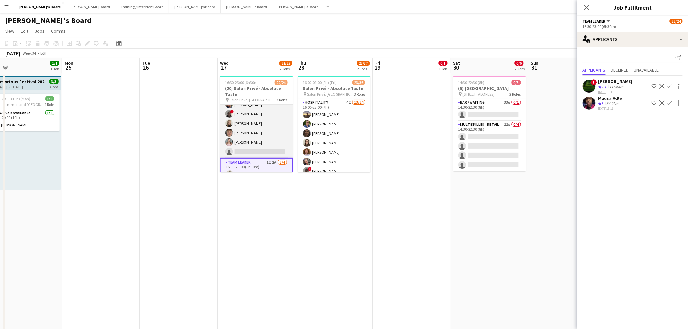
click at [262, 131] on app-card-role "Hospitality 3I 5A [DATE] 16:30-23:00 (6h30m) [PERSON_NAME] [PERSON_NAME] [PERSO…" at bounding box center [256, 95] width 73 height 126
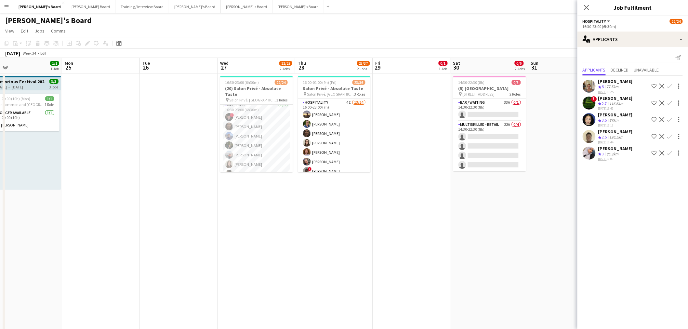
scroll to position [0, 0]
click at [265, 132] on app-card-role "BAR STAFF [DATE] 16:30-23:00 (6h30m) ! [PERSON_NAME] [PERSON_NAME] [PERSON_NAME…" at bounding box center [256, 149] width 73 height 88
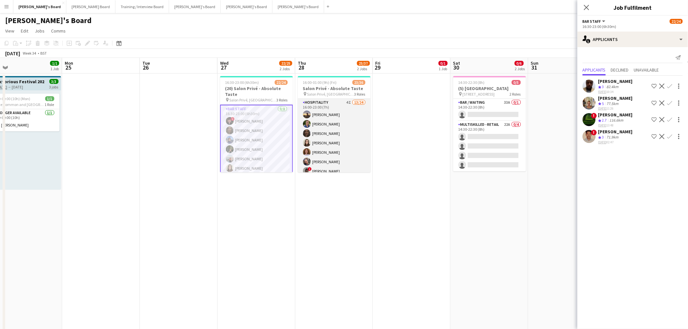
click at [334, 125] on app-card-role "Hospitality 4I 13/24 16:00-23:00 (7h) [PERSON_NAME] [PERSON_NAME] [PERSON_NAME]…" at bounding box center [334, 218] width 73 height 239
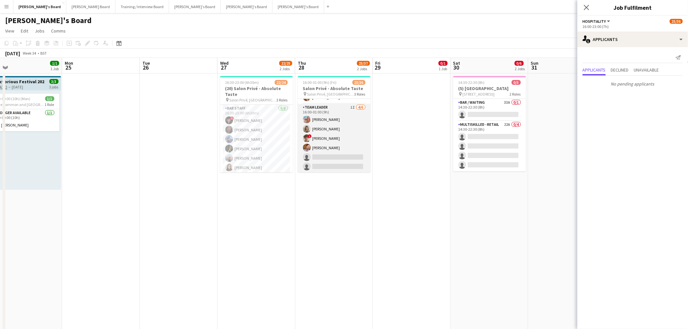
click at [327, 141] on app-card-role "TEAM LEADER 1I [DATE] 16:00-01:00 (9h) [PERSON_NAME] [PERSON_NAME] ! [PERSON_NA…" at bounding box center [334, 138] width 73 height 69
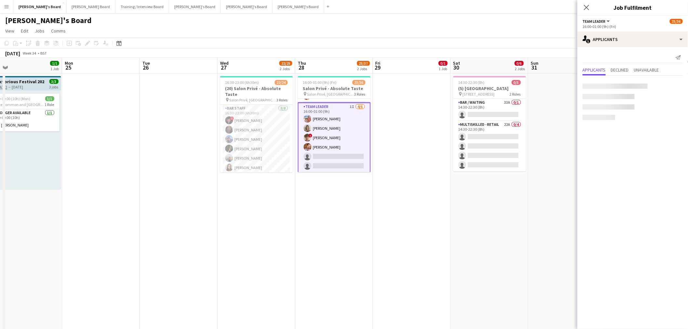
scroll to position [304, 0]
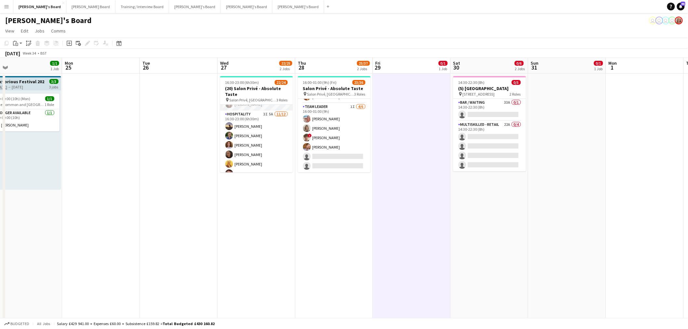
scroll to position [0, 0]
click at [259, 131] on app-card-role "BAR STAFF [DATE] 16:30-23:00 (6h30m) ! [PERSON_NAME] [PERSON_NAME] [PERSON_NAME…" at bounding box center [256, 149] width 73 height 88
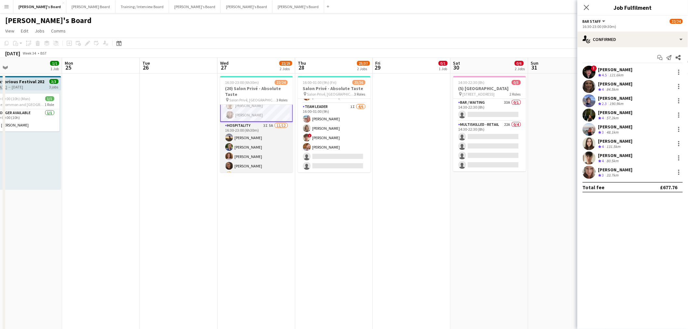
click at [246, 144] on app-card-role "Hospitality 3I 5A [DATE] 16:30-23:00 (6h30m) [PERSON_NAME] [PERSON_NAME] [PERSO…" at bounding box center [256, 185] width 73 height 126
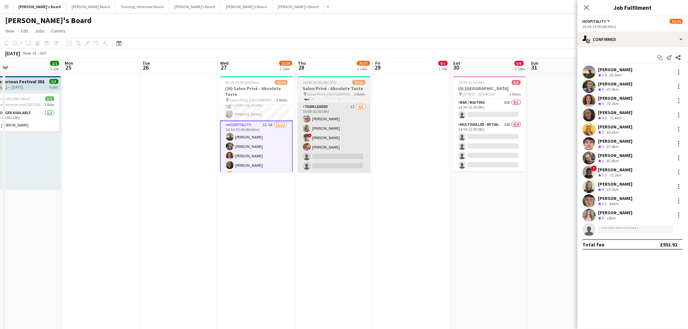
scroll to position [72, 0]
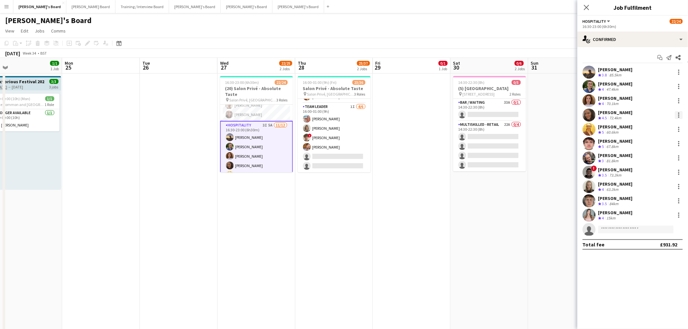
click at [678, 114] on div at bounding box center [679, 115] width 8 height 8
click at [659, 140] on span "Switch crew" at bounding box center [652, 143] width 28 height 6
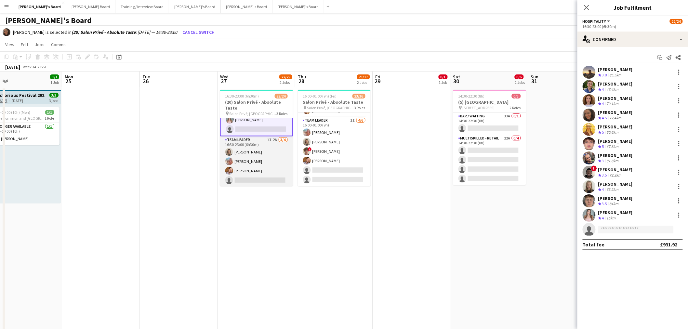
click at [260, 166] on app-card-role "TEAM LEADER 1I 2A [DATE] 16:30-23:00 (6h30m) [PERSON_NAME] [PERSON_NAME] [PERSO…" at bounding box center [256, 161] width 73 height 50
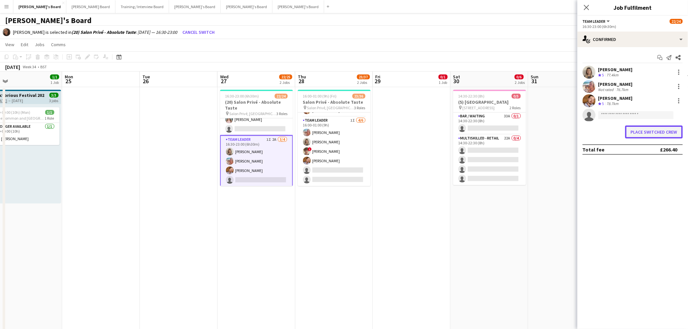
click at [652, 134] on button "Place switched crew" at bounding box center [654, 132] width 58 height 13
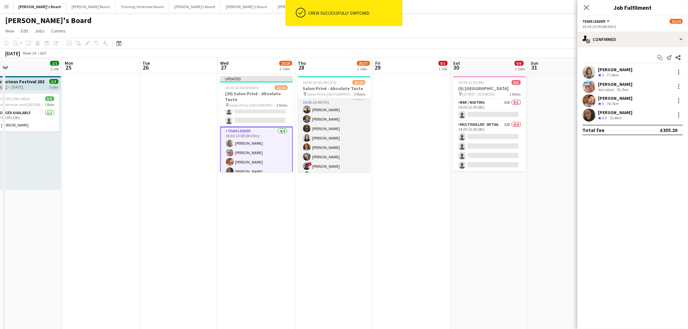
scroll to position [0, 0]
click at [328, 138] on app-card-role "Hospitality 4I 13/24 16:00-23:00 (7h) [PERSON_NAME] [PERSON_NAME] [PERSON_NAME]…" at bounding box center [334, 218] width 73 height 239
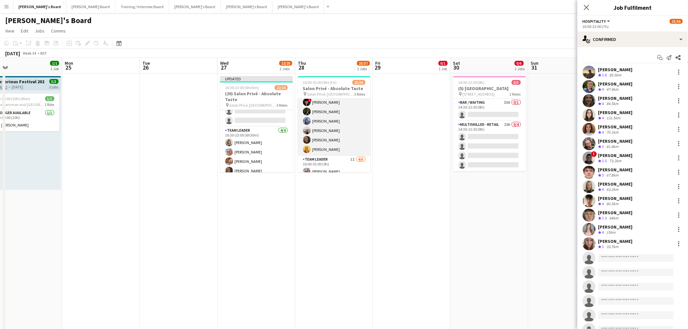
click at [339, 123] on app-card-role "WINE WAITER [DATE] 16:00-23:00 (7h) ! [PERSON_NAME] [PERSON_NAME] [PERSON_NAME]…" at bounding box center [334, 120] width 73 height 69
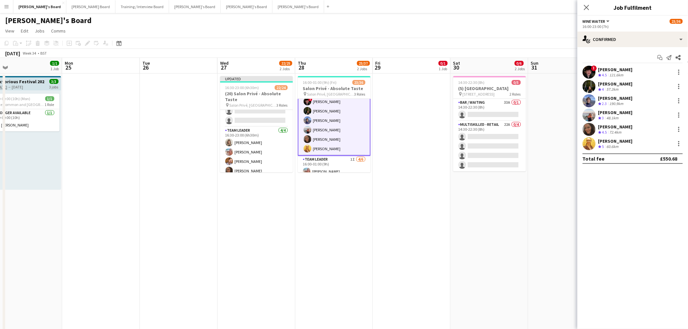
scroll to position [252, 0]
click at [682, 130] on div at bounding box center [679, 130] width 8 height 8
click at [661, 157] on span "Switch crew" at bounding box center [652, 157] width 28 height 6
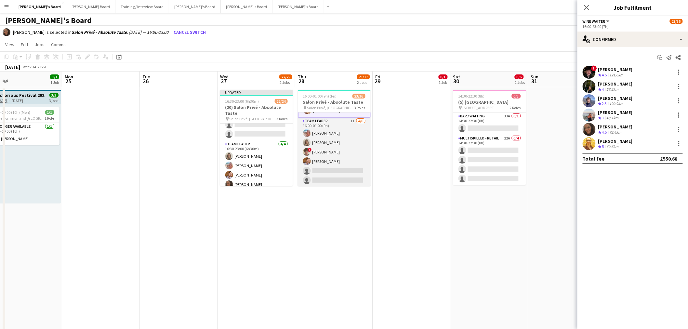
click at [330, 166] on app-card-role "TEAM LEADER 1I [DATE] 16:00-01:00 (9h) [PERSON_NAME] [PERSON_NAME] ! [PERSON_NA…" at bounding box center [334, 151] width 73 height 69
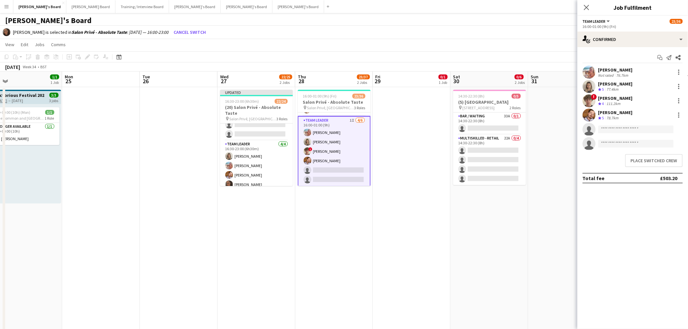
scroll to position [304, 0]
click at [636, 160] on button "Place switched crew" at bounding box center [654, 160] width 58 height 13
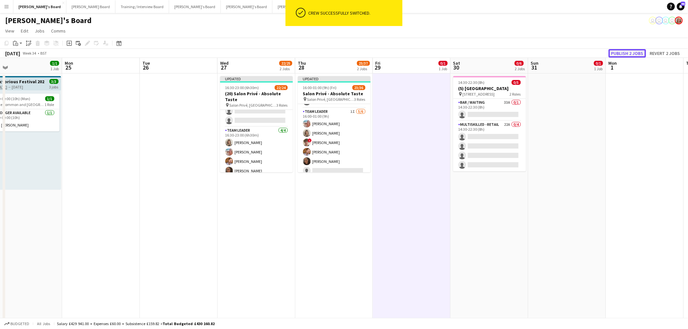
click at [626, 51] on button "Publish 2 jobs" at bounding box center [627, 53] width 37 height 8
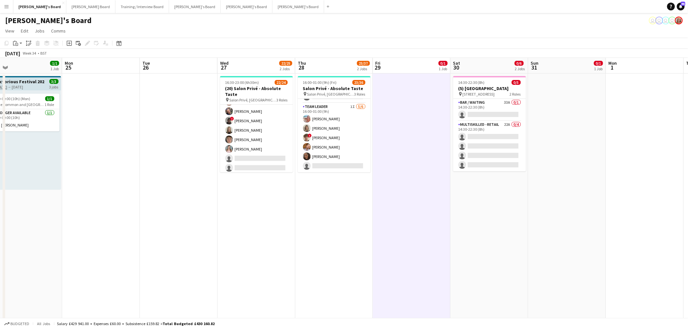
scroll to position [72, 0]
click at [257, 133] on app-card-role "Hospitality 2I 5A [DATE] 16:30-23:00 (6h30m) [PERSON_NAME] [PERSON_NAME] [PERSO…" at bounding box center [256, 184] width 73 height 126
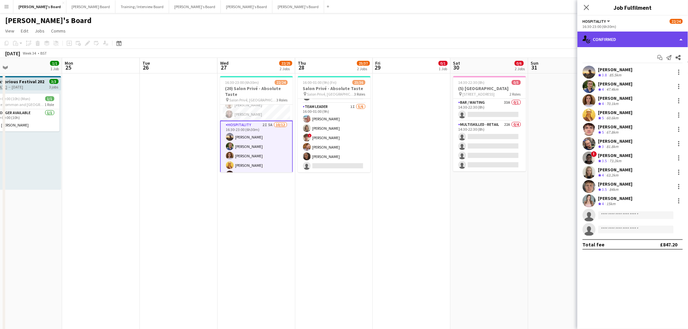
click at [609, 37] on div "single-neutral-actions-check-2 Confirmed" at bounding box center [632, 40] width 111 height 16
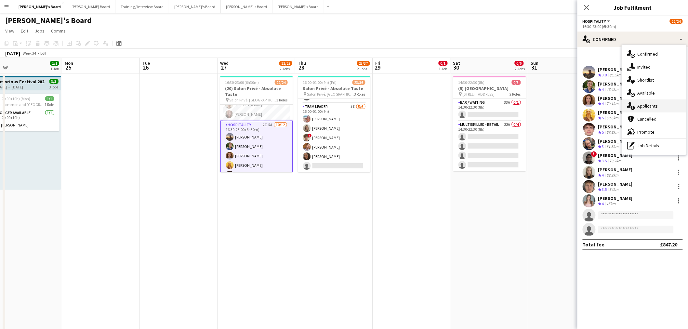
click at [654, 102] on div "single-neutral-actions-information Applicants" at bounding box center [654, 105] width 64 height 13
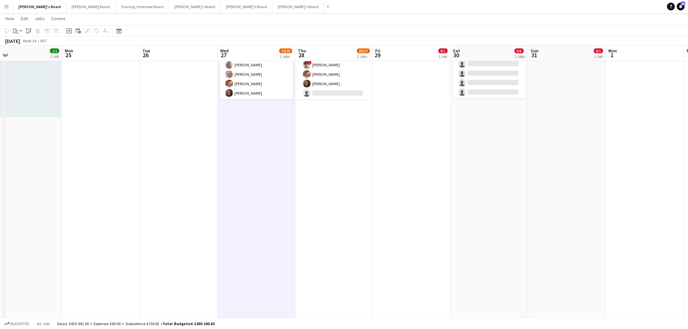
scroll to position [197, 0]
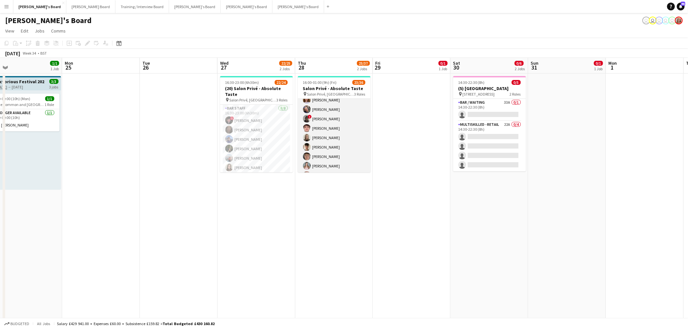
scroll to position [217, 0]
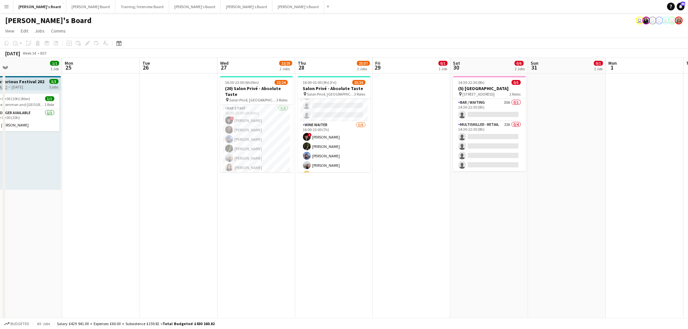
drag, startPoint x: 372, startPoint y: 193, endPoint x: 251, endPoint y: 171, distance: 123.3
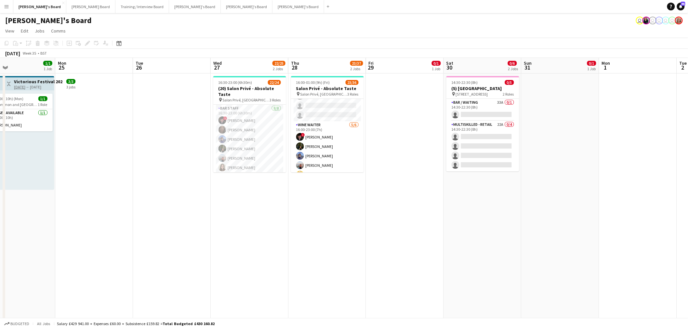
drag, startPoint x: 315, startPoint y: 200, endPoint x: 580, endPoint y: 212, distance: 265.3
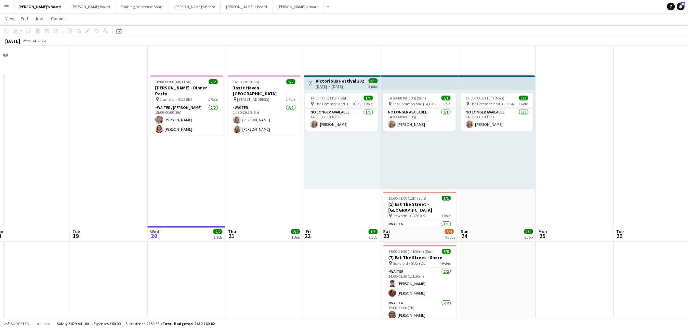
scroll to position [180, 0]
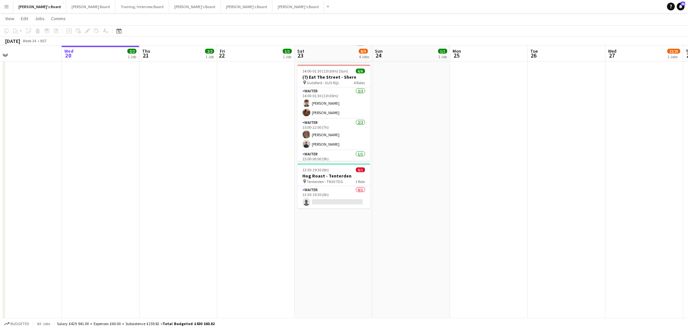
drag, startPoint x: 479, startPoint y: 238, endPoint x: 437, endPoint y: 217, distance: 46.4
click at [462, 238] on app-calendar-viewport "Sat 16 3/3 1 Job Sun 17 Mon 18 Tue 19 Wed 20 2/2 1 Job Thu 21 2/2 1 Job Fri 22 …" at bounding box center [344, 304] width 688 height 918
click at [340, 173] on h3 "Hog Roast - Tenterden" at bounding box center [333, 176] width 73 height 6
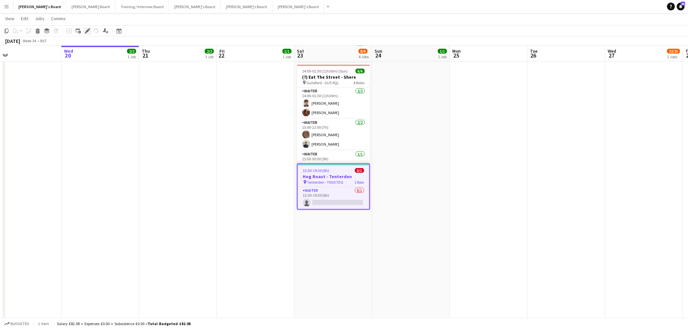
click at [88, 31] on icon "Edit" at bounding box center [87, 30] width 5 height 5
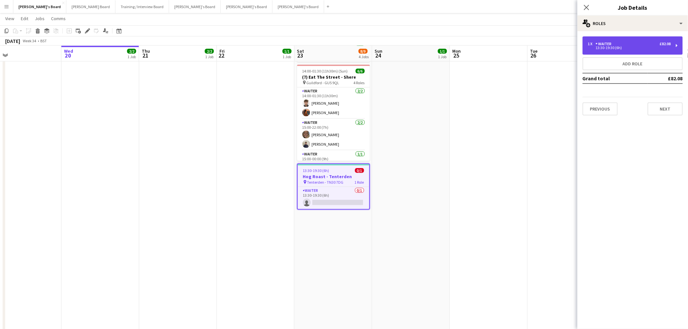
click at [611, 42] on div "Waiter" at bounding box center [605, 44] width 19 height 5
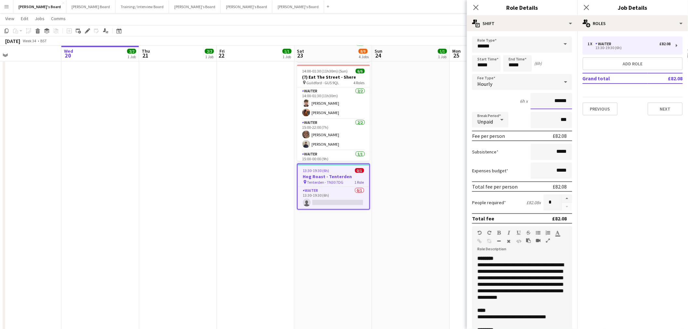
click at [556, 99] on input "******" at bounding box center [552, 101] width 42 height 16
drag, startPoint x: 562, startPoint y: 99, endPoint x: 553, endPoint y: 101, distance: 8.8
click at [553, 101] on input "******" at bounding box center [552, 101] width 42 height 16
type input "******"
click at [397, 148] on app-date-cell "14:00-00:00 (10h) (Mon) 1/1 pin The [GEOGRAPHIC_DATA], [GEOGRAPHIC_DATA], [GEOG…" at bounding box center [411, 244] width 78 height 704
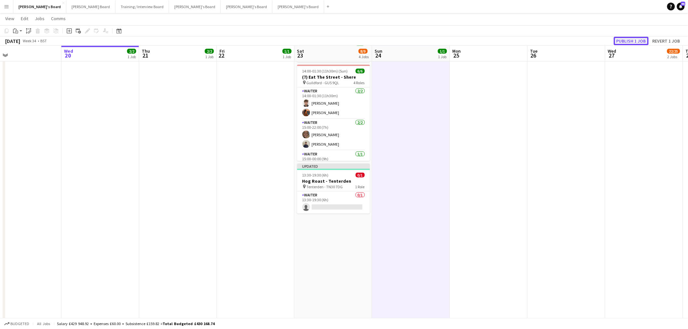
click at [638, 40] on button "Publish 1 job" at bounding box center [631, 41] width 35 height 8
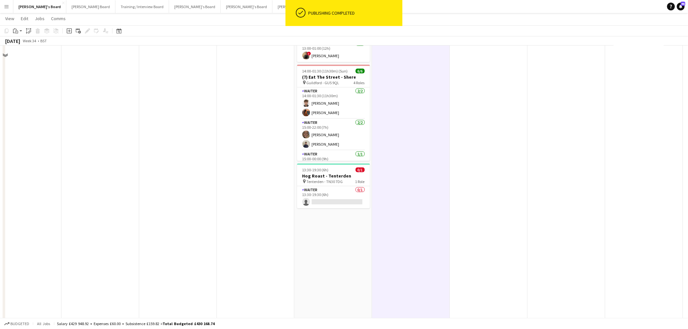
scroll to position [0, 0]
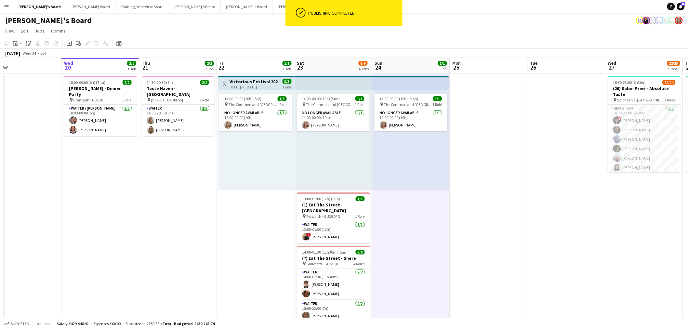
drag, startPoint x: 501, startPoint y: 177, endPoint x: 443, endPoint y: 174, distance: 58.9
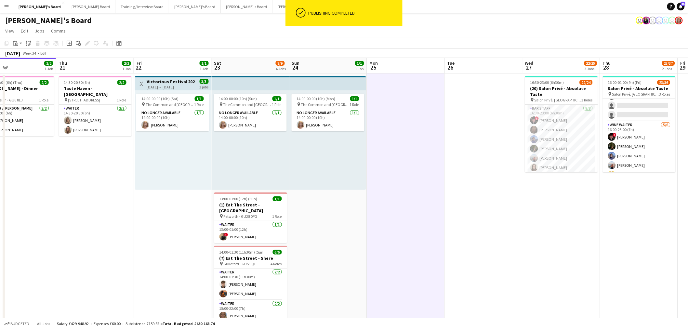
drag, startPoint x: 443, startPoint y: 174, endPoint x: 285, endPoint y: 176, distance: 157.4
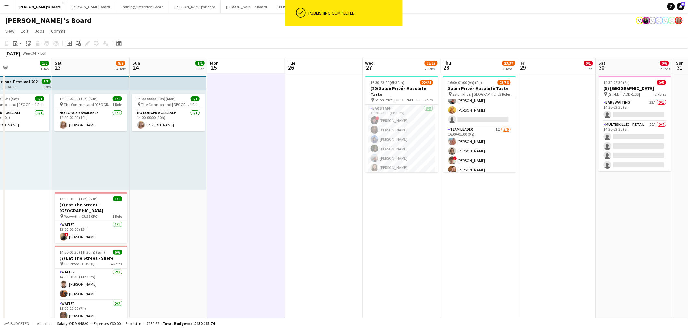
scroll to position [0, 202]
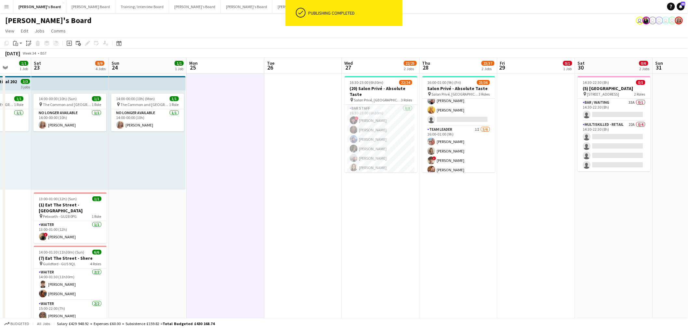
drag, startPoint x: 560, startPoint y: 204, endPoint x: 384, endPoint y: 205, distance: 175.9
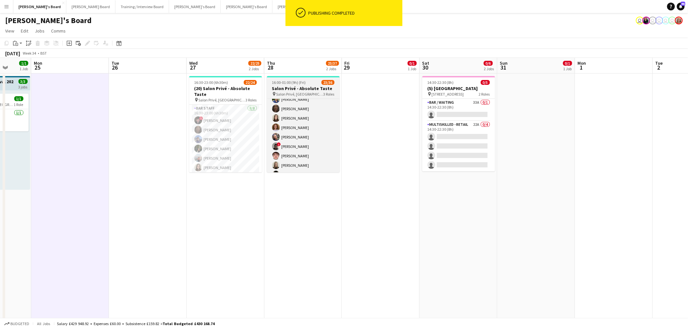
scroll to position [0, 0]
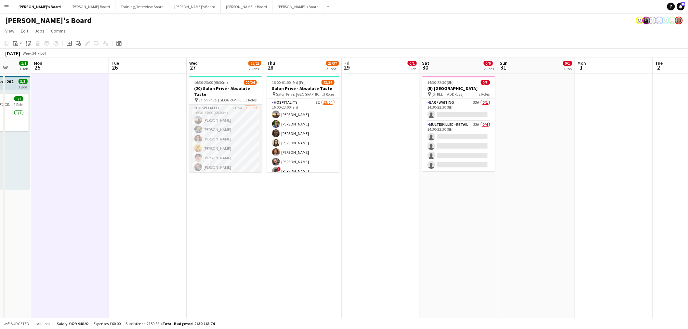
click at [248, 140] on app-card-role "Hospitality 2I 5A [DATE] 16:30-23:00 (6h30m) [PERSON_NAME] [PERSON_NAME] [PERSO…" at bounding box center [225, 167] width 73 height 126
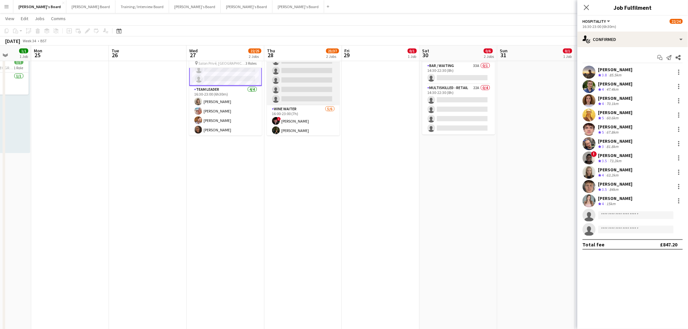
scroll to position [268, 0]
click at [296, 79] on app-card-role "WINE WAITER [DATE] 16:00-23:00 (7h) ! [PERSON_NAME] [PERSON_NAME] [PERSON_NAME]…" at bounding box center [303, 67] width 73 height 69
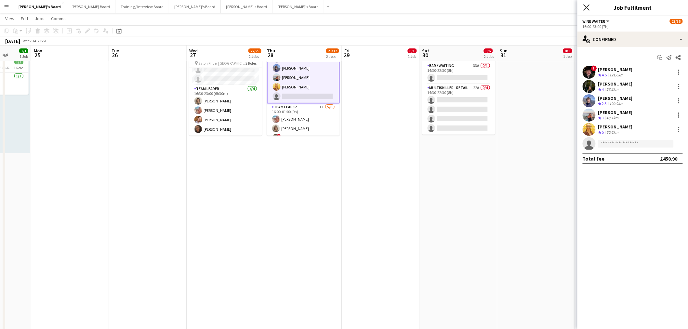
click at [588, 6] on icon at bounding box center [586, 7] width 6 height 6
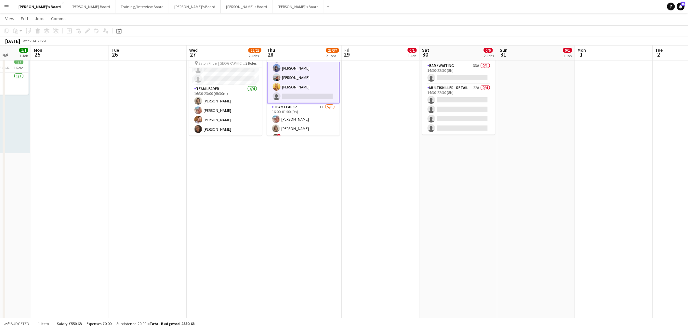
scroll to position [0, 0]
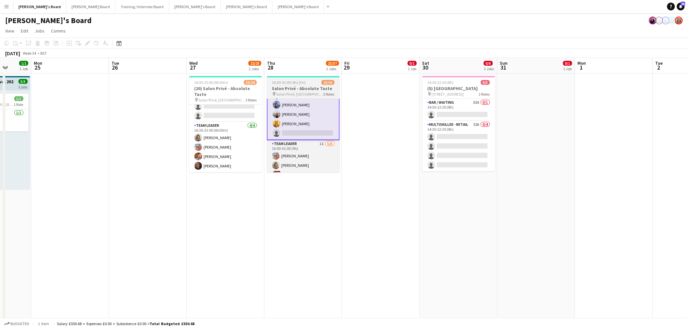
click at [301, 85] on app-job-card "16:00-01:00 (9h) (Fri) 23/36 Salon Privé - Absolute Taste pin Salon Privé, [GEO…" at bounding box center [303, 124] width 73 height 96
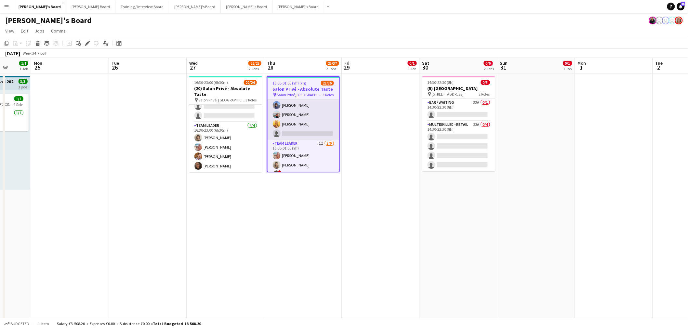
click at [296, 120] on app-card-role "WINE WAITER [DATE] 16:00-23:00 (7h) ! [PERSON_NAME] [PERSON_NAME] [PERSON_NAME]…" at bounding box center [304, 105] width 72 height 69
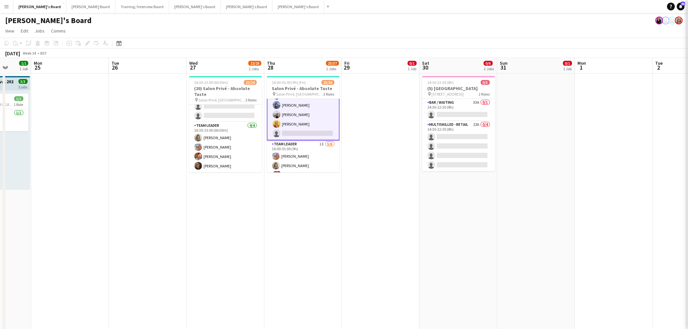
scroll to position [268, 0]
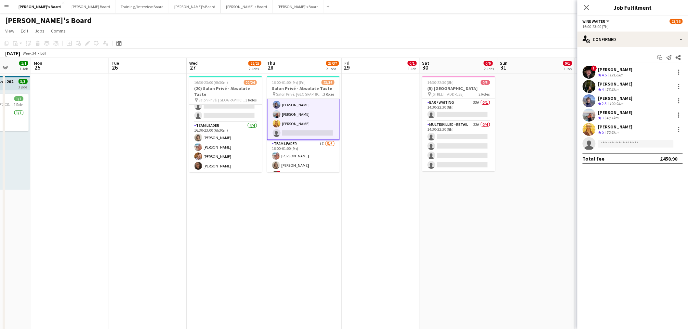
click at [616, 128] on div "[PERSON_NAME]" at bounding box center [615, 127] width 34 height 6
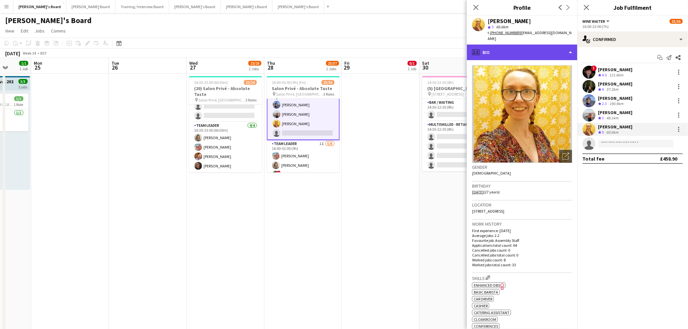
click at [516, 51] on div "profile Bio" at bounding box center [522, 53] width 111 height 16
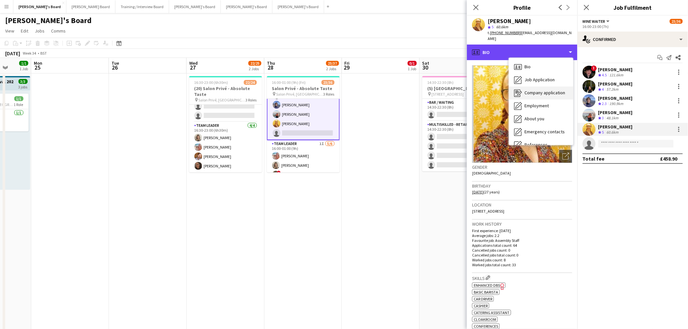
scroll to position [100, 0]
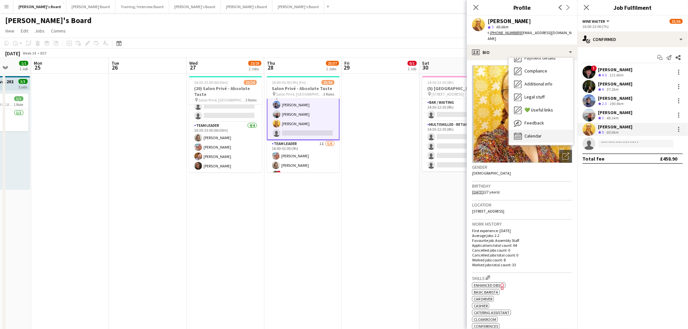
click at [532, 135] on span "Calendar" at bounding box center [532, 136] width 17 height 6
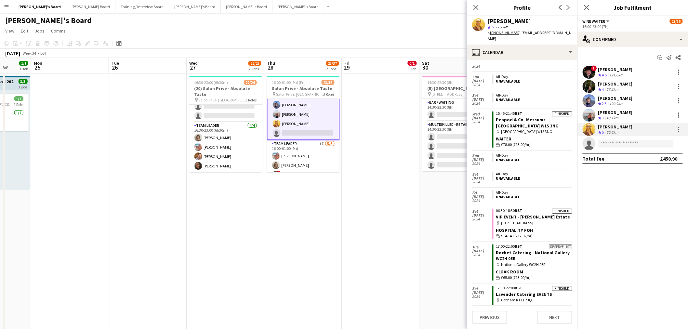
scroll to position [1530, 0]
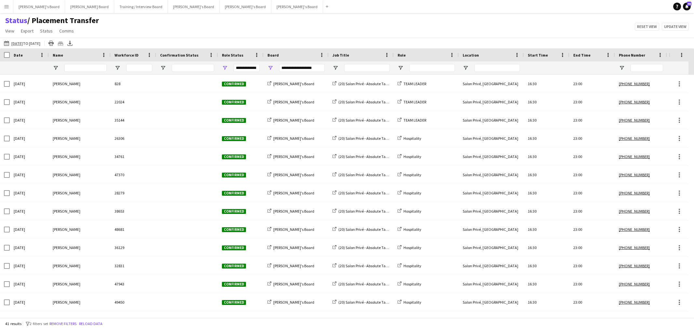
click at [158, 32] on div "Status / Placement Transfer View Views Default view Airshow Accreditation Airsh…" at bounding box center [347, 27] width 694 height 22
click at [8, 5] on app-icon "Menu" at bounding box center [6, 6] width 5 height 5
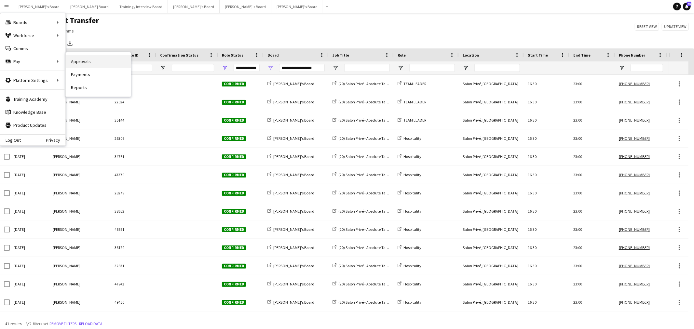
click at [90, 62] on link "Approvals" at bounding box center [98, 61] width 65 height 13
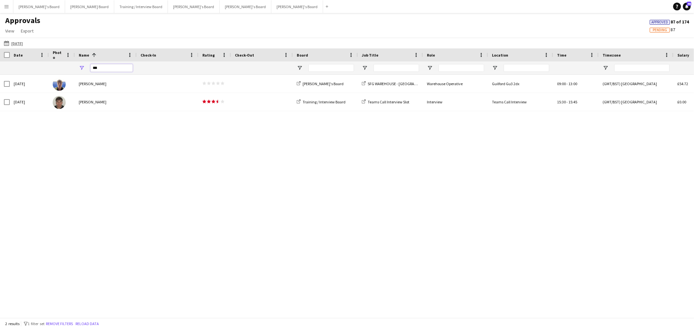
drag, startPoint x: 119, startPoint y: 68, endPoint x: -262, endPoint y: 81, distance: 381.0
click at [0, 81] on html "Menu Boards Boards Boards All jobs Status Workforce Workforce My Workforce Recr…" at bounding box center [347, 164] width 694 height 329
type input "******"
click at [95, 321] on button "Reload data" at bounding box center [86, 323] width 26 height 7
drag, startPoint x: 109, startPoint y: 67, endPoint x: -274, endPoint y: 70, distance: 383.1
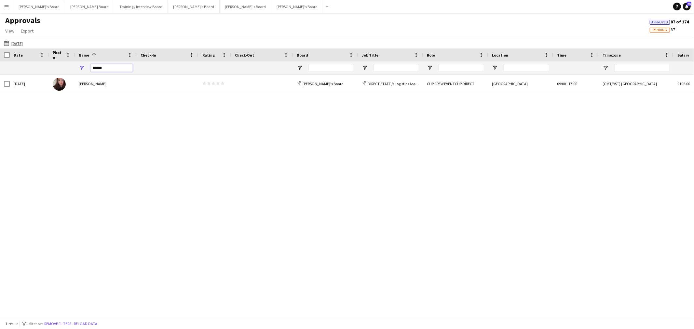
click at [0, 70] on html "Menu Boards Boards Boards All jobs Status Workforce Workforce My Workforce Recr…" at bounding box center [347, 164] width 694 height 329
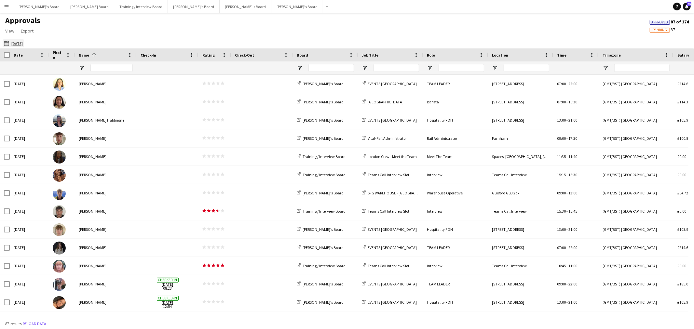
click at [6, 41] on app-icon "06-08-2025" at bounding box center [7, 43] width 7 height 5
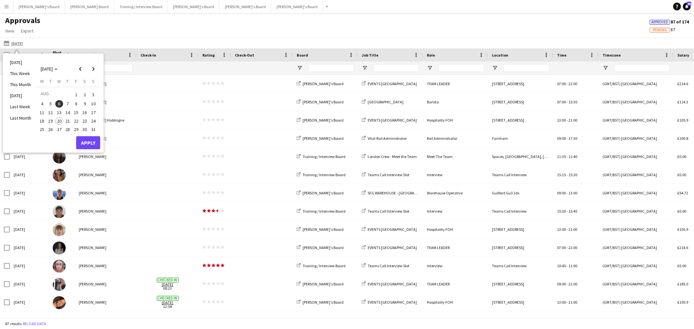
click at [60, 120] on span "20" at bounding box center [59, 121] width 8 height 8
click at [92, 140] on button "Apply" at bounding box center [88, 142] width 24 height 13
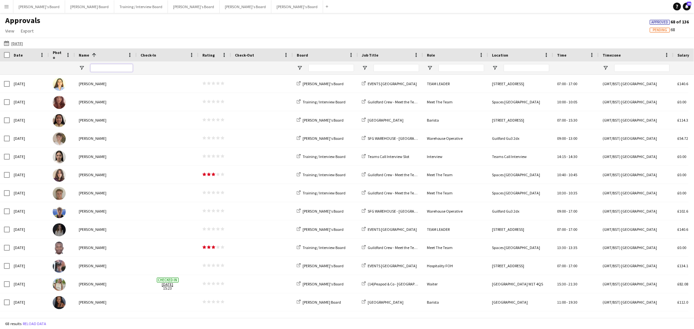
click at [109, 69] on input "Name Filter Input" at bounding box center [111, 68] width 42 height 8
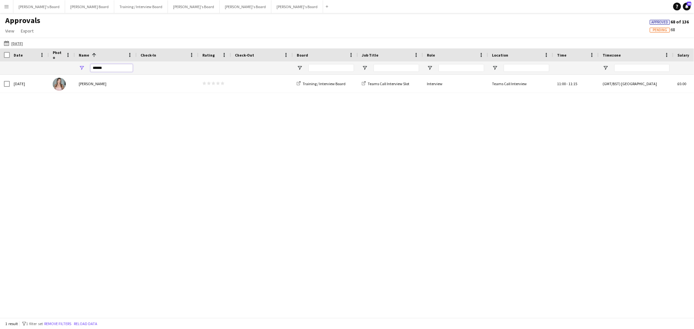
type input "******"
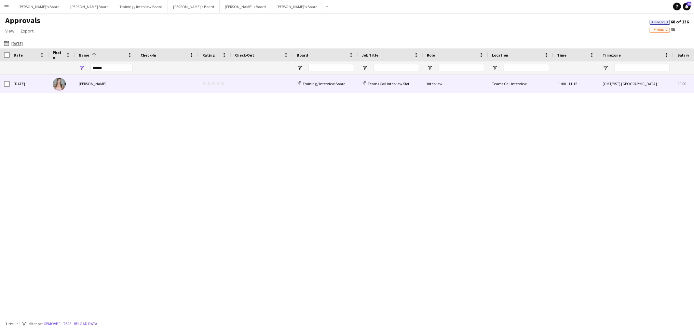
click at [98, 84] on div "[PERSON_NAME]" at bounding box center [106, 84] width 62 height 18
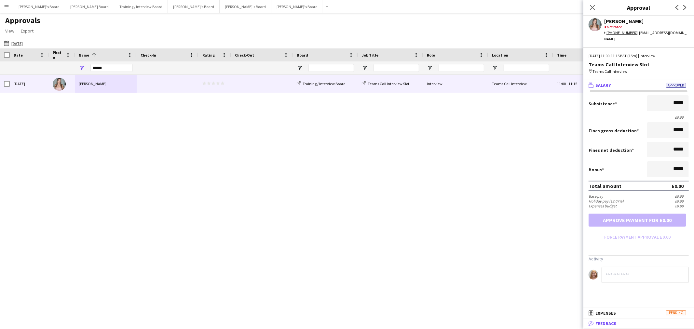
click at [612, 322] on span "Feedback" at bounding box center [605, 324] width 21 height 6
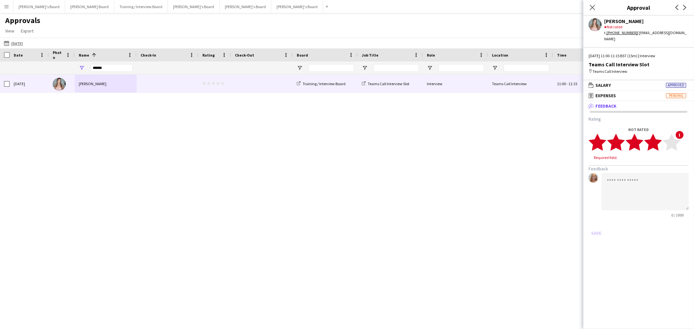
click at [656, 135] on polygon at bounding box center [653, 142] width 18 height 17
click at [636, 175] on textarea at bounding box center [644, 185] width 87 height 37
type textarea "**********"
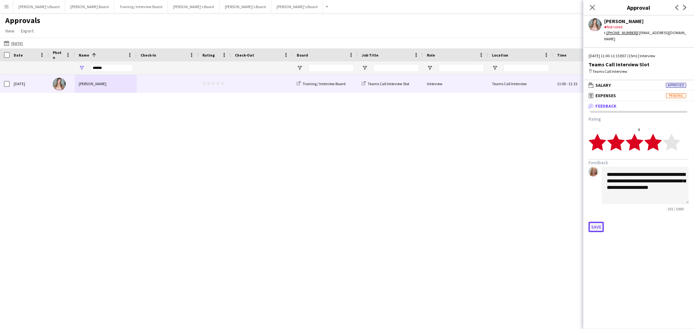
click at [596, 222] on button "Save" at bounding box center [595, 227] width 15 height 10
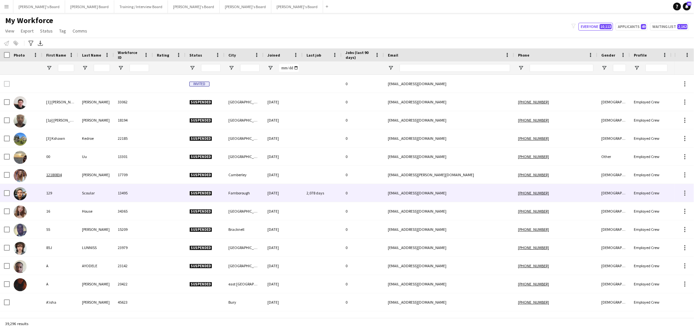
type input "*****"
